Goal: Task Accomplishment & Management: Use online tool/utility

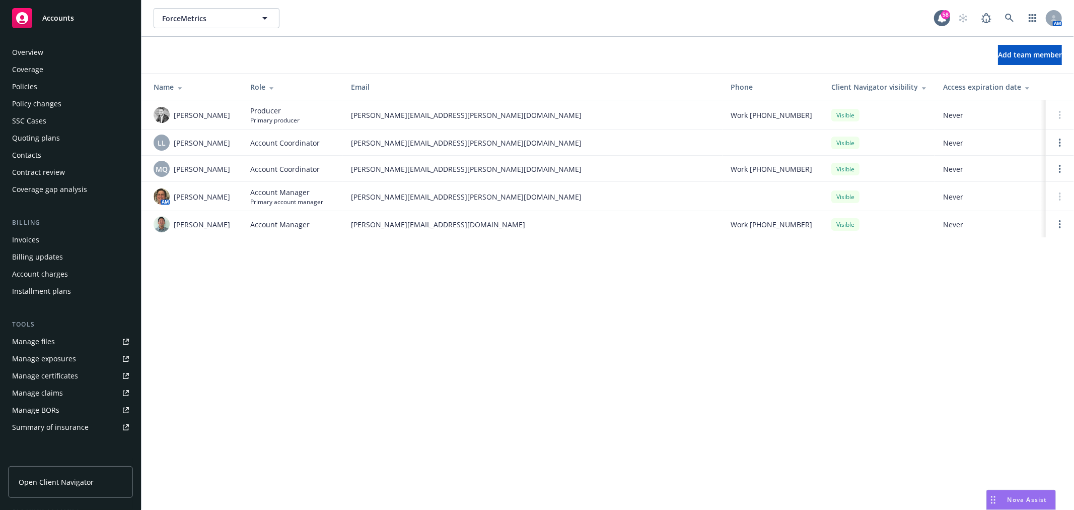
scroll to position [146, 0]
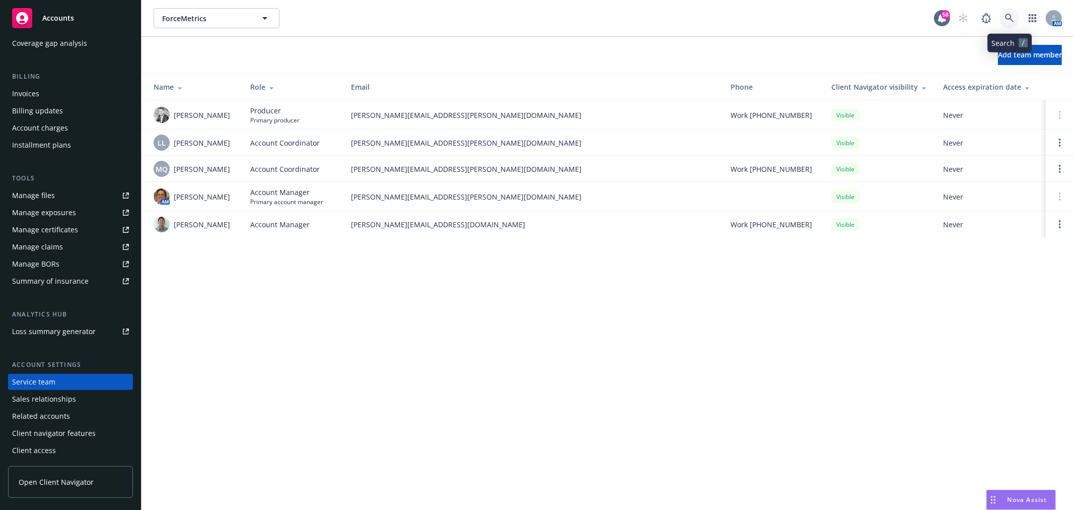
click at [1005, 17] on icon at bounding box center [1009, 18] width 9 height 9
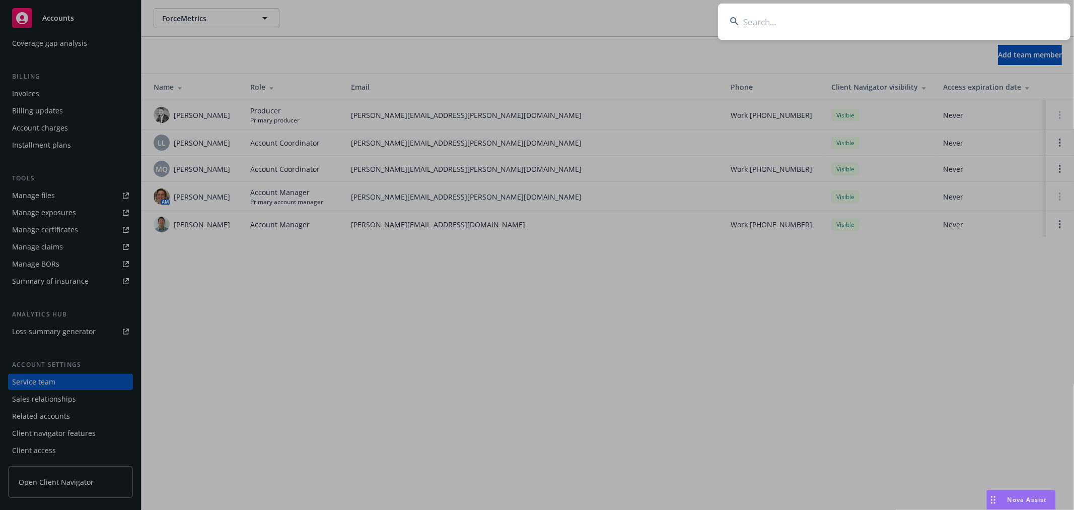
click at [929, 19] on input at bounding box center [894, 22] width 353 height 36
type input "arine"
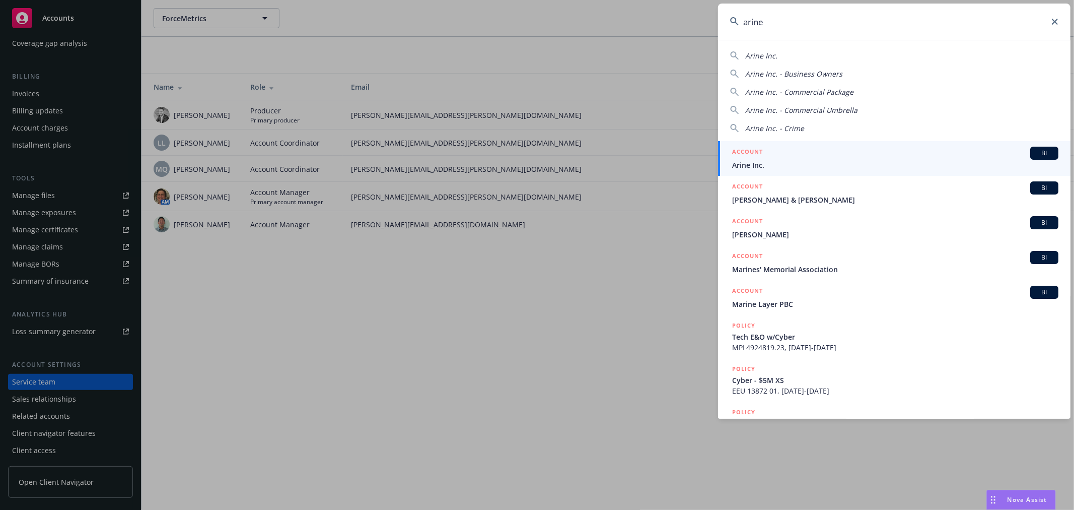
click at [800, 158] on div "ACCOUNT BI" at bounding box center [895, 153] width 326 height 13
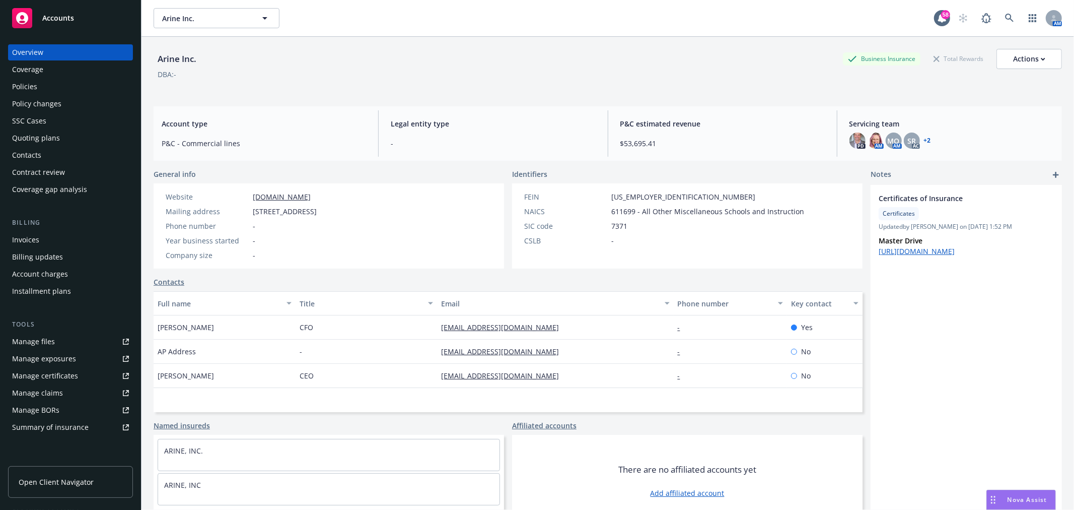
click at [42, 137] on div "Quoting plans" at bounding box center [36, 138] width 48 height 16
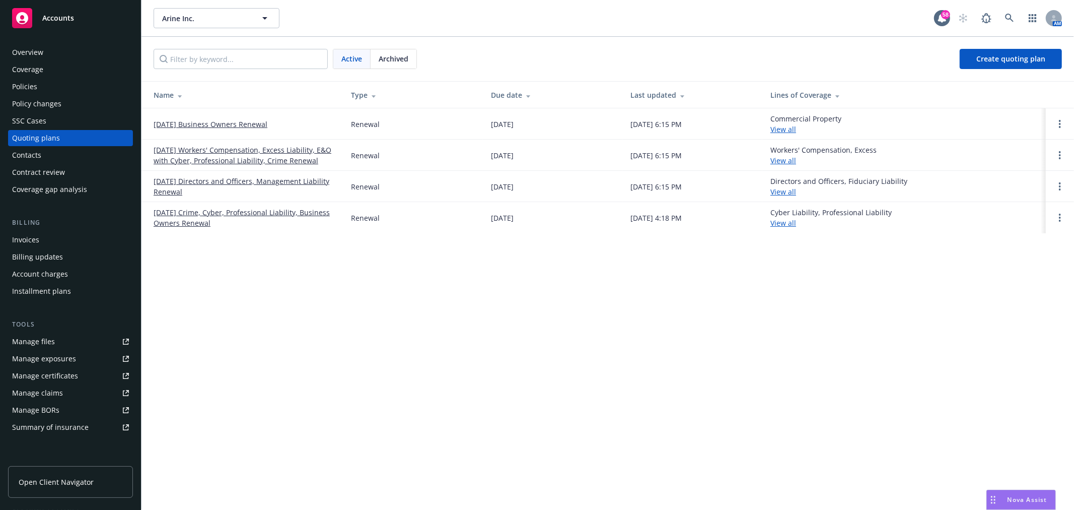
click at [233, 181] on link "[DATE] Directors and Officers, Management Liability Renewal" at bounding box center [244, 186] width 181 height 21
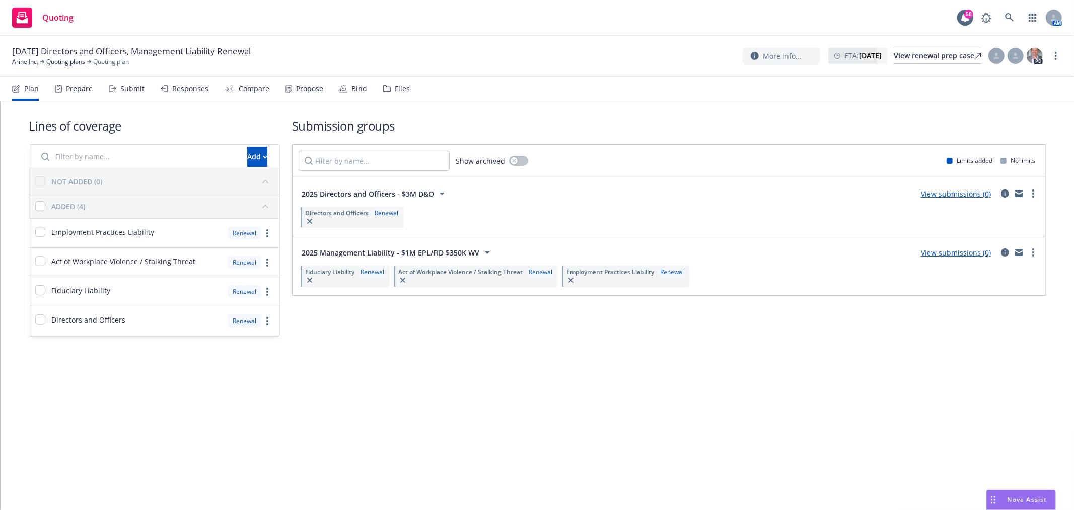
click at [402, 86] on div "Files" at bounding box center [402, 89] width 15 height 8
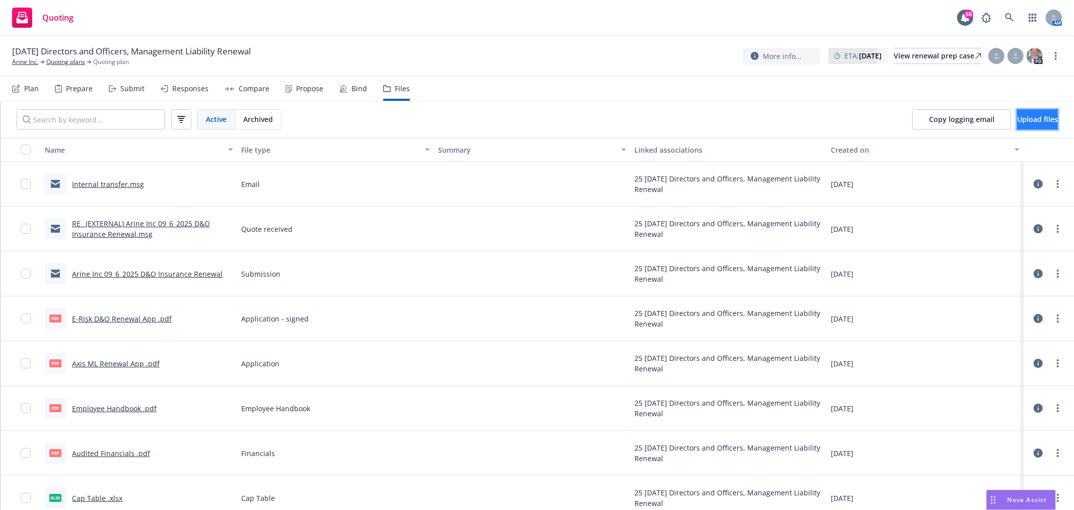
click at [1046, 117] on button "Upload files" at bounding box center [1037, 119] width 41 height 20
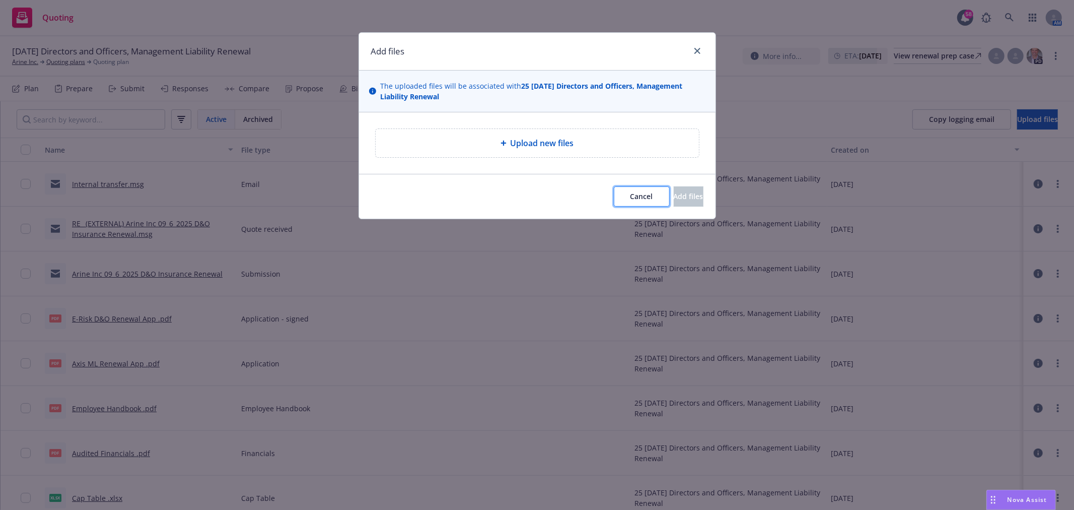
click at [614, 204] on button "Cancel" at bounding box center [642, 196] width 56 height 20
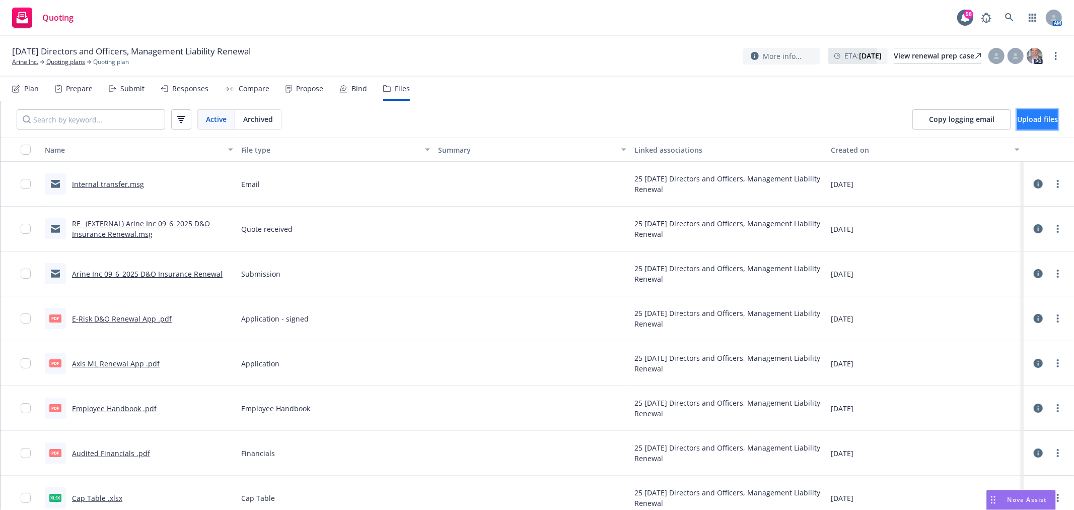
click at [1017, 114] on span "Upload files" at bounding box center [1037, 119] width 41 height 10
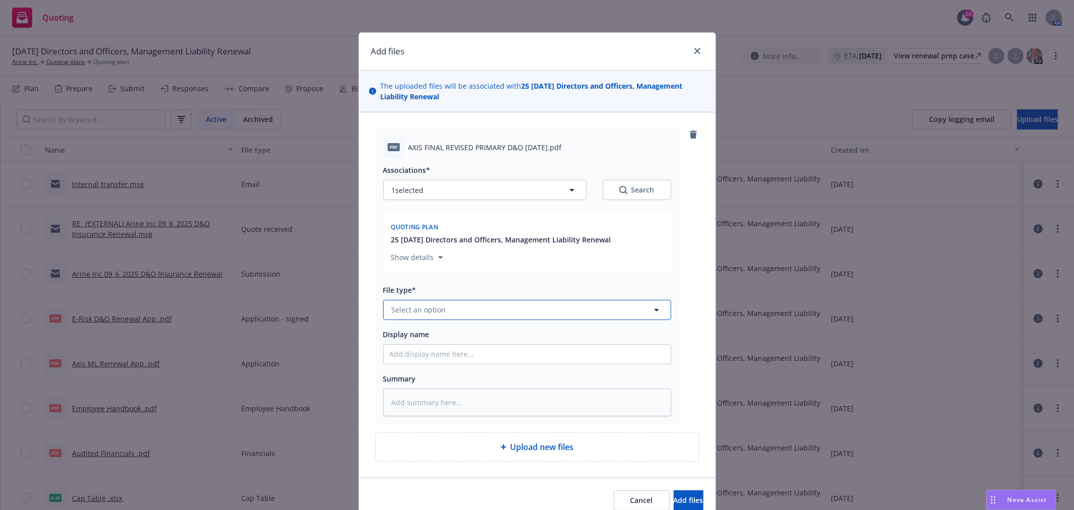
click at [454, 316] on button "Select an option" at bounding box center [527, 310] width 288 height 20
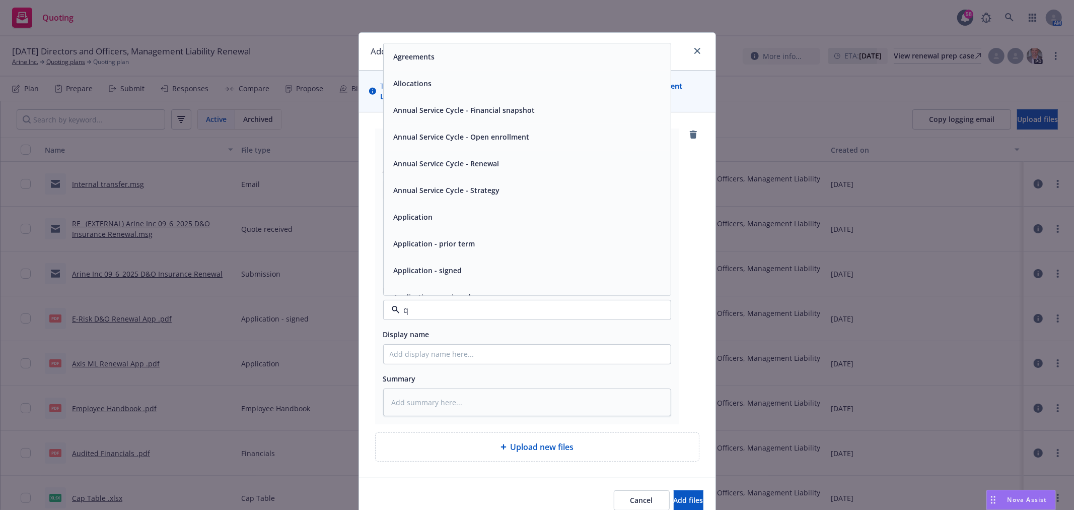
type input "q"
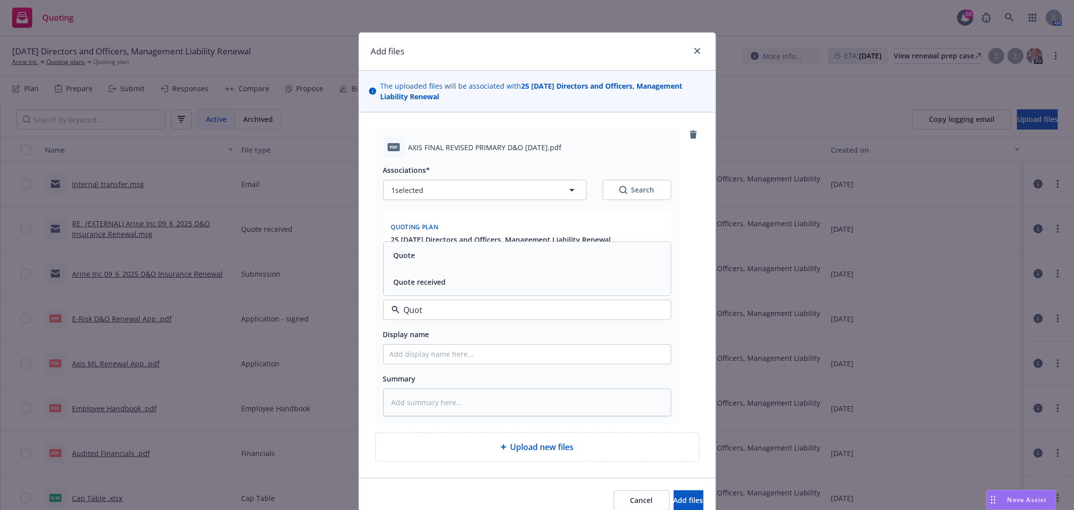
type input "Quote"
click at [436, 248] on div "Quote" at bounding box center [527, 255] width 275 height 15
click at [441, 339] on div "Display name" at bounding box center [527, 334] width 288 height 12
click at [440, 349] on input "Display name" at bounding box center [527, 353] width 287 height 19
type textarea "x"
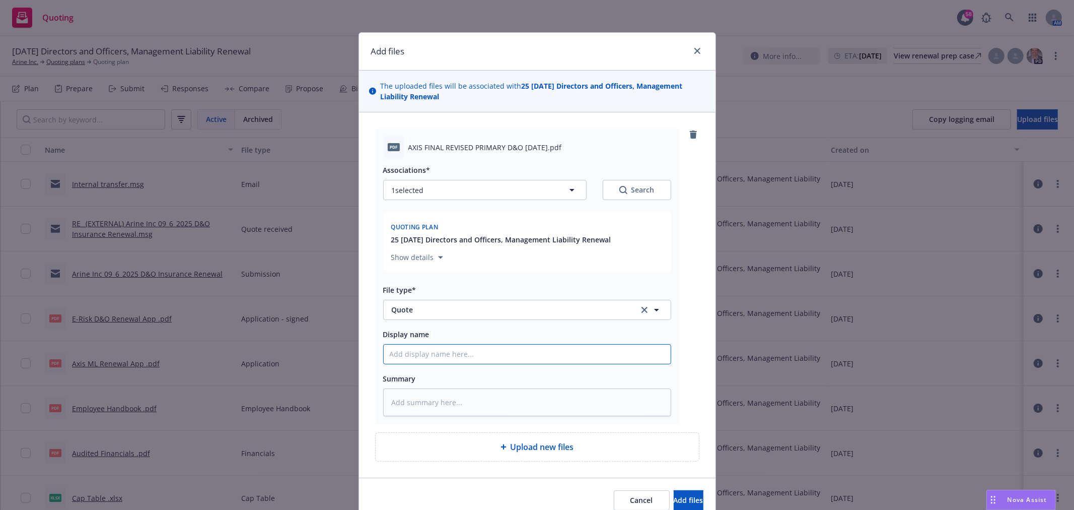
type input "A"
type textarea "x"
type input "Ax"
type textarea "x"
type input "Axi"
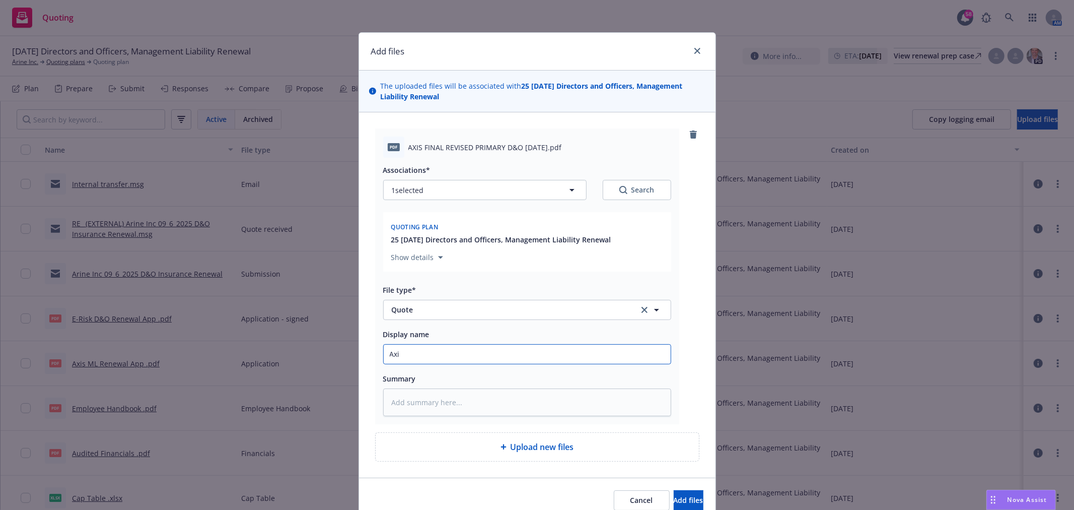
type textarea "x"
type input "Axis"
type textarea "x"
type input "Axis"
type textarea "x"
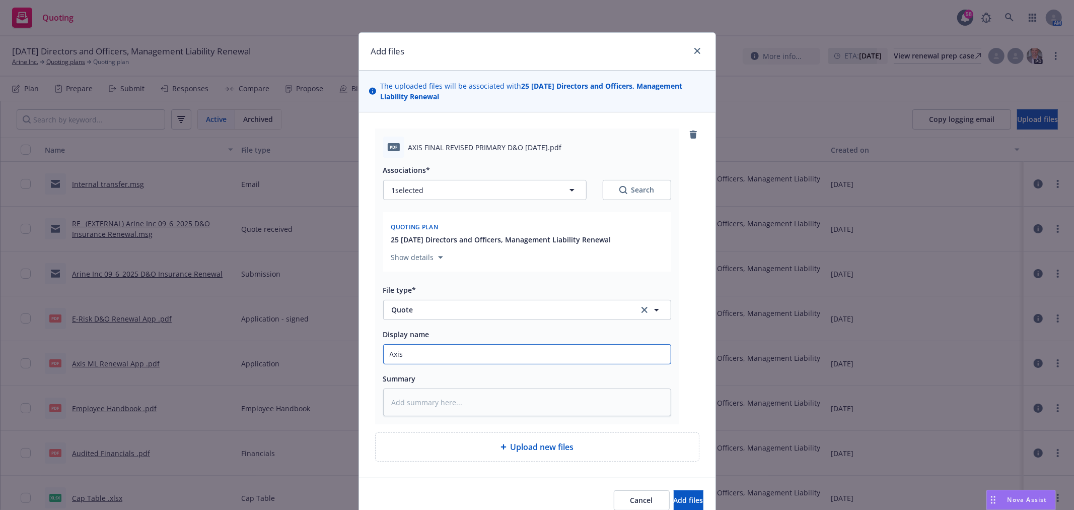
type input "Axis"
type textarea "x"
type input "Axis r"
type textarea "x"
type input "Axis re"
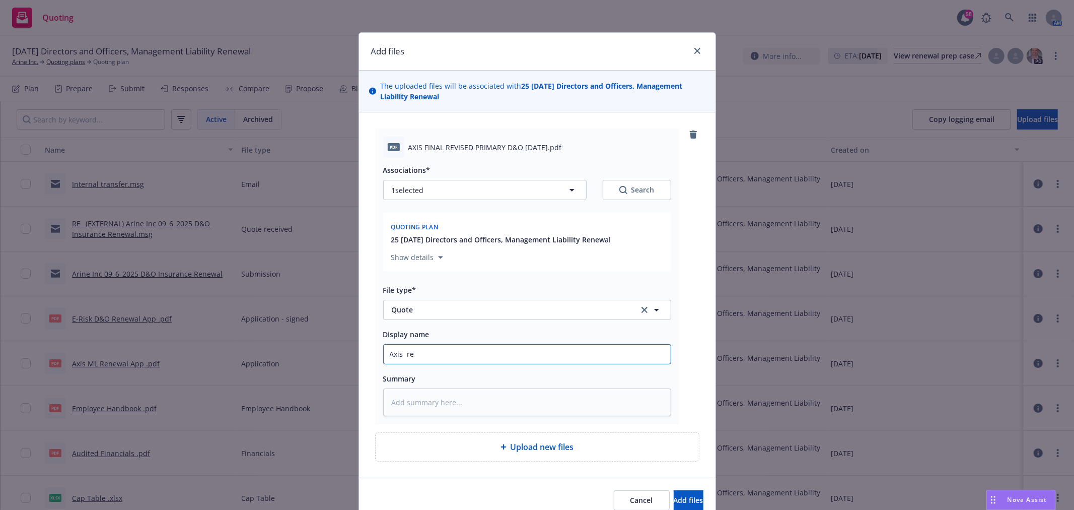
type textarea "x"
type input "Axis rev"
type textarea "x"
type input "Axis revi"
type textarea "x"
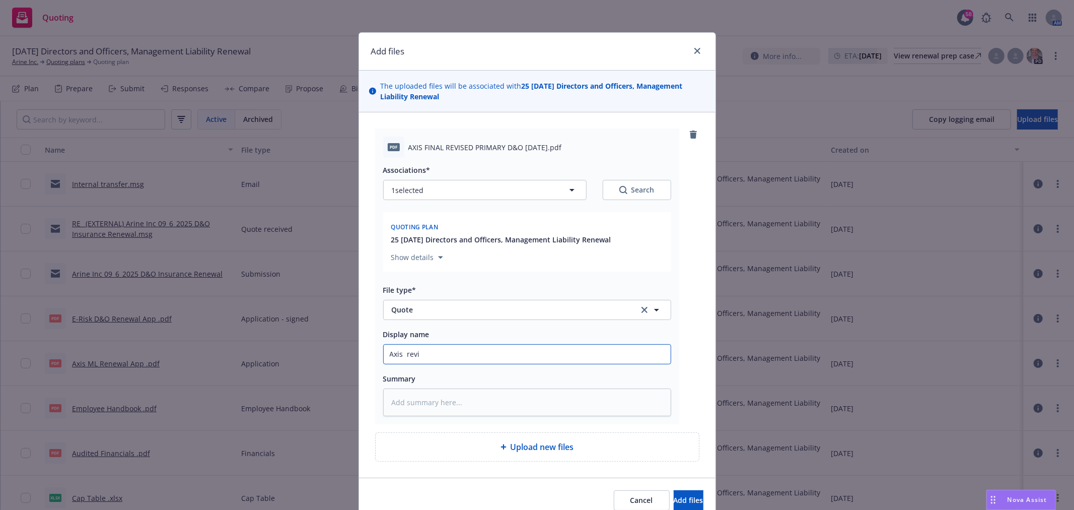
type input "Axis revis"
type textarea "x"
type input "Axis revise"
type textarea "x"
type input "Axis revised"
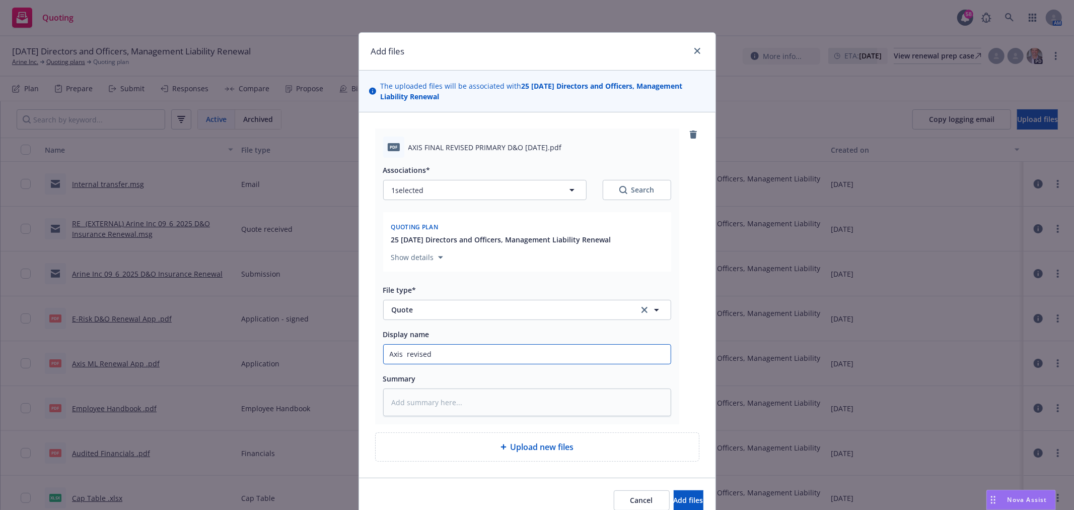
type textarea "x"
type input "Axis revised"
type textarea "x"
type input "Axis revised D"
type textarea "x"
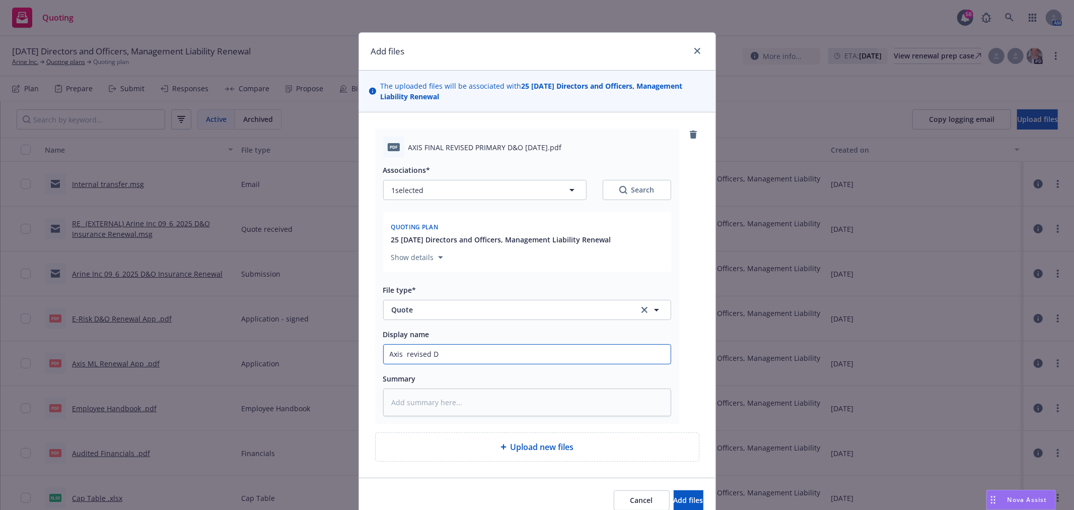
type input "Axis revised D&"
type textarea "x"
type input "Axis revised D&O"
type textarea "x"
type input "Axis revised D&O"
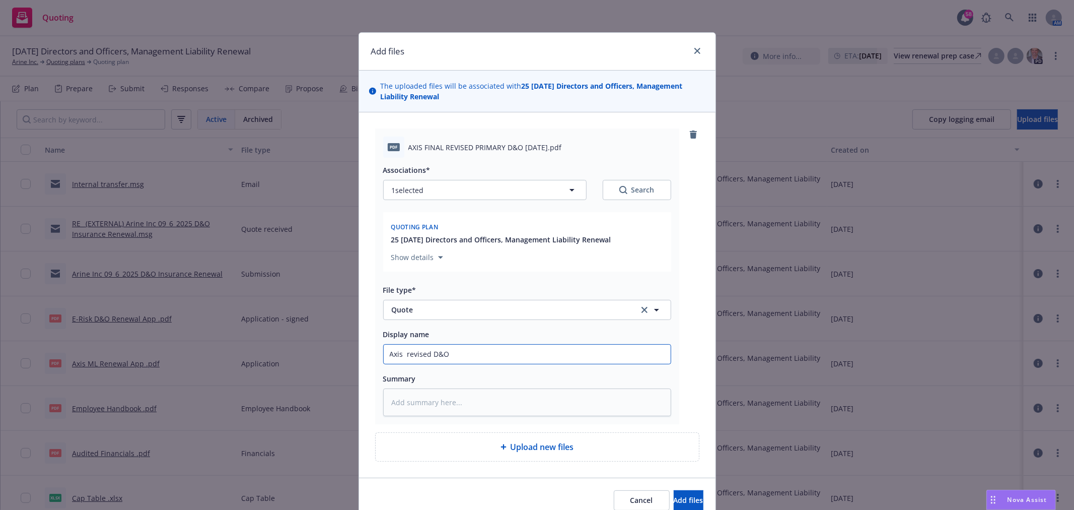
type textarea "x"
type input "Axis revised D&O q"
type textarea "x"
type input "Axis revised D&O quo"
type textarea "x"
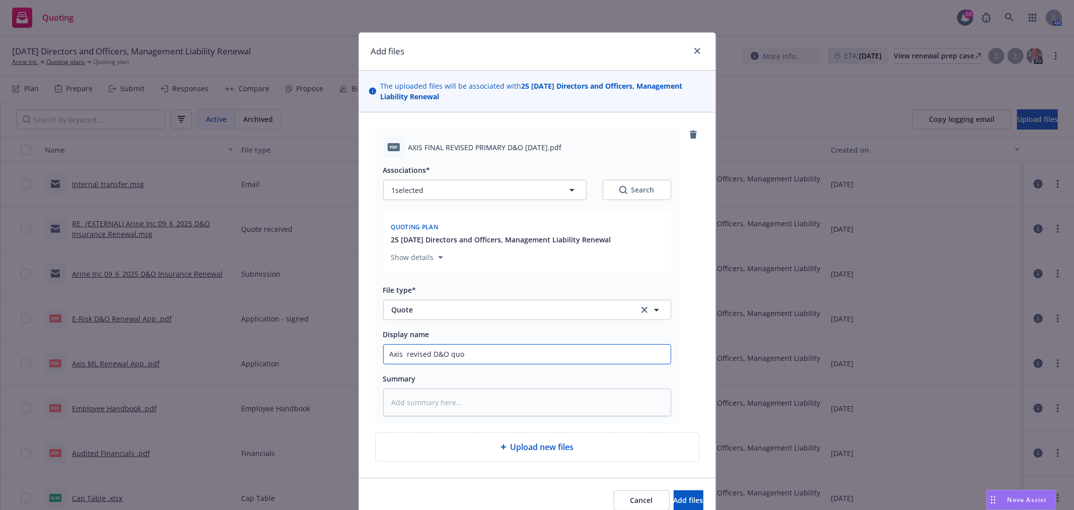
type input "Axis revised D&O quot"
type textarea "x"
type input "Axis revised D&O quote"
click at [674, 490] on button "Add files" at bounding box center [689, 500] width 30 height 20
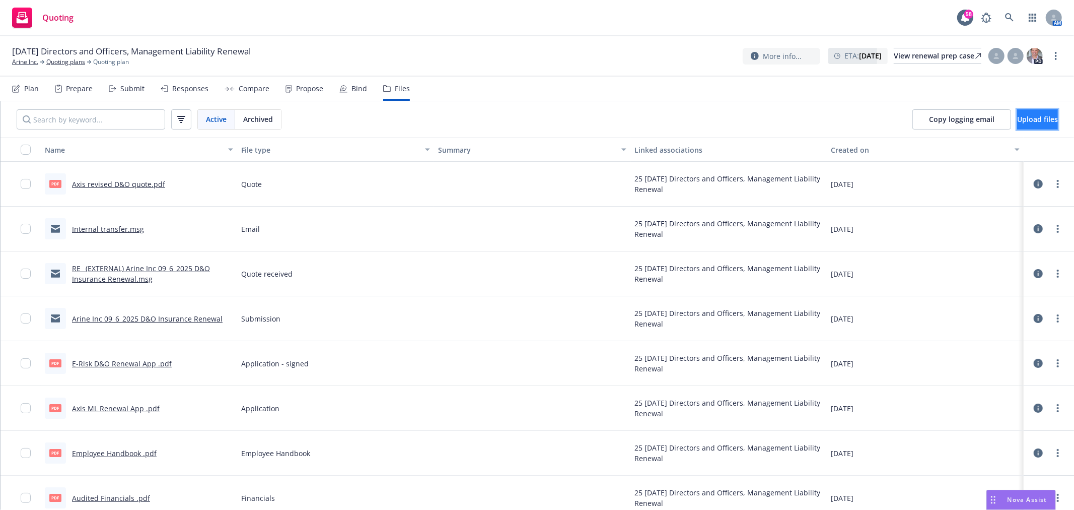
click at [1021, 119] on span "Upload files" at bounding box center [1037, 119] width 41 height 10
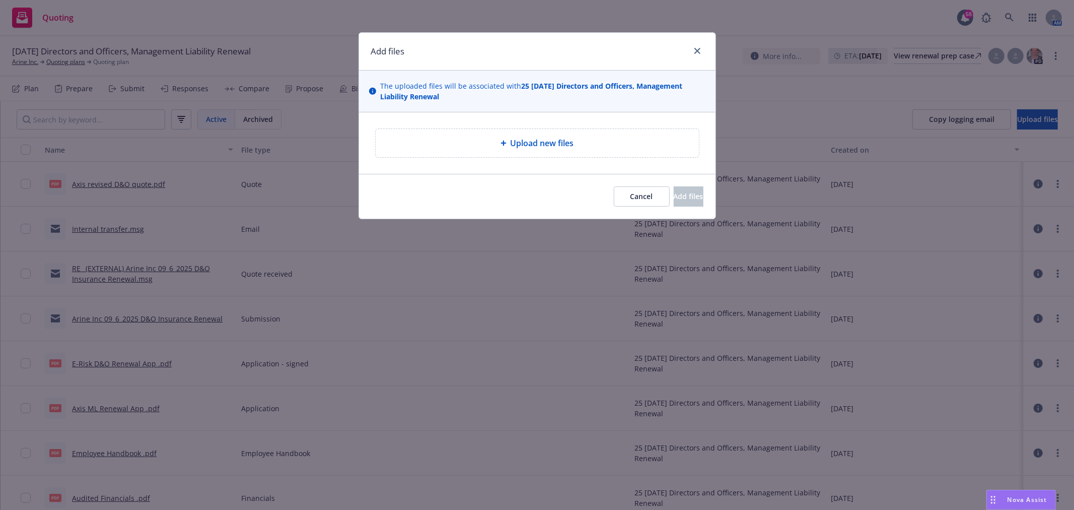
type textarea "x"
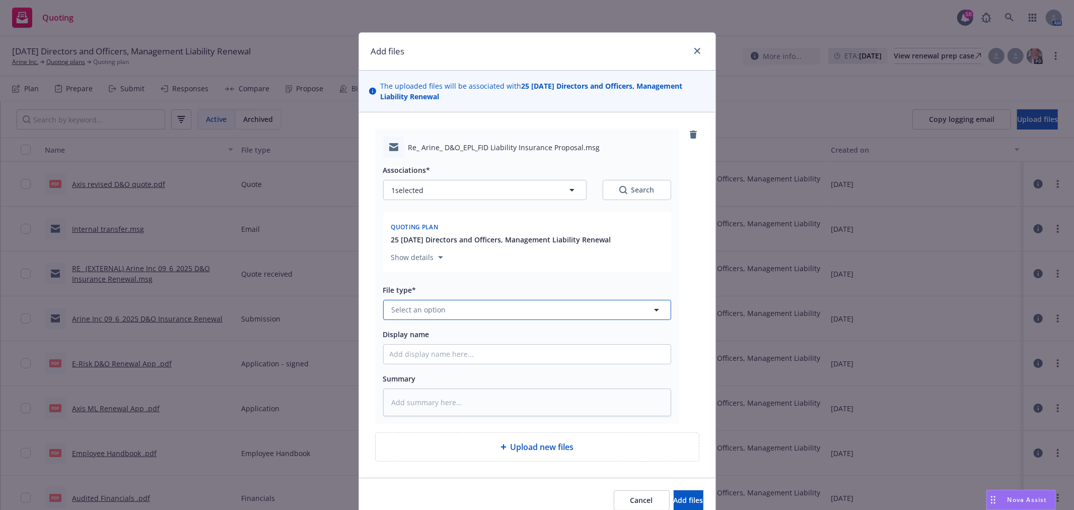
click at [479, 314] on button "Select an option" at bounding box center [527, 310] width 288 height 20
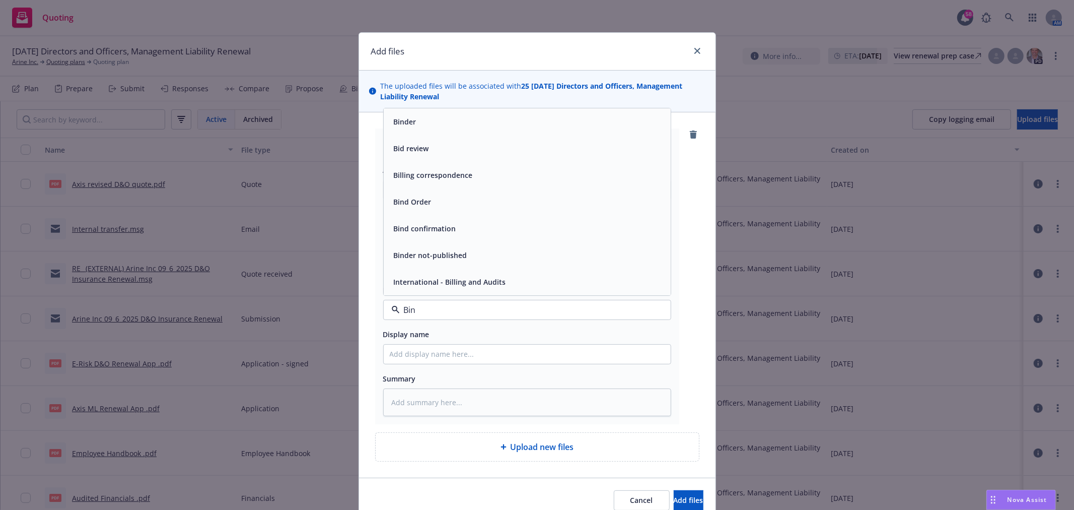
type input "Bind"
drag, startPoint x: 474, startPoint y: 226, endPoint x: 465, endPoint y: 339, distance: 113.7
click at [473, 226] on div "Bind Order" at bounding box center [527, 228] width 275 height 15
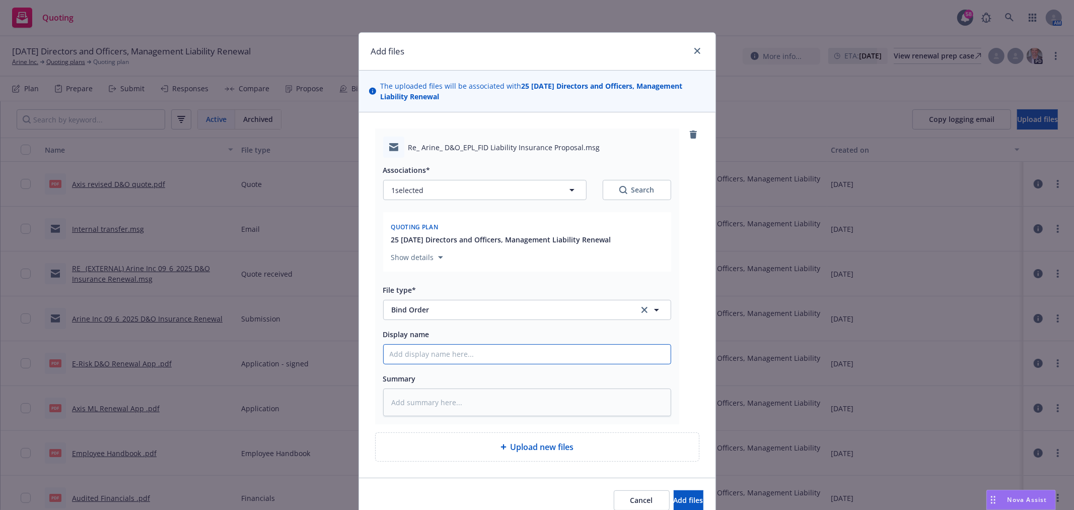
click at [456, 356] on input "Display name" at bounding box center [527, 353] width 287 height 19
type textarea "x"
type input "C"
type textarea "x"
type input "CB"
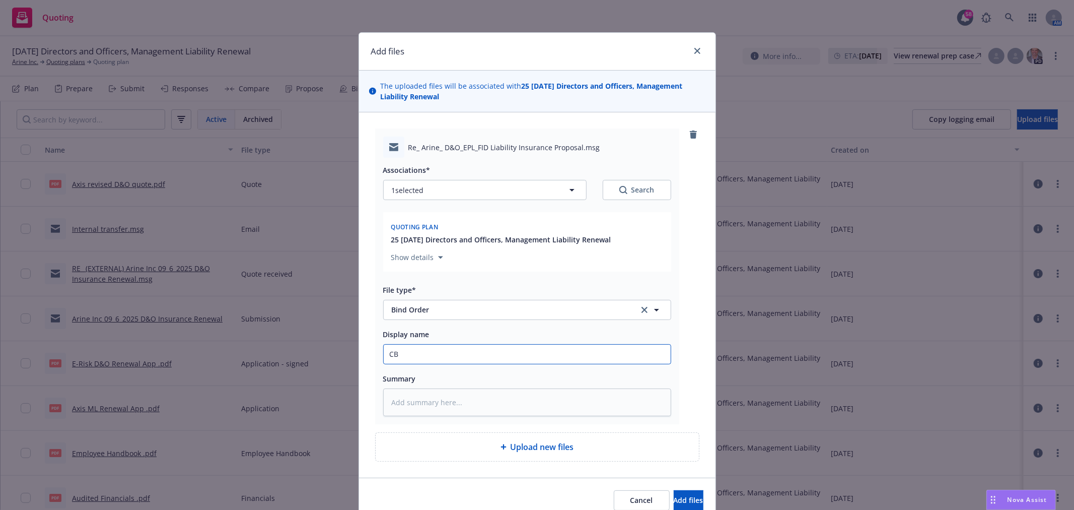
type textarea "x"
type input "CBO"
click at [681, 497] on span "Add files" at bounding box center [689, 500] width 30 height 10
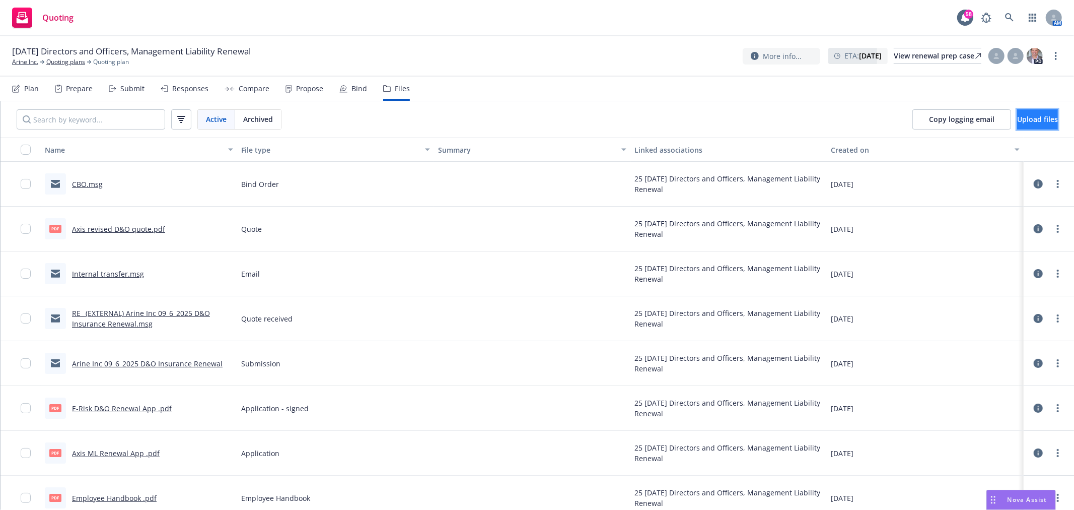
click at [1020, 119] on span "Upload files" at bounding box center [1037, 119] width 41 height 10
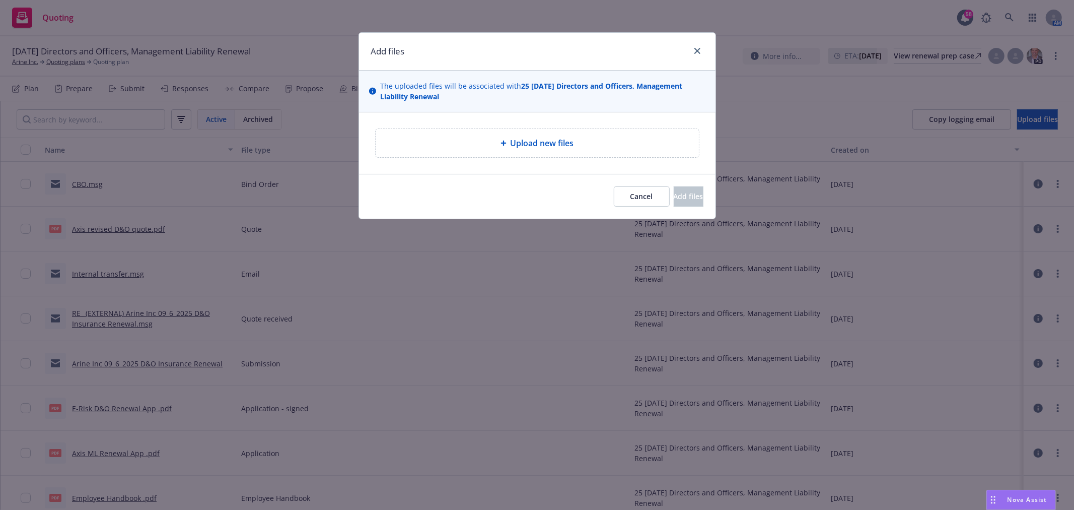
type textarea "x"
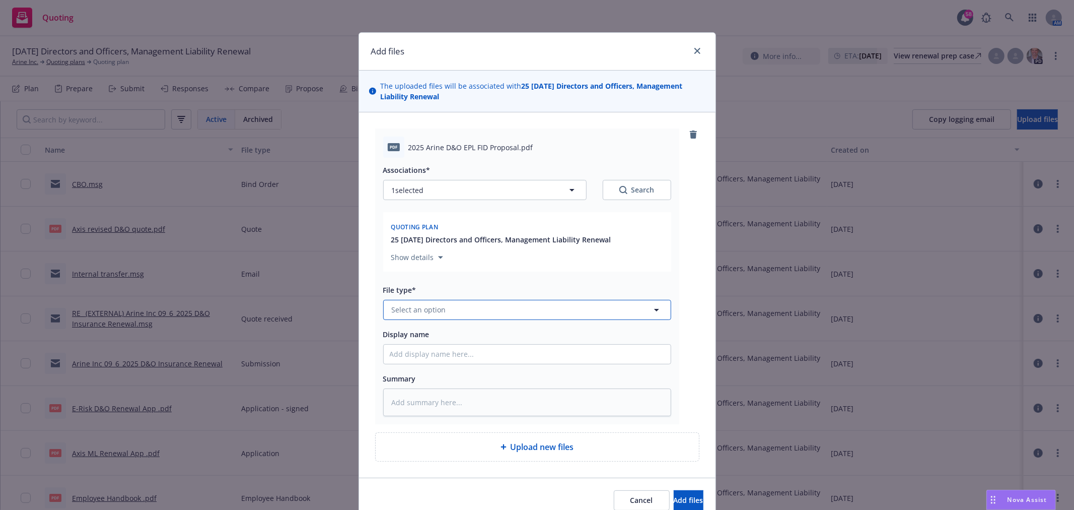
click at [505, 312] on button "Select an option" at bounding box center [527, 310] width 288 height 20
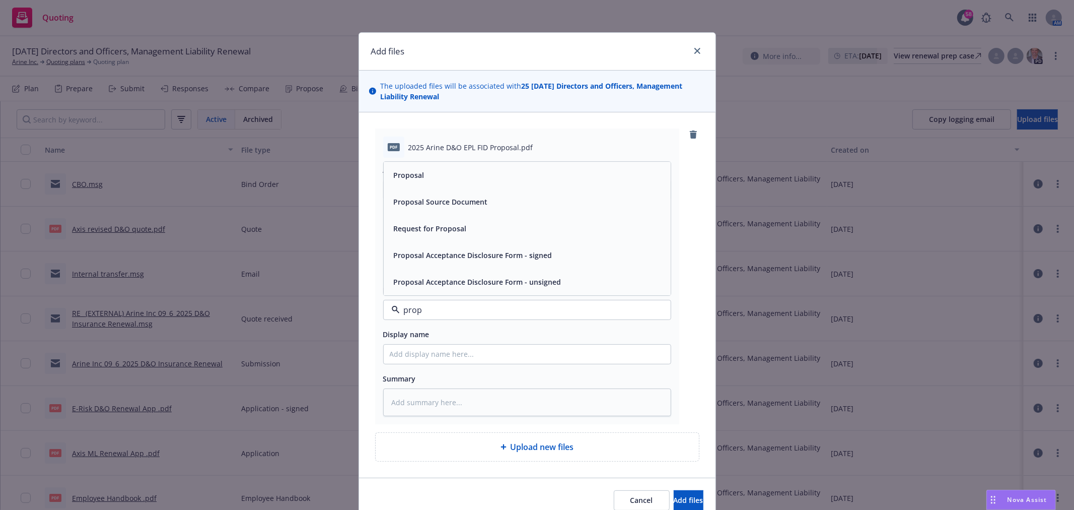
type input "propo"
click at [460, 181] on div "Proposal" at bounding box center [527, 175] width 275 height 15
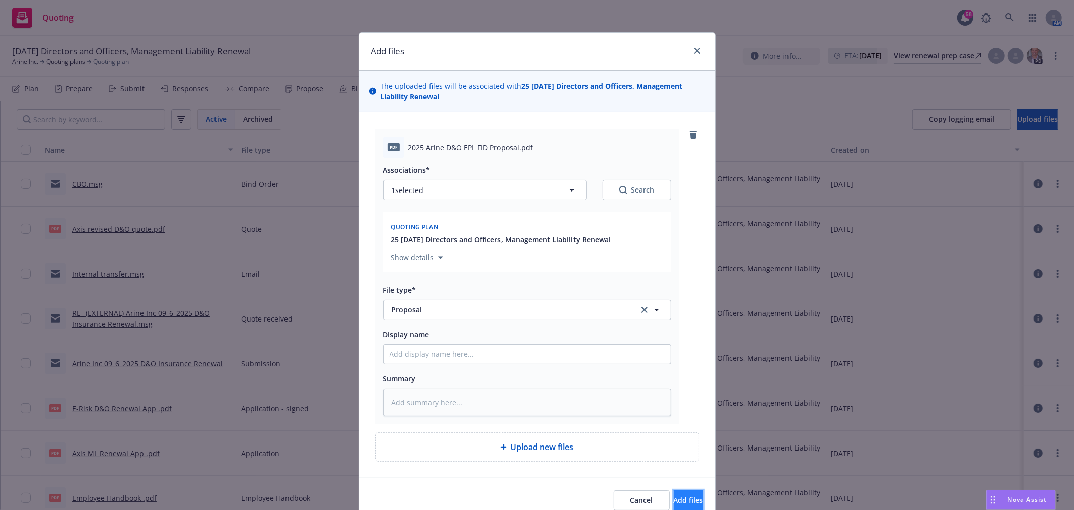
click at [674, 496] on button "Add files" at bounding box center [689, 500] width 30 height 20
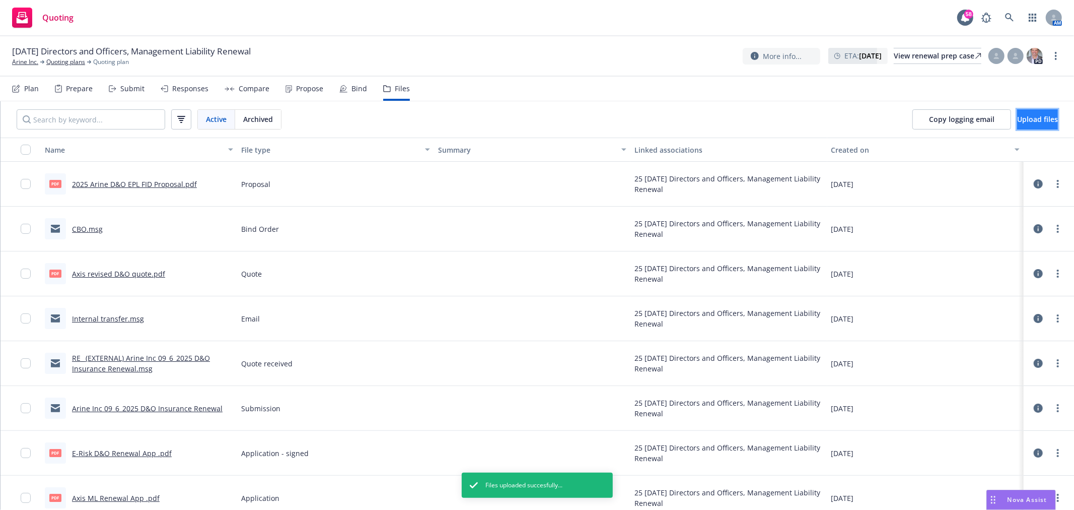
click at [1017, 119] on button "Upload files" at bounding box center [1037, 119] width 41 height 20
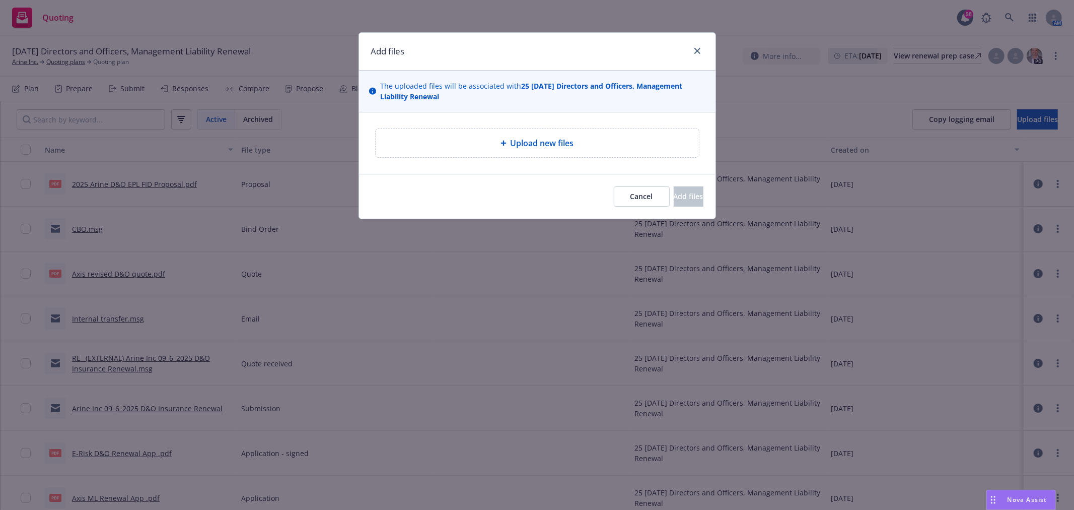
type textarea "x"
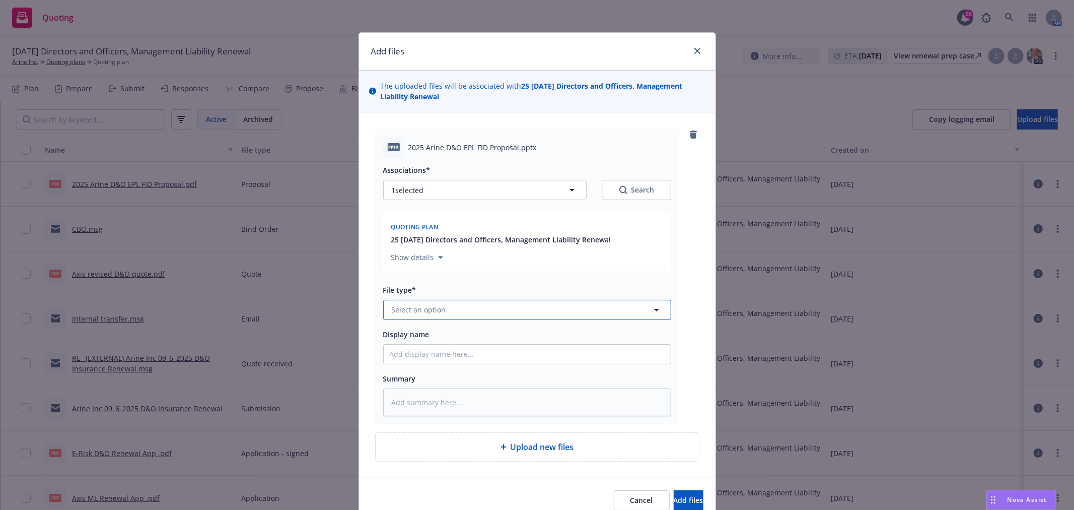
click at [510, 311] on button "Select an option" at bounding box center [527, 310] width 288 height 20
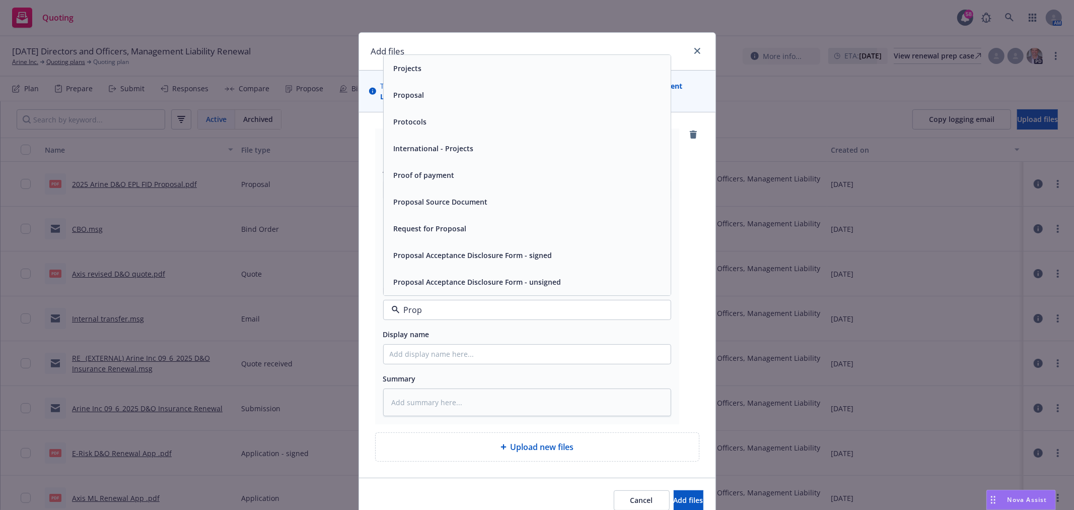
type input "Propo"
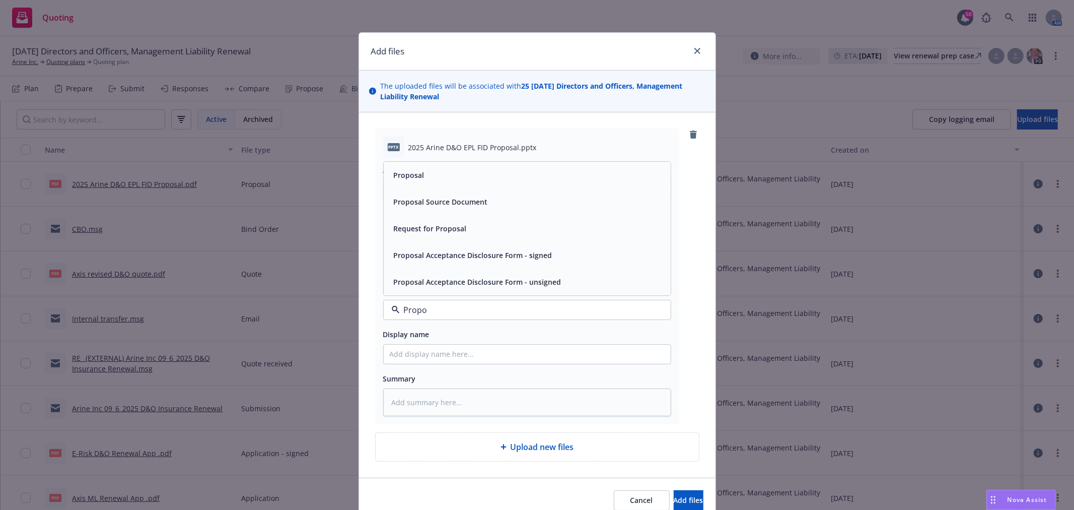
drag, startPoint x: 467, startPoint y: 189, endPoint x: 466, endPoint y: 177, distance: 12.6
click at [467, 177] on div "Proposal Proposal Source Document Request for Proposal Proposal Acceptance Disc…" at bounding box center [527, 228] width 287 height 133
click at [465, 176] on div "Proposal" at bounding box center [527, 175] width 275 height 15
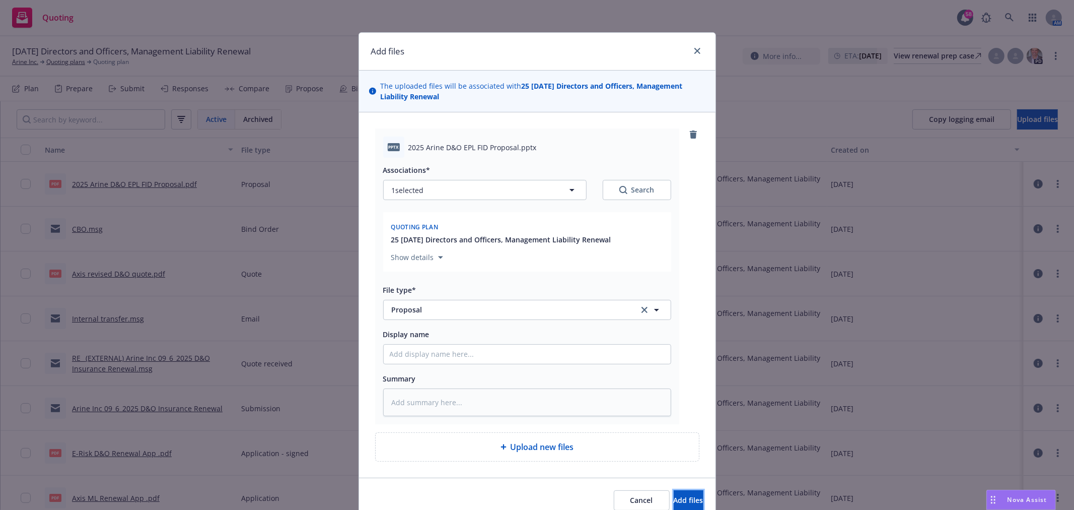
click at [676, 505] on span "Add files" at bounding box center [689, 500] width 30 height 10
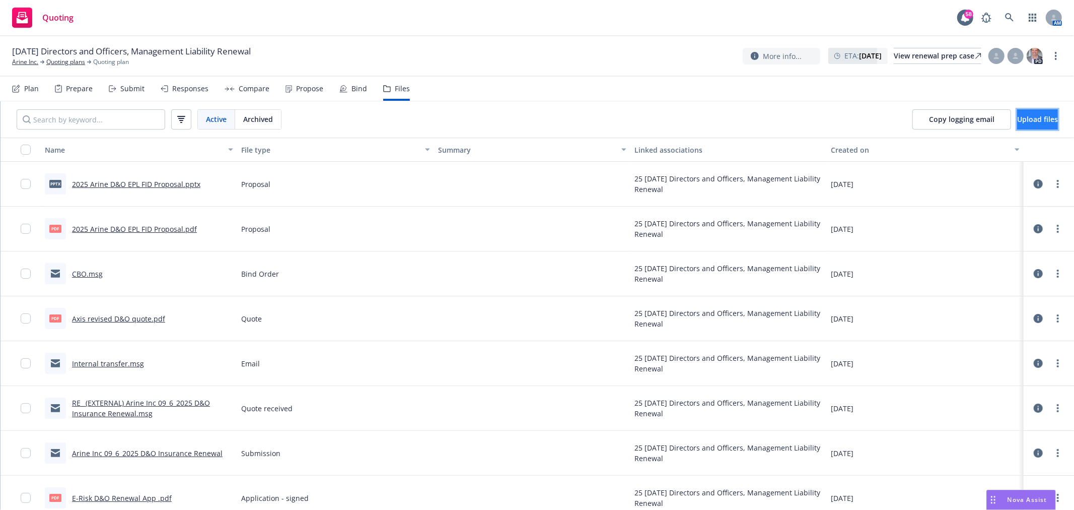
click at [1021, 114] on span "Upload files" at bounding box center [1037, 119] width 41 height 10
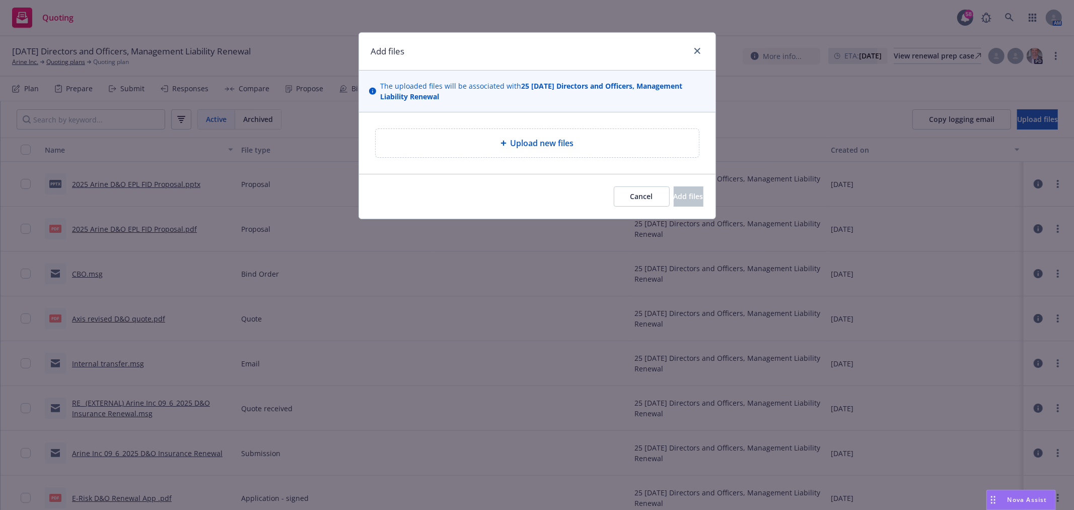
type textarea "x"
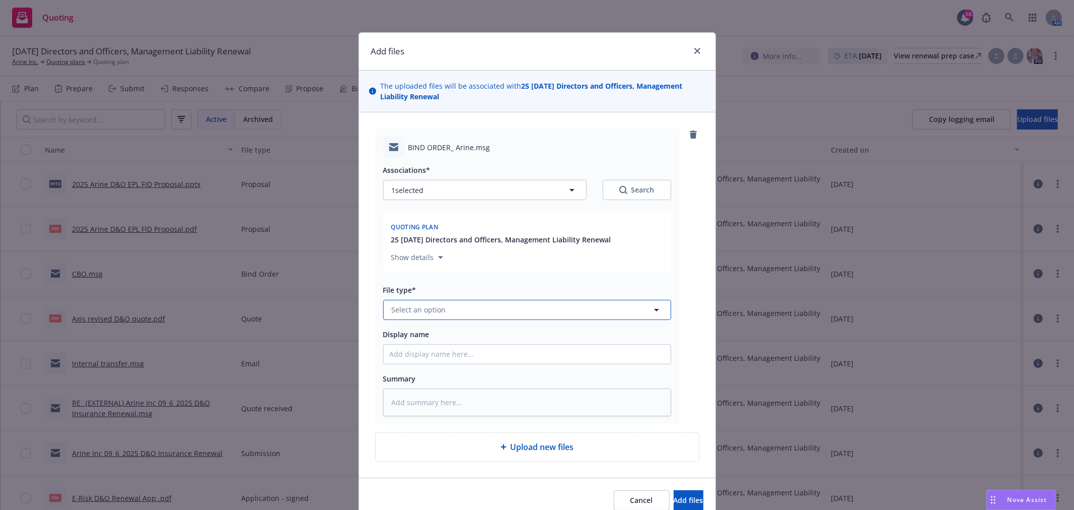
click at [461, 310] on button "Select an option" at bounding box center [527, 310] width 288 height 20
type input "bind order"
drag, startPoint x: 449, startPoint y: 286, endPoint x: 457, endPoint y: 295, distance: 12.5
click at [449, 286] on div "Bind Order" at bounding box center [527, 281] width 275 height 15
drag, startPoint x: 654, startPoint y: 498, endPoint x: 662, endPoint y: 509, distance: 14.4
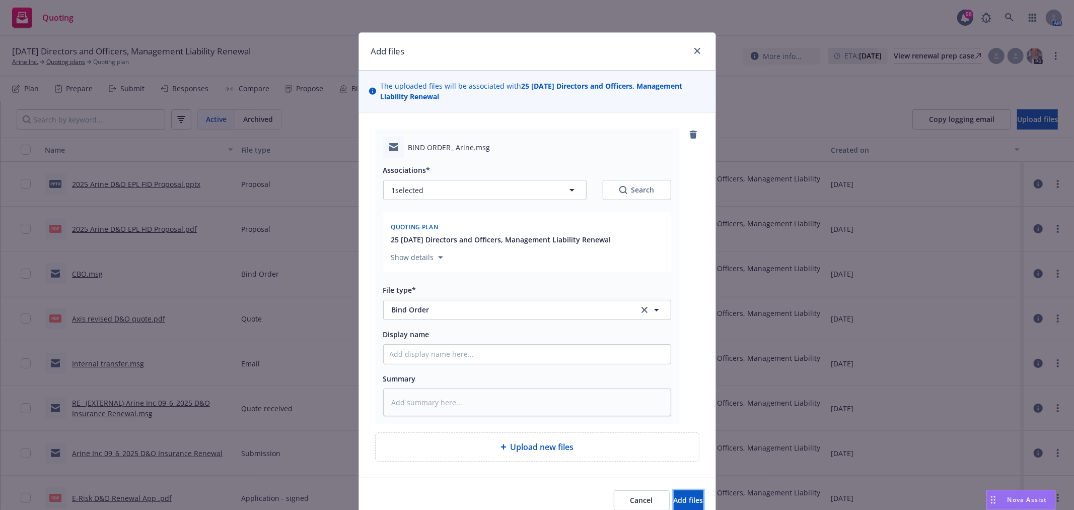
click at [674, 498] on span "Add files" at bounding box center [689, 500] width 30 height 10
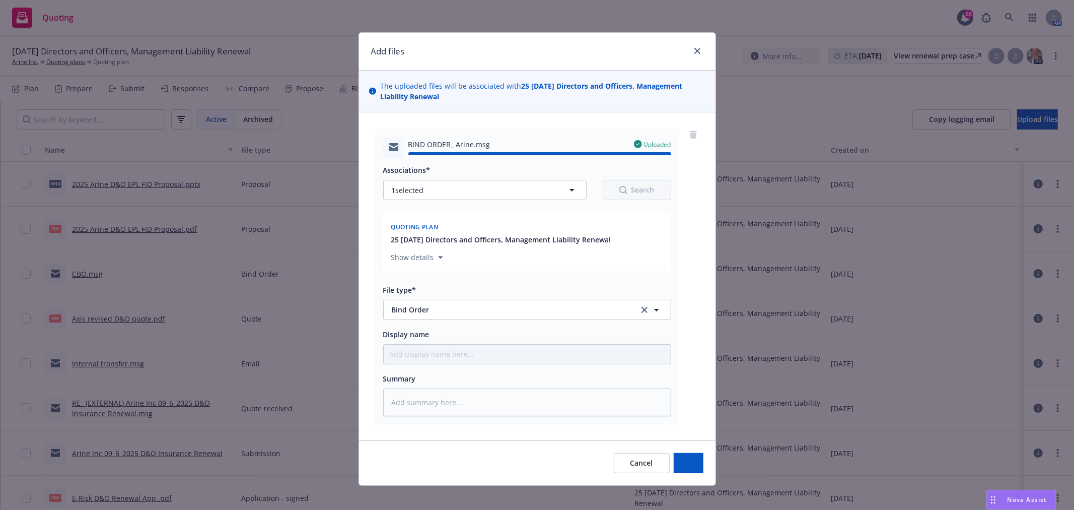
type textarea "x"
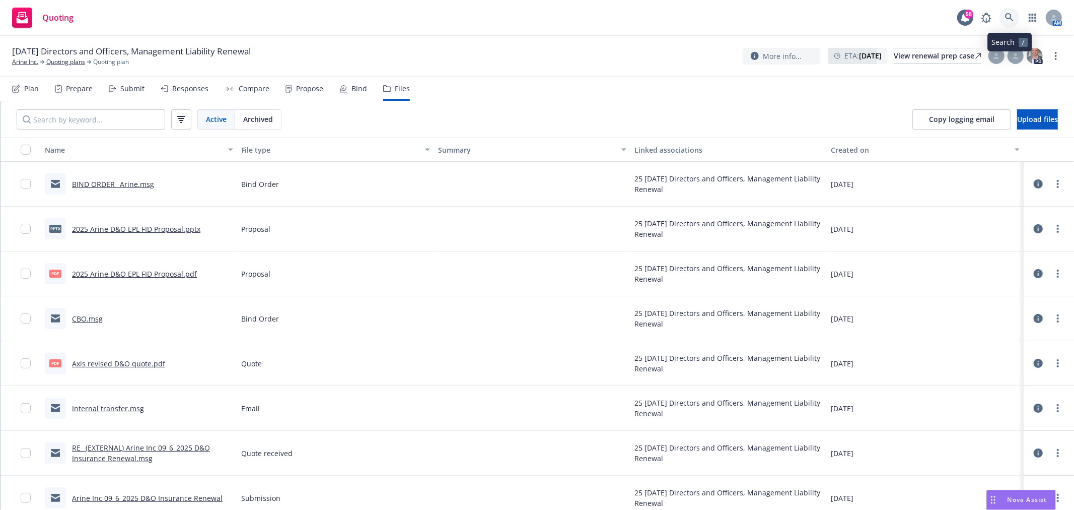
click at [1018, 14] on link at bounding box center [1010, 18] width 20 height 20
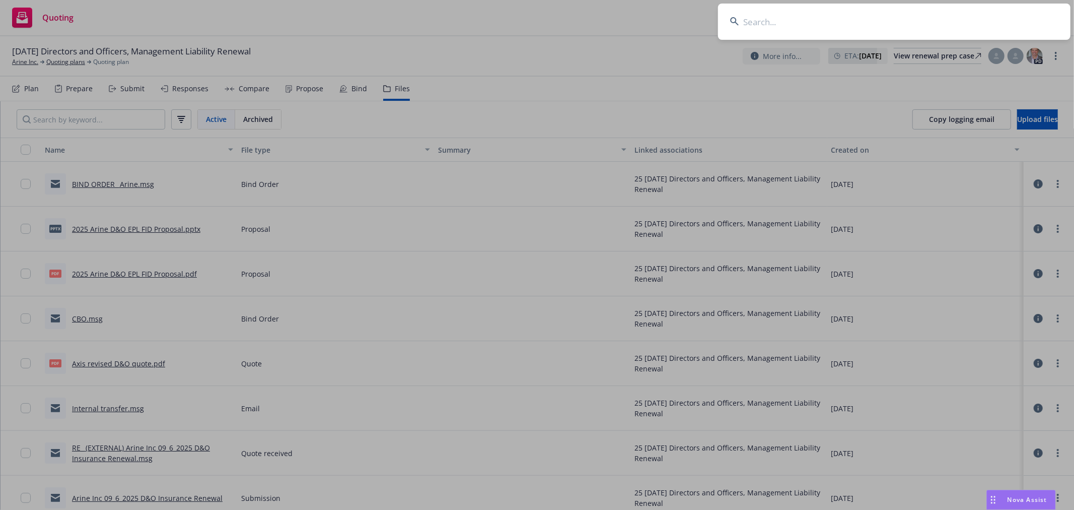
click at [763, 12] on input at bounding box center [894, 22] width 353 height 36
type input "respira"
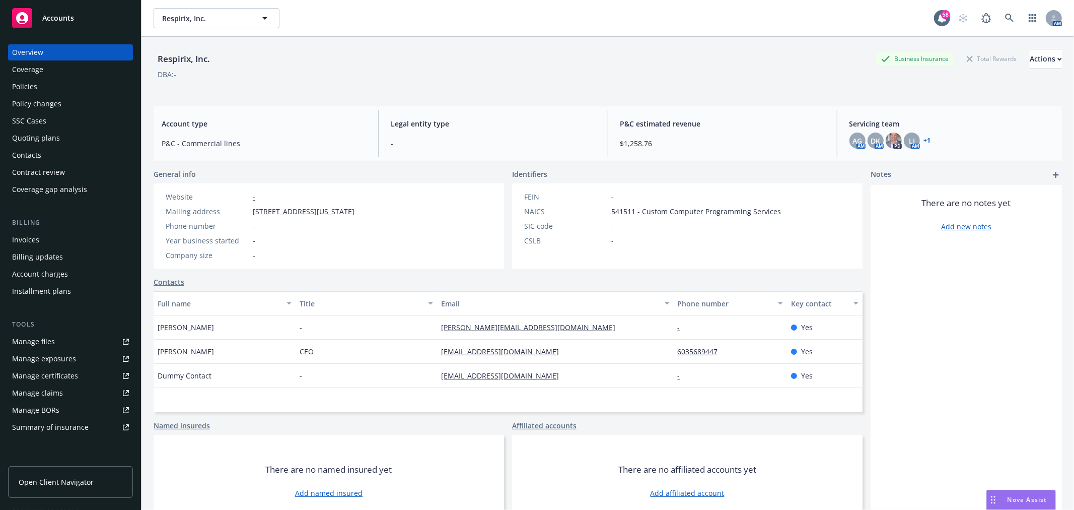
click at [57, 87] on div "Policies" at bounding box center [70, 87] width 117 height 16
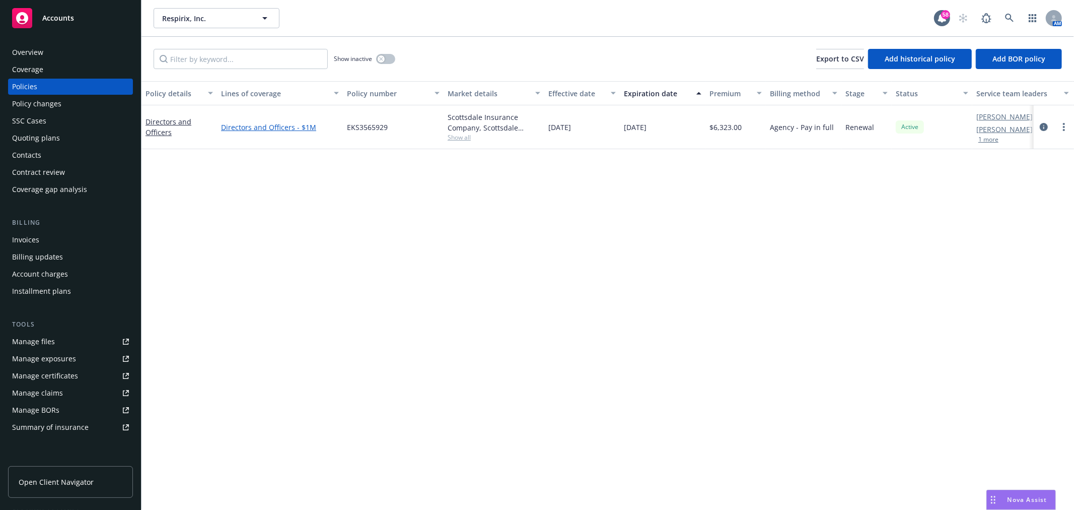
click at [276, 123] on link "Directors and Officers - $1M" at bounding box center [280, 127] width 118 height 11
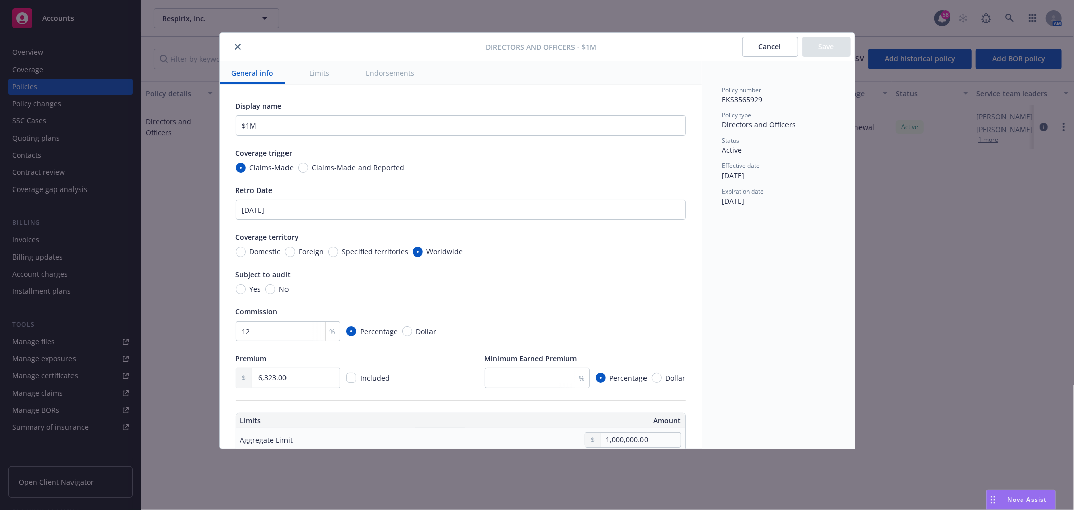
click at [235, 42] on button "close" at bounding box center [238, 47] width 12 height 12
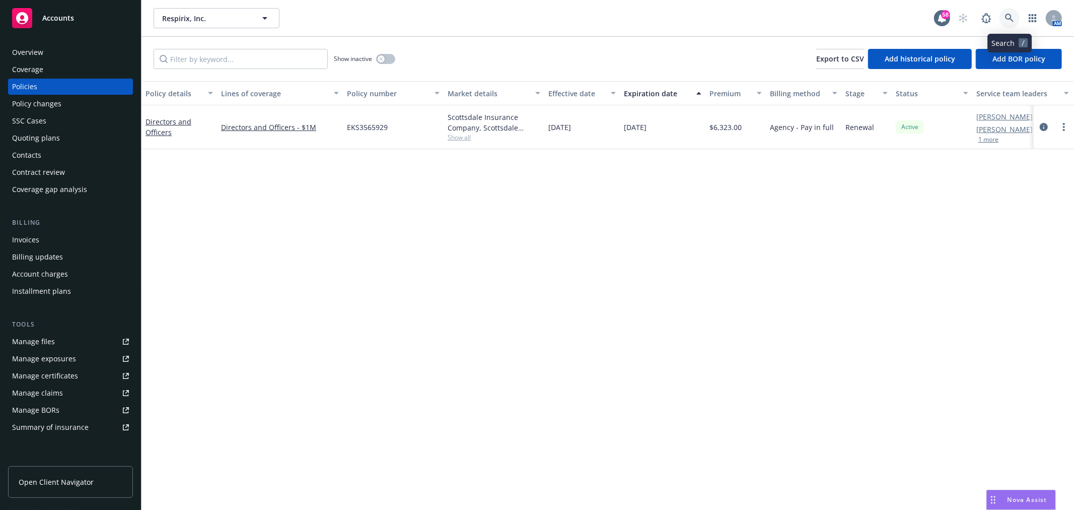
click at [1015, 18] on link at bounding box center [1010, 18] width 20 height 20
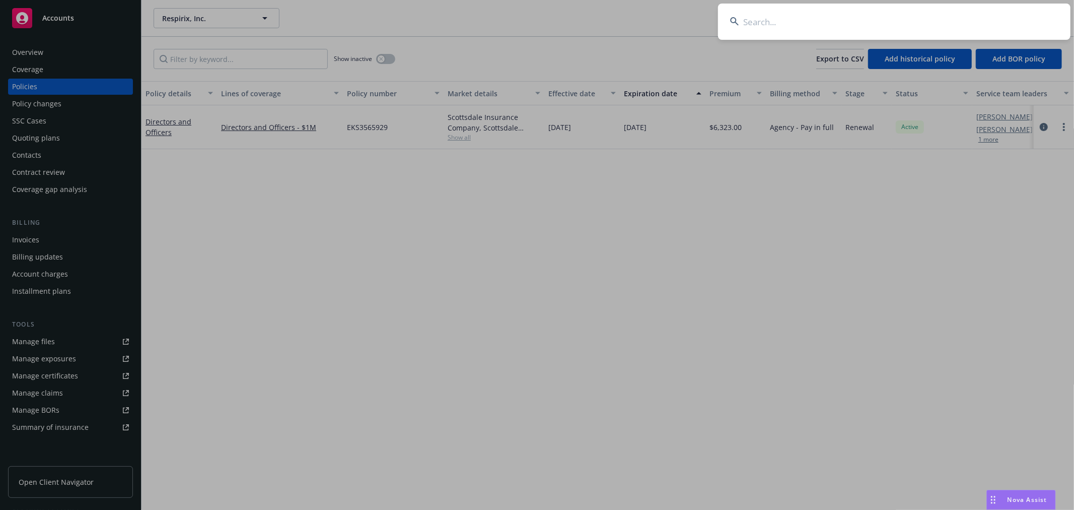
click at [934, 18] on input at bounding box center [894, 22] width 353 height 36
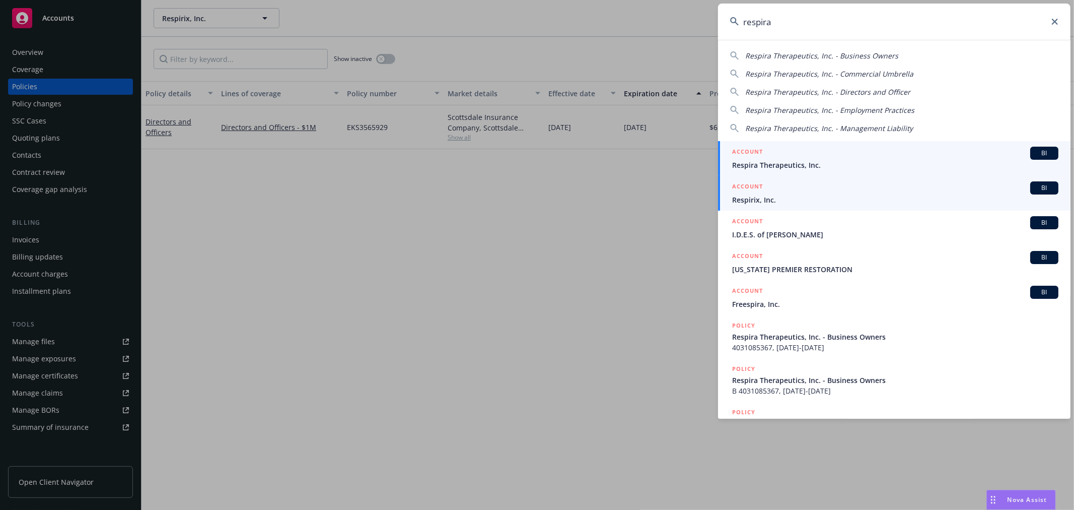
type input "respira"
click at [869, 172] on link "ACCOUNT BI Respira Therapeutics, Inc." at bounding box center [894, 158] width 353 height 35
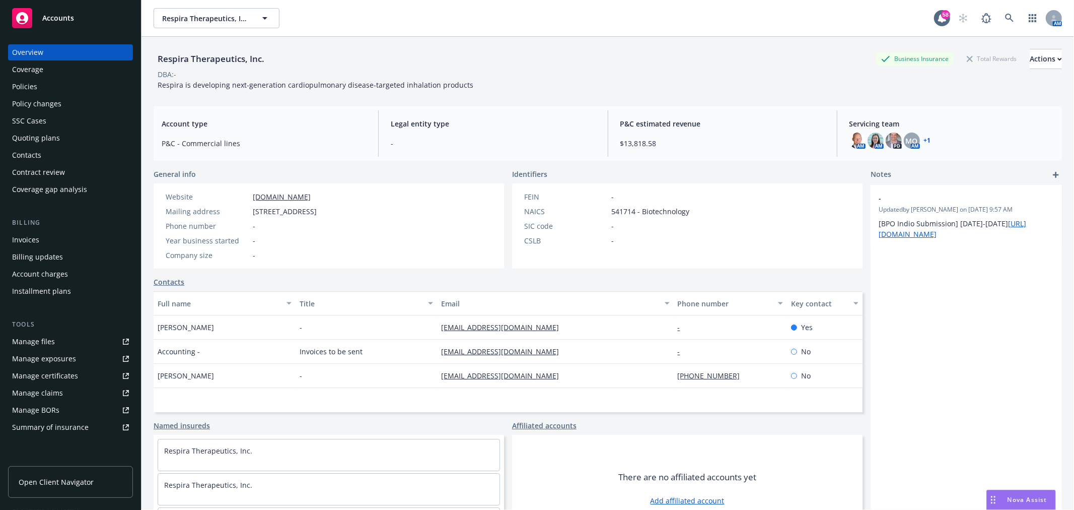
click at [30, 86] on div "Policies" at bounding box center [24, 87] width 25 height 16
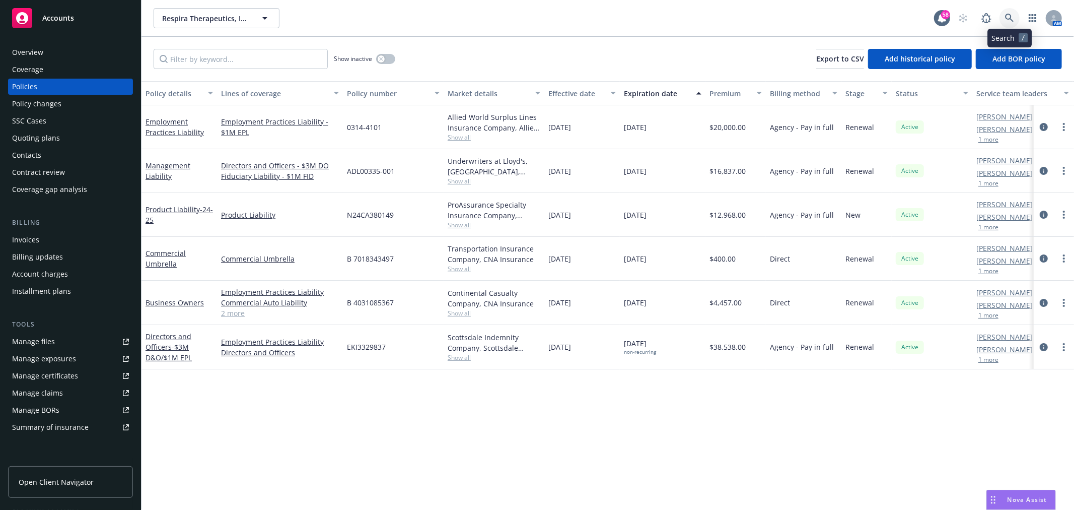
click at [1004, 12] on link at bounding box center [1010, 18] width 20 height 20
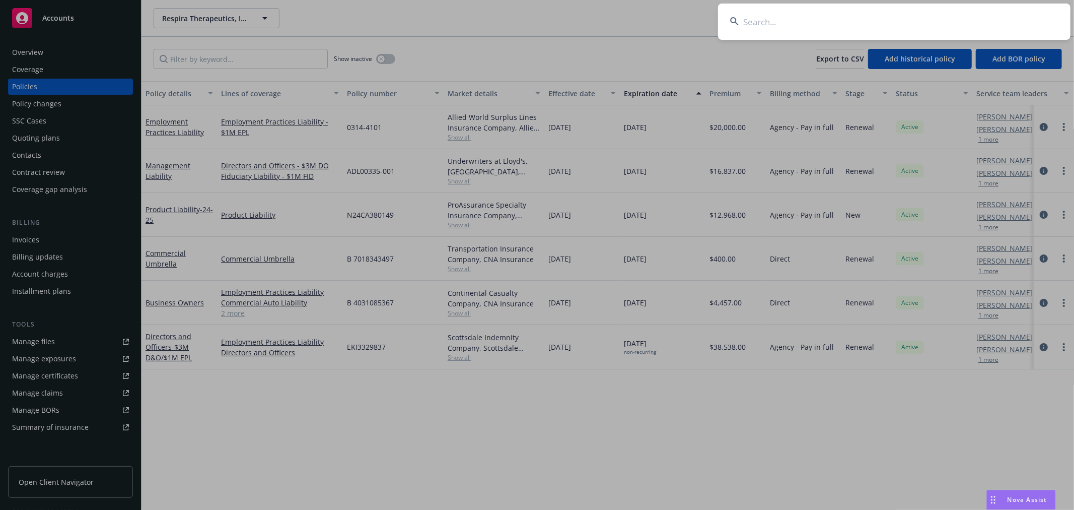
click at [758, 22] on input at bounding box center [894, 22] width 353 height 36
type input "emergn"
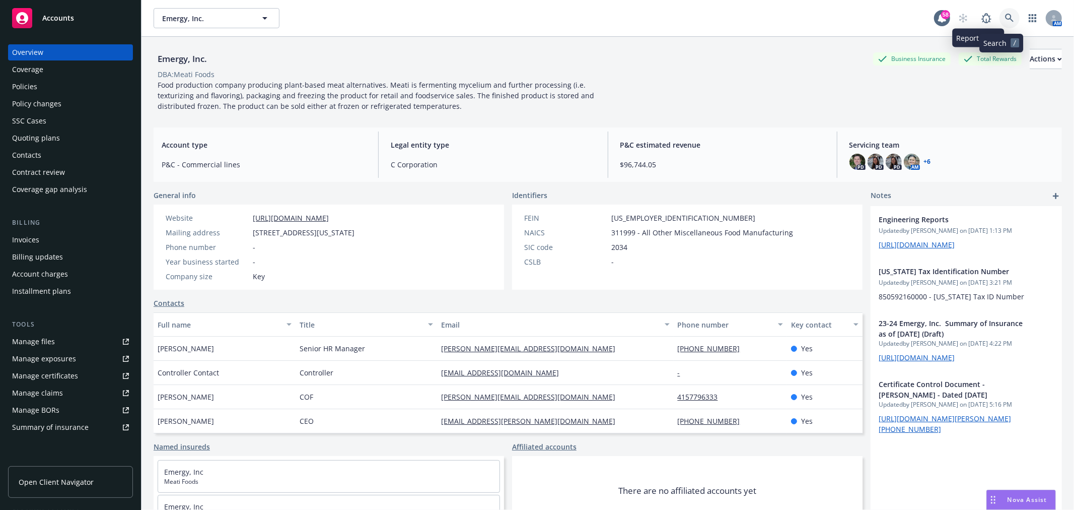
click at [1000, 13] on link at bounding box center [1010, 18] width 20 height 20
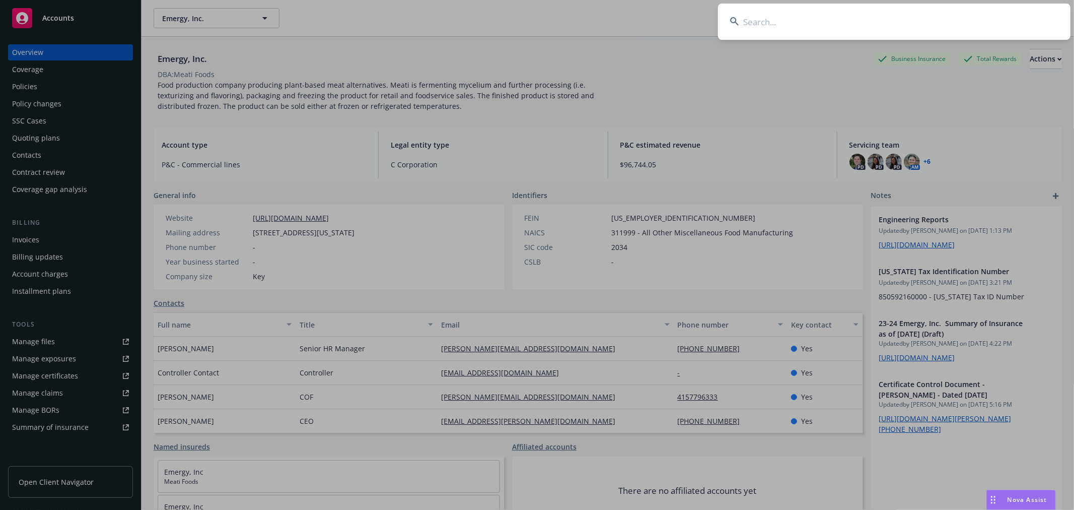
click at [898, 31] on input at bounding box center [894, 22] width 353 height 36
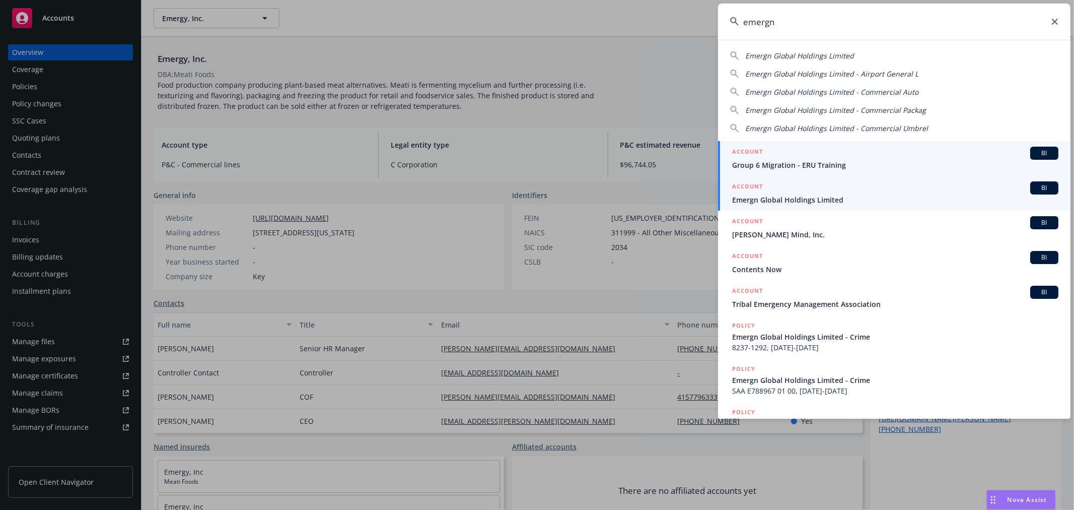
type input "emergn"
click at [808, 193] on div "ACCOUNT BI" at bounding box center [895, 187] width 326 height 13
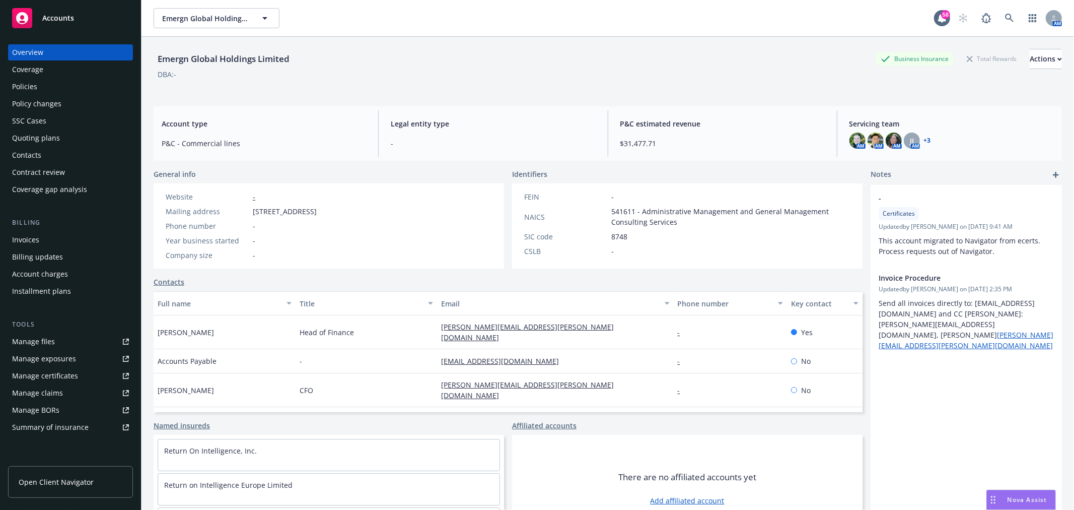
click at [33, 89] on div "Policies" at bounding box center [24, 87] width 25 height 16
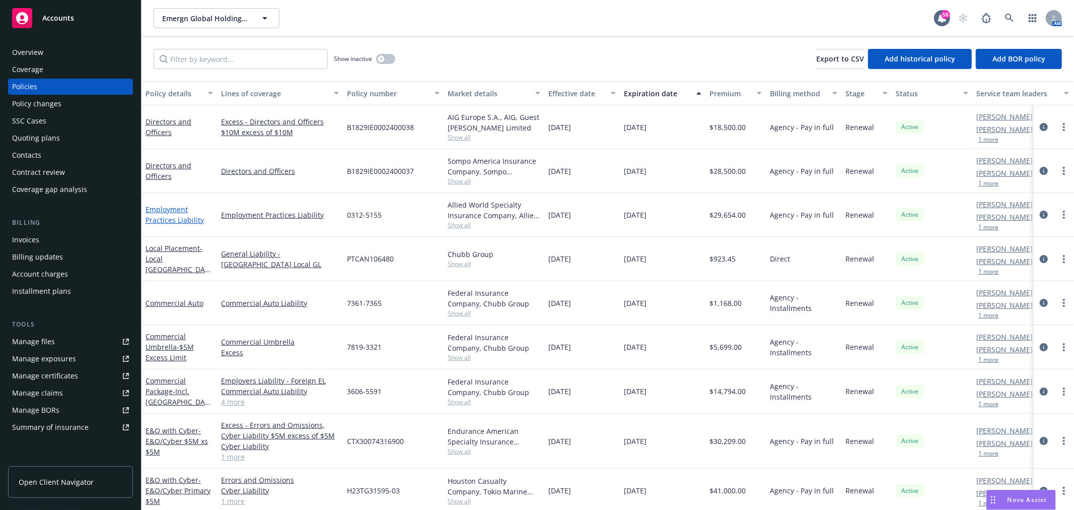
click at [169, 212] on link "Employment Practices Liability" at bounding box center [175, 214] width 58 height 20
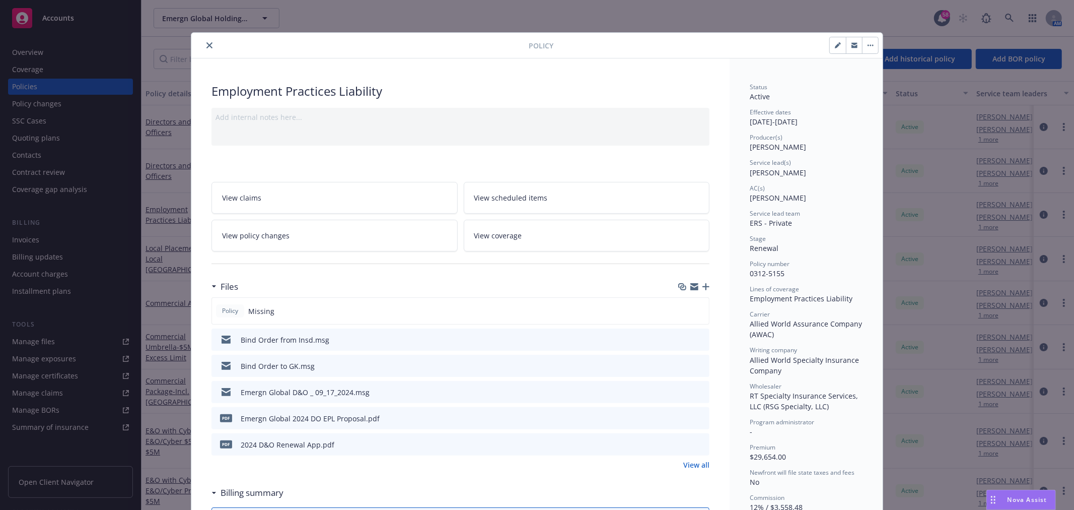
click at [687, 460] on link "View all" at bounding box center [696, 464] width 26 height 11
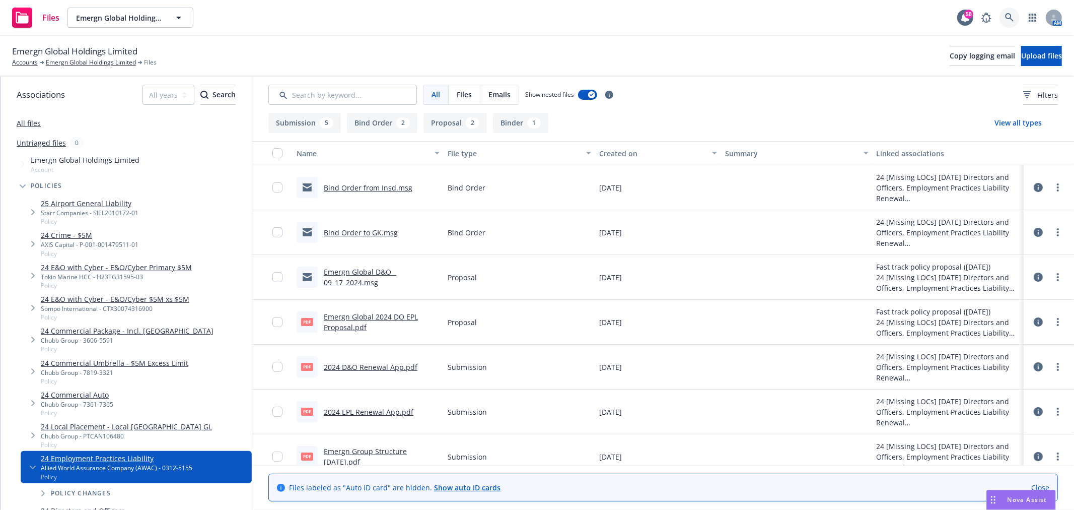
click at [1005, 18] on icon at bounding box center [1009, 17] width 9 height 9
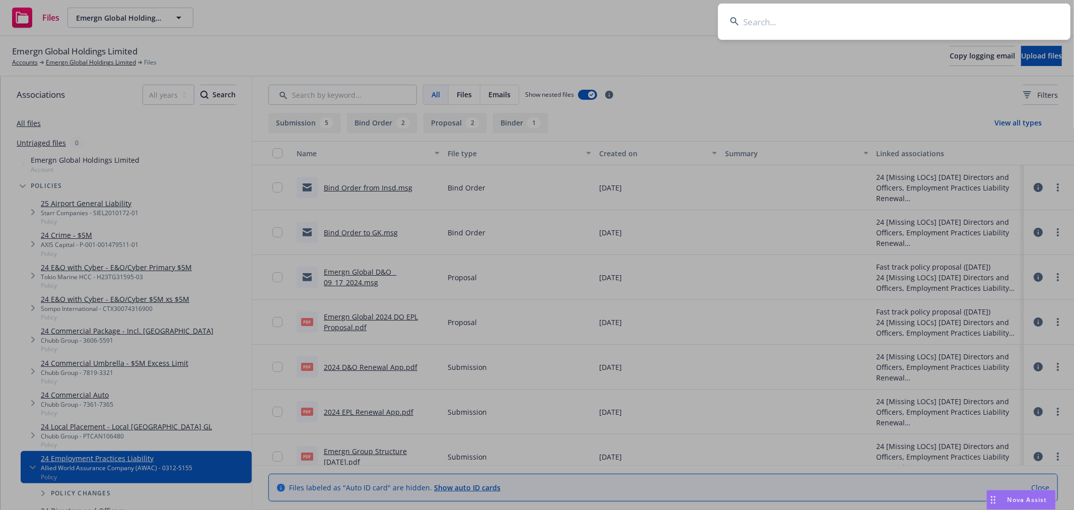
click at [753, 22] on input at bounding box center [894, 22] width 353 height 36
type input "substack"
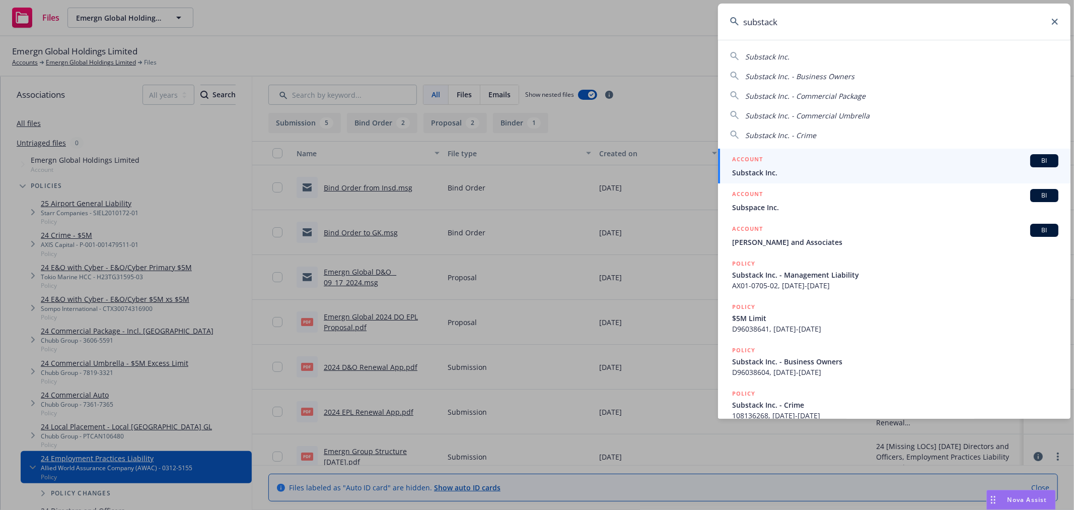
click at [780, 170] on span "Substack Inc." at bounding box center [895, 172] width 326 height 11
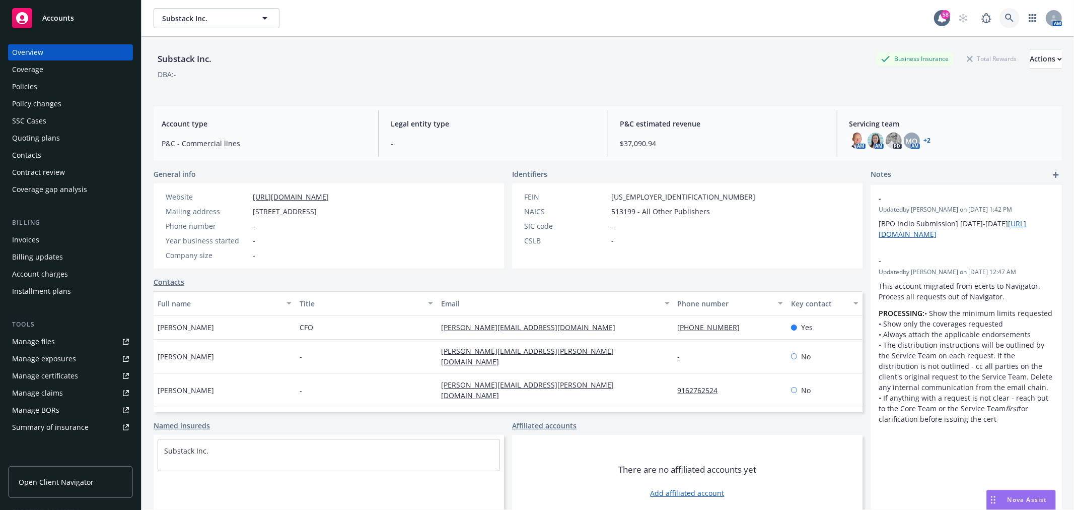
click at [1005, 16] on icon at bounding box center [1009, 18] width 9 height 9
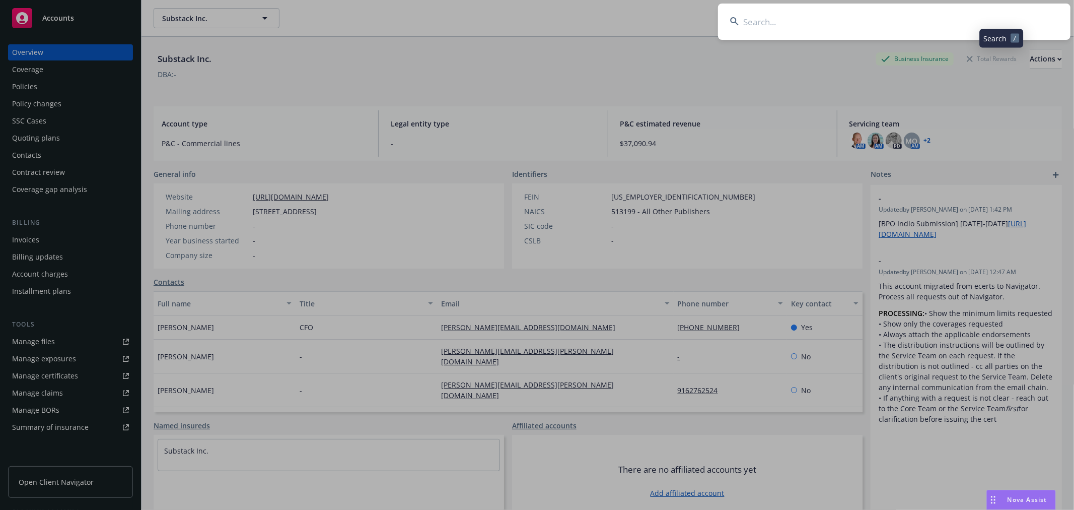
click at [887, 18] on input at bounding box center [894, 22] width 353 height 36
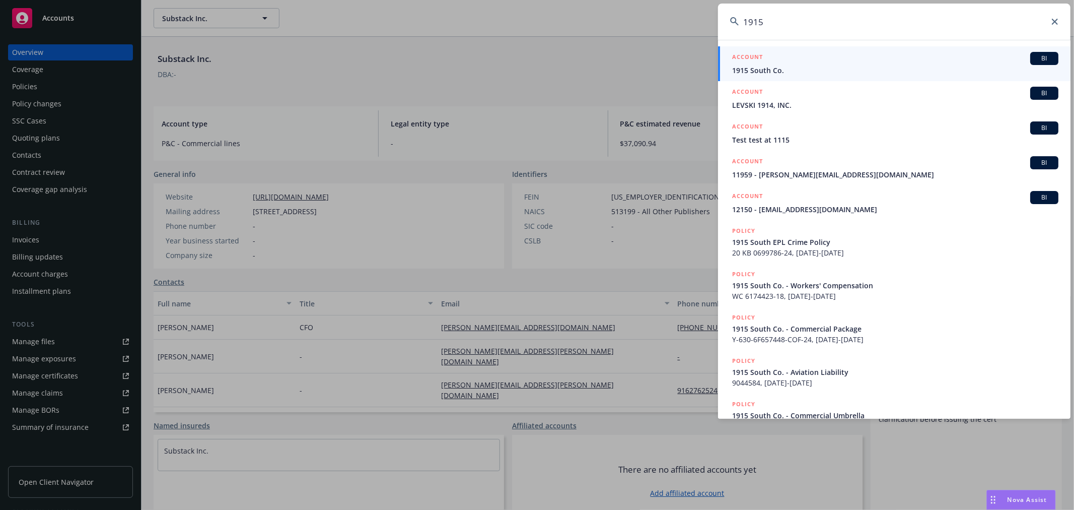
type input "1915"
click at [877, 59] on div "ACCOUNT BI" at bounding box center [895, 58] width 326 height 13
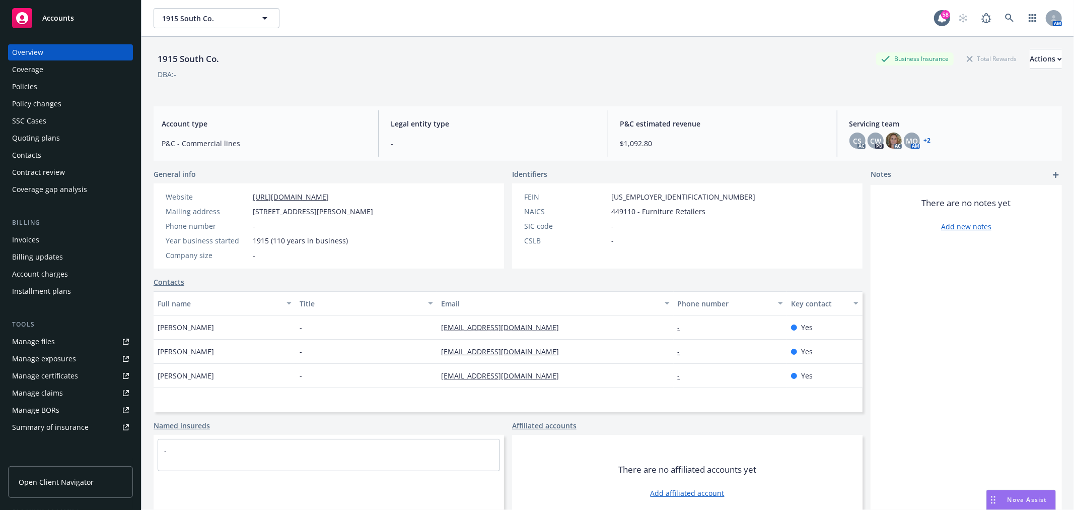
click at [38, 132] on div "Quoting plans" at bounding box center [36, 138] width 48 height 16
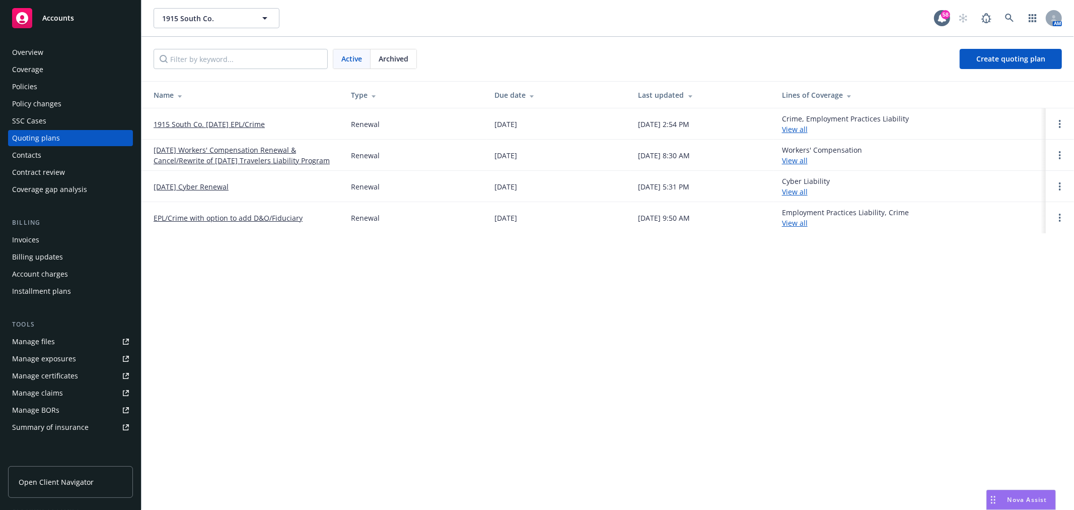
click at [240, 216] on link "EPL/Crime with option to add D&O/Fiduciary" at bounding box center [228, 218] width 149 height 11
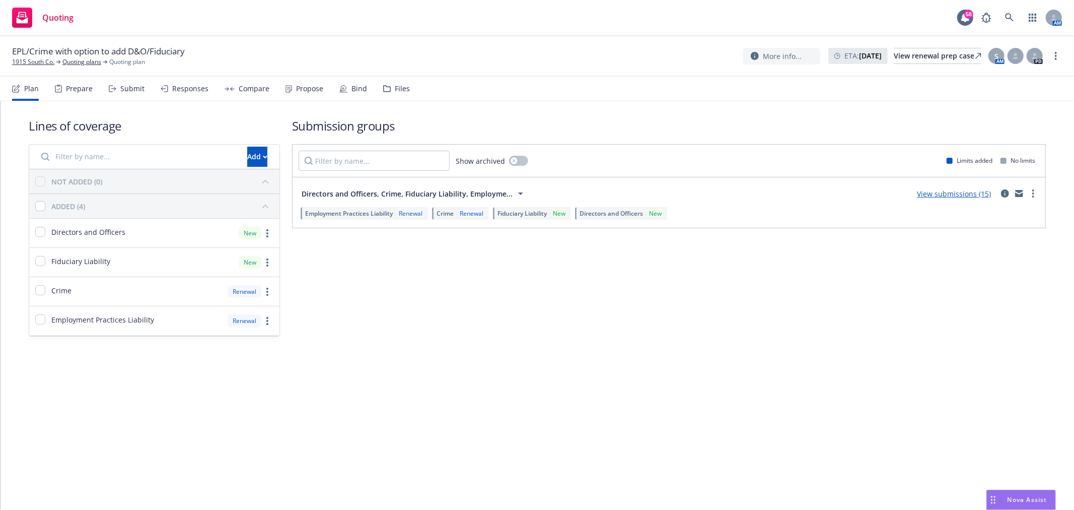
click at [395, 87] on div "Files" at bounding box center [402, 89] width 15 height 8
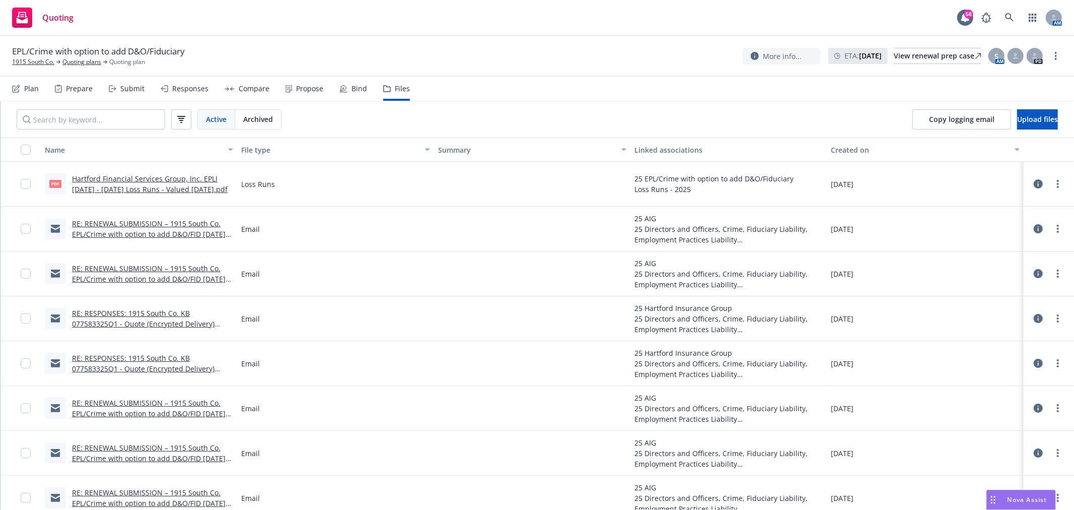
click at [165, 227] on link "RE: RENEWAL SUBMISSION – 1915 South Co. EPL/Crime with option to add D&O/FID [D…" at bounding box center [149, 234] width 154 height 31
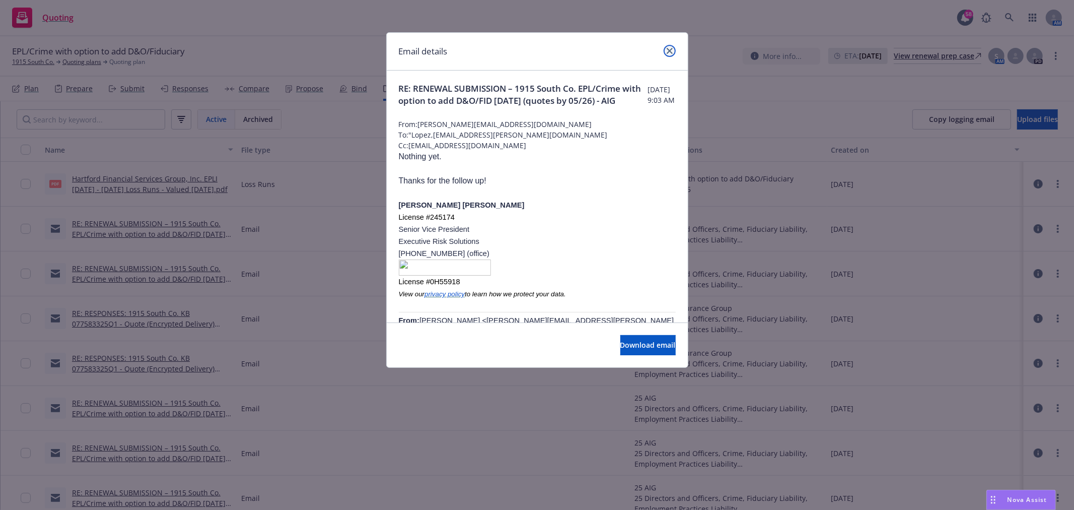
click at [665, 51] on link "close" at bounding box center [670, 51] width 12 height 12
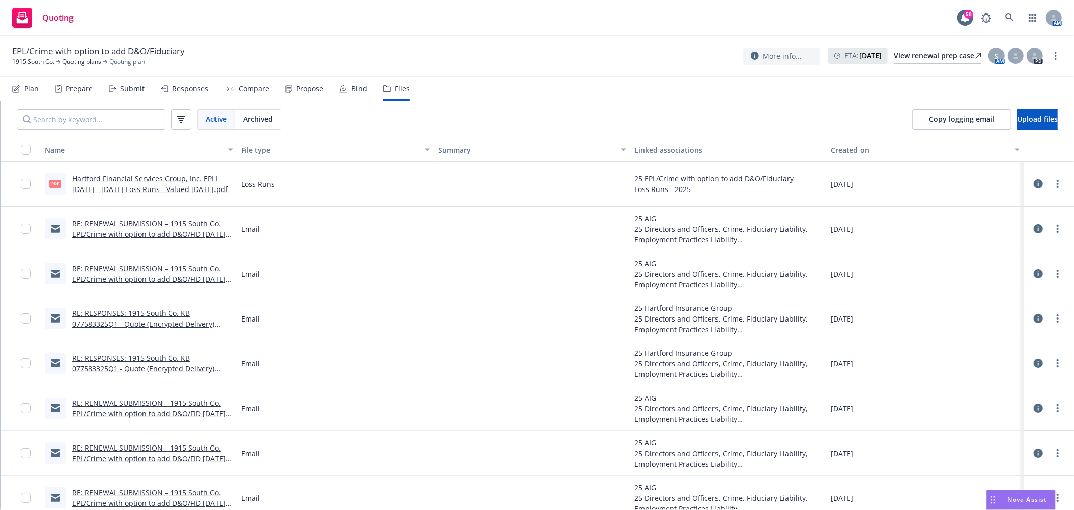
click at [146, 276] on link "RE: RENEWAL SUBMISSION – 1915 South Co. EPL/Crime with option to add D&O/FID [D…" at bounding box center [149, 278] width 154 height 31
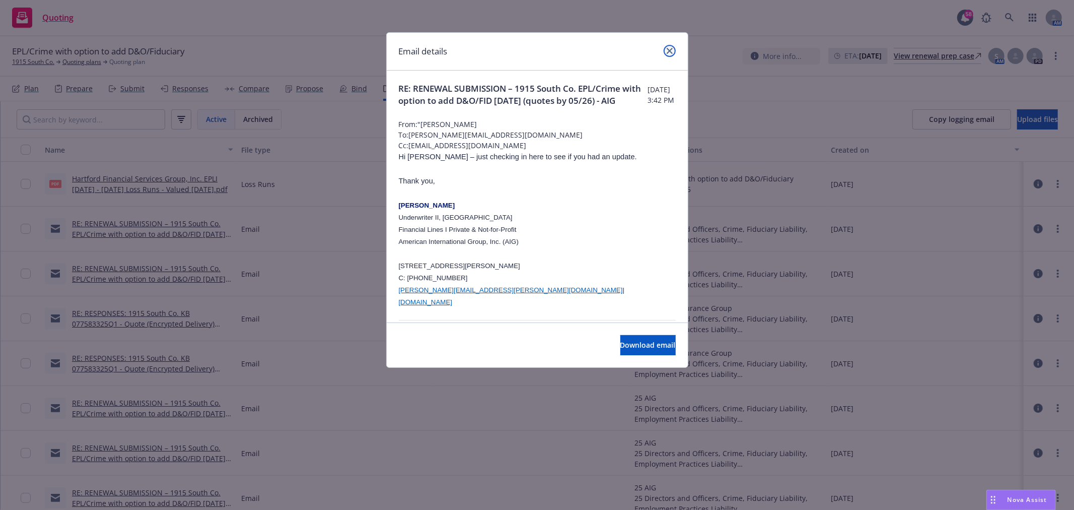
click at [669, 51] on icon "close" at bounding box center [670, 51] width 6 height 6
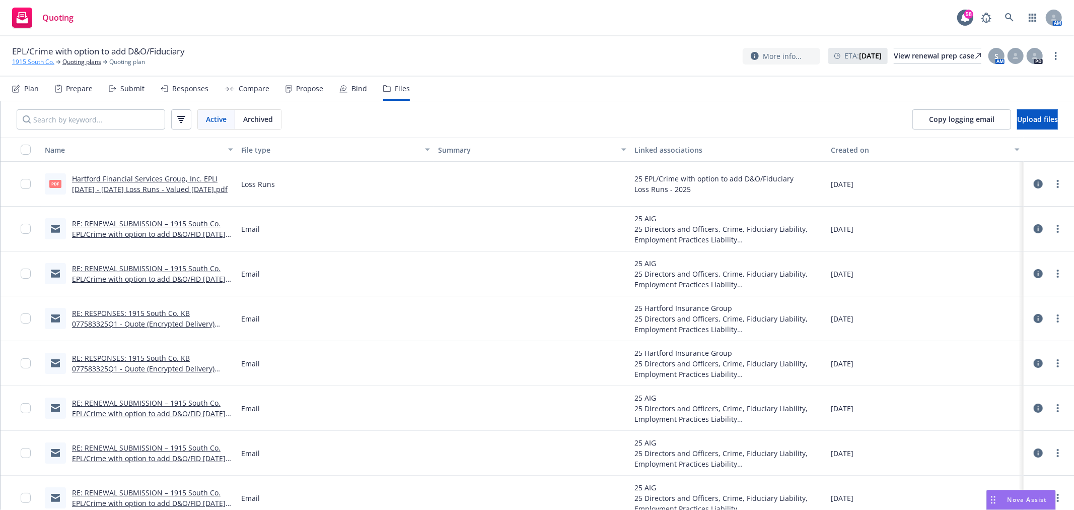
click at [46, 59] on link "1915 South Co." at bounding box center [33, 61] width 42 height 9
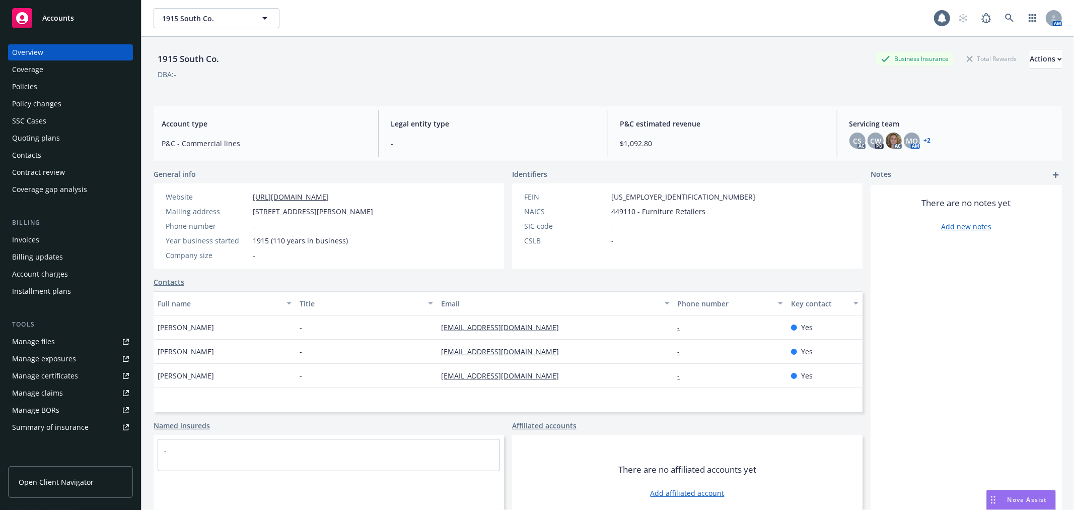
click at [42, 88] on div "Policies" at bounding box center [70, 87] width 117 height 16
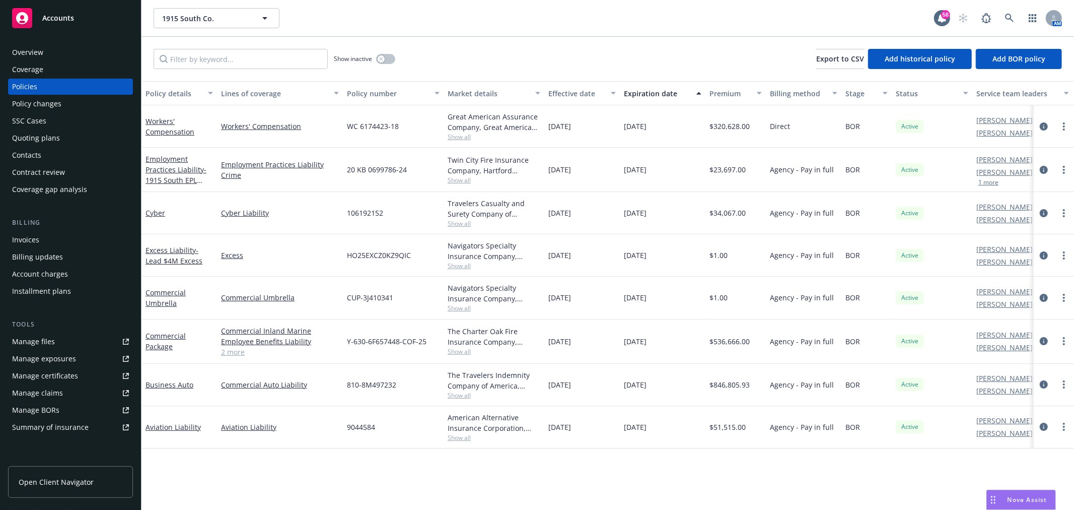
click at [31, 137] on div "Quoting plans" at bounding box center [36, 138] width 48 height 16
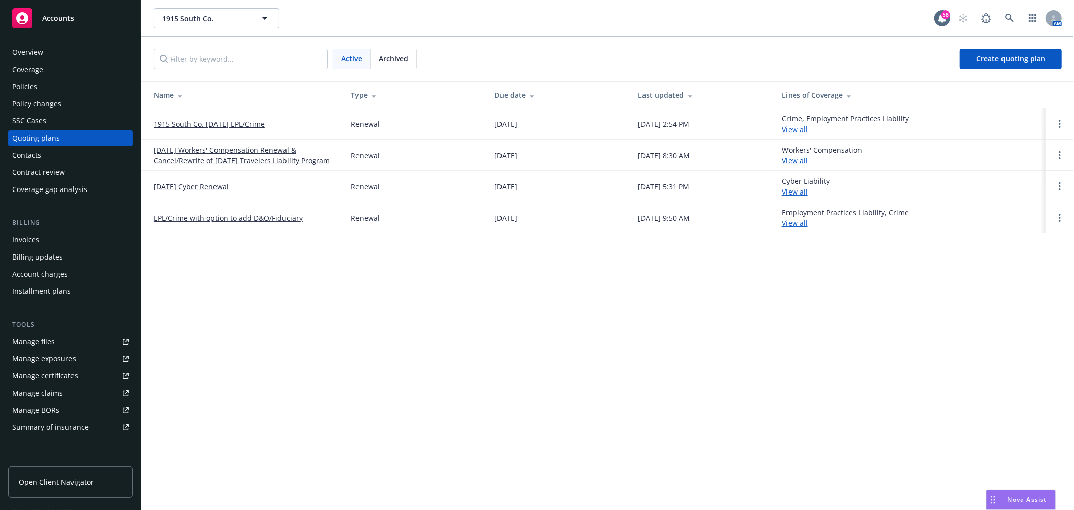
click at [269, 219] on link "EPL/Crime with option to add D&O/Fiduciary" at bounding box center [228, 218] width 149 height 11
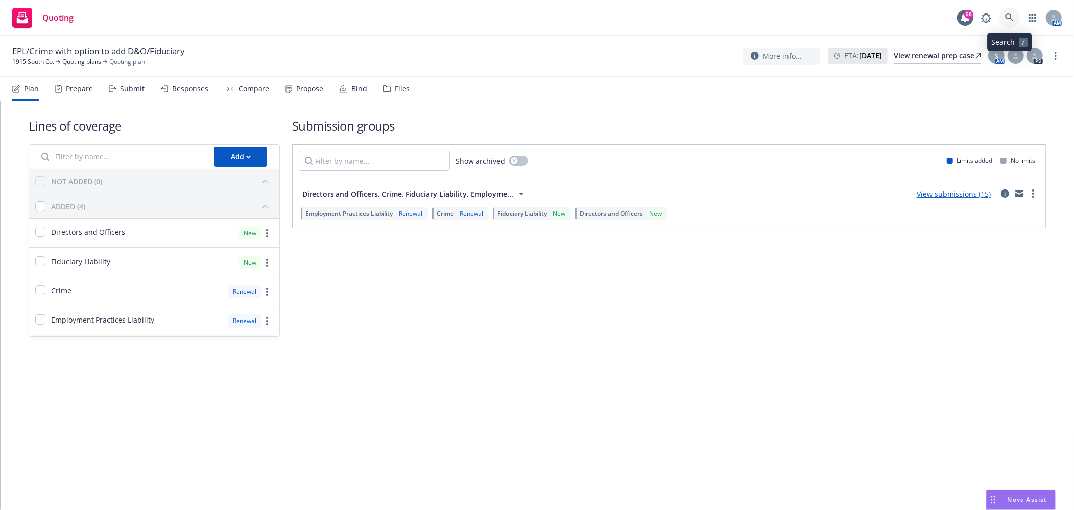
click at [1013, 14] on icon at bounding box center [1009, 17] width 9 height 9
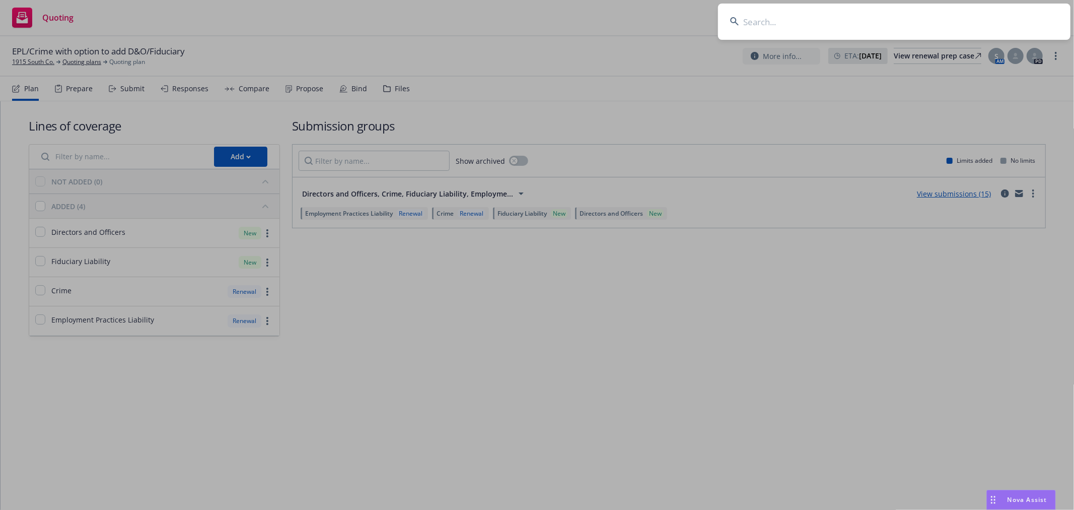
click at [920, 18] on input at bounding box center [894, 22] width 353 height 36
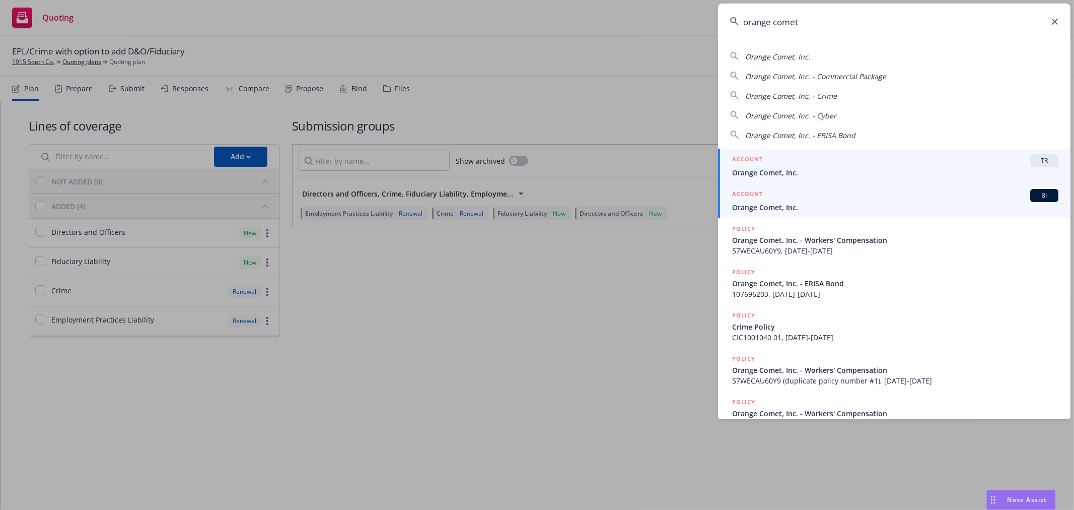
type input "orange comet"
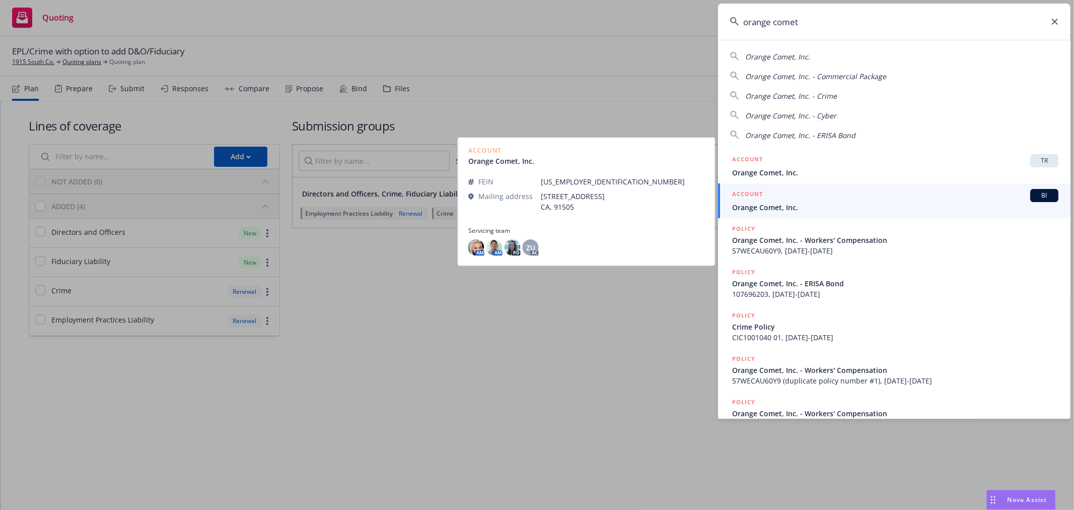
click at [817, 202] on span "Orange Comet, Inc." at bounding box center [895, 207] width 326 height 11
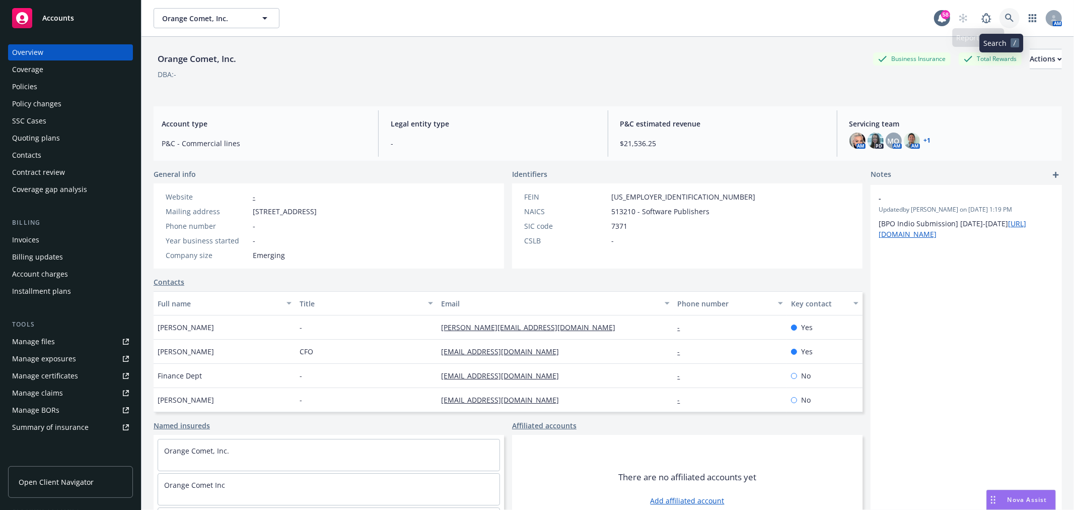
click at [1005, 17] on icon at bounding box center [1009, 18] width 9 height 9
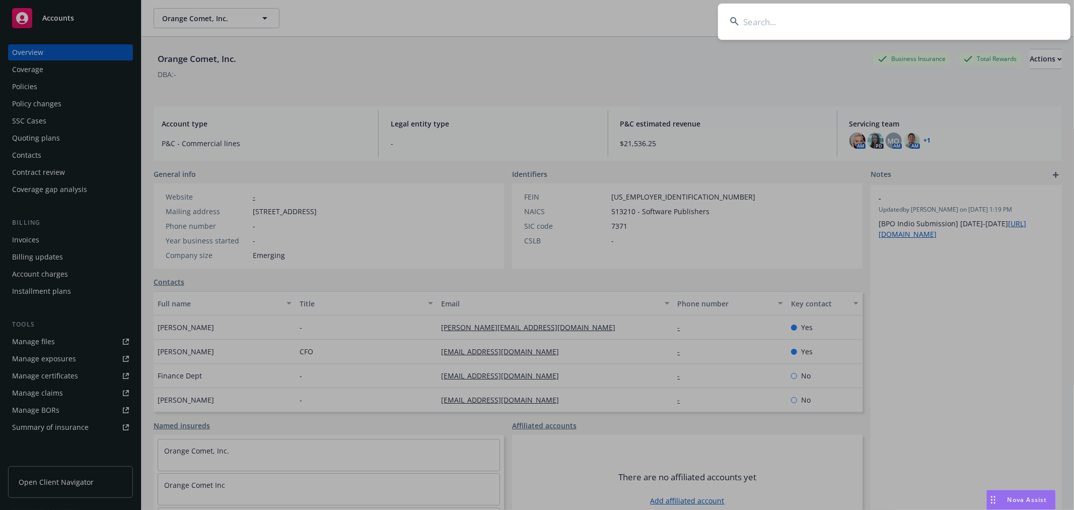
click at [910, 30] on input at bounding box center [894, 22] width 353 height 36
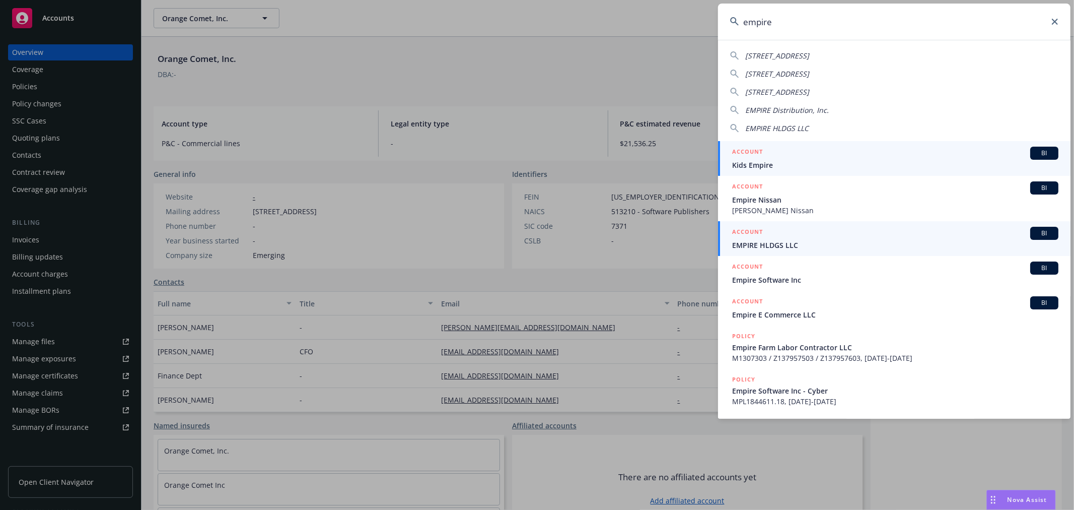
type input "empire"
click at [808, 239] on div "ACCOUNT BI" at bounding box center [895, 233] width 326 height 13
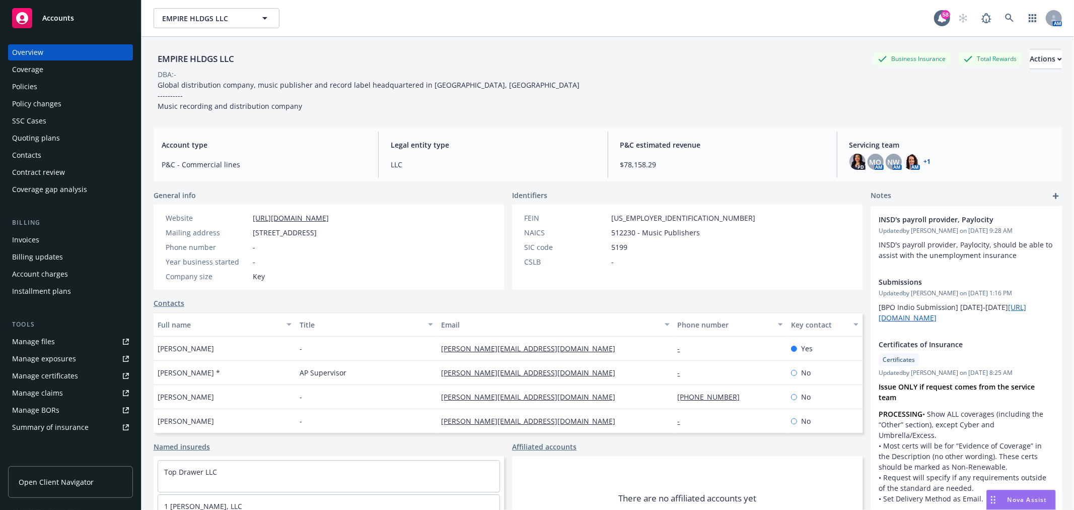
click at [924, 159] on link "+ 1" at bounding box center [927, 162] width 7 height 6
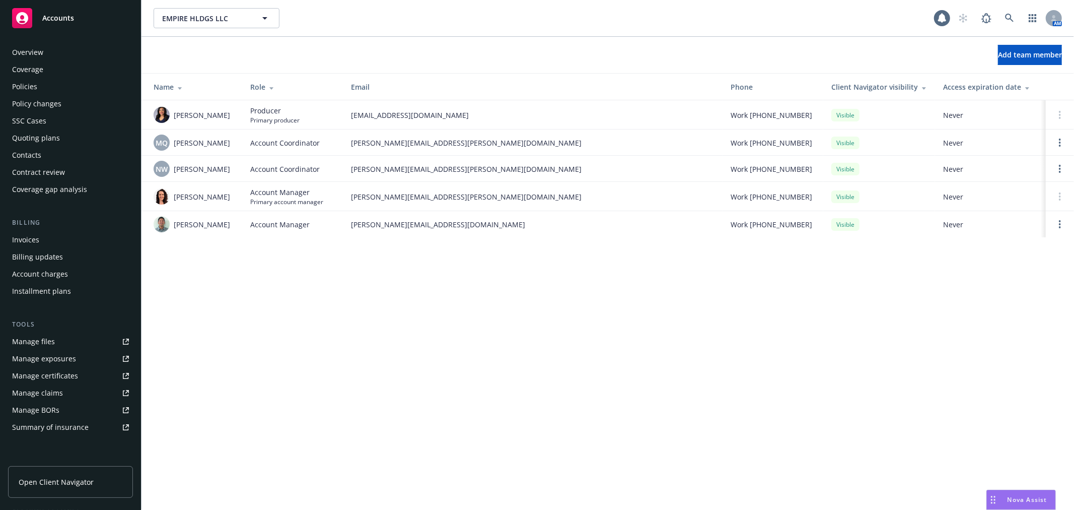
scroll to position [147, 0]
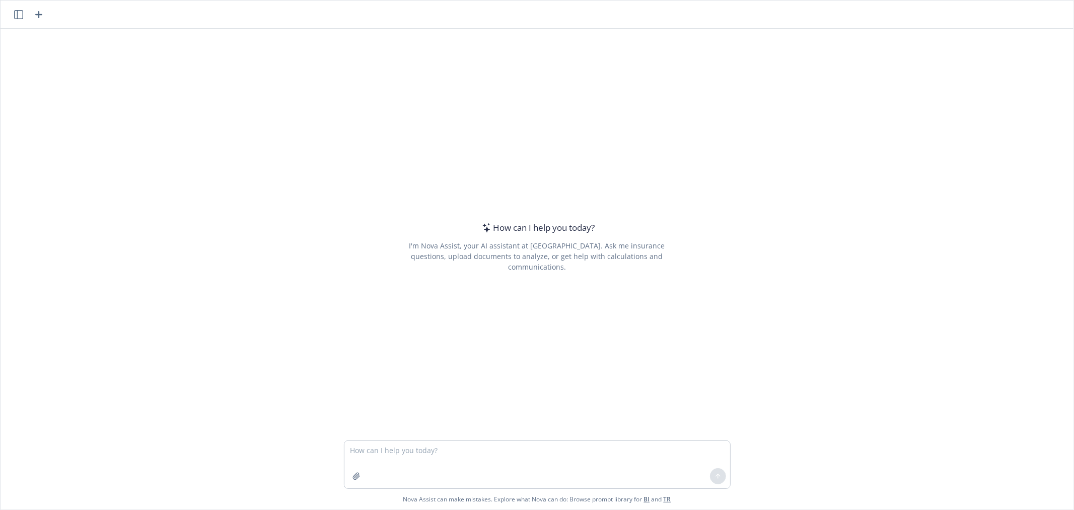
click at [531, 470] on textarea at bounding box center [537, 464] width 386 height 47
type textarea "flsa"
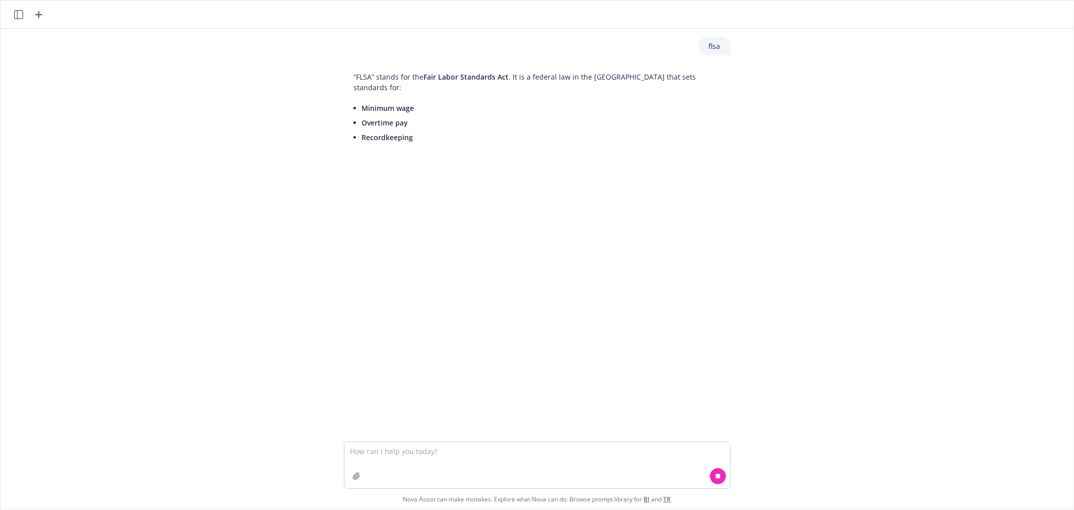
click at [517, 455] on textarea at bounding box center [537, 465] width 386 height 46
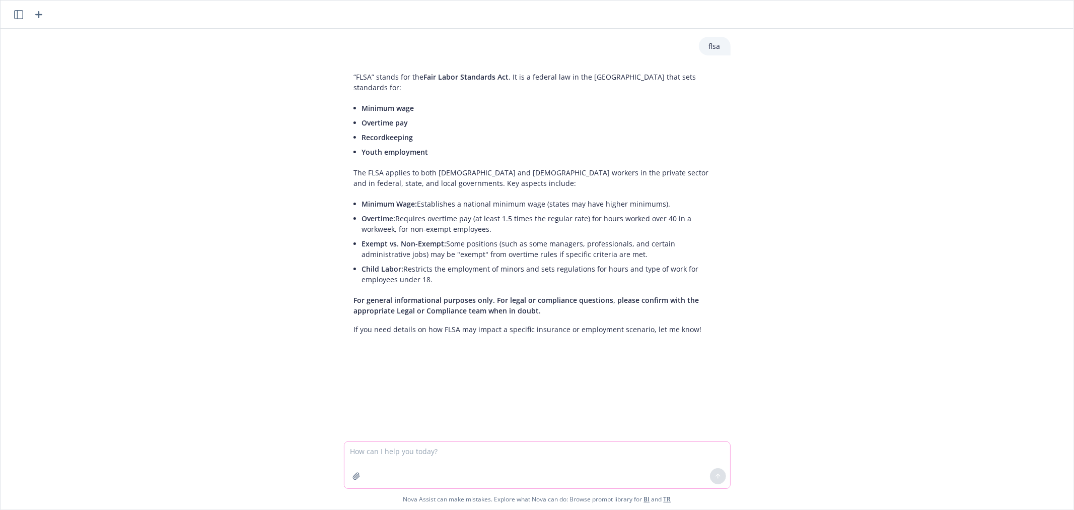
click at [441, 452] on textarea at bounding box center [537, 465] width 386 height 46
type textarea "is the the same as wage & hour"
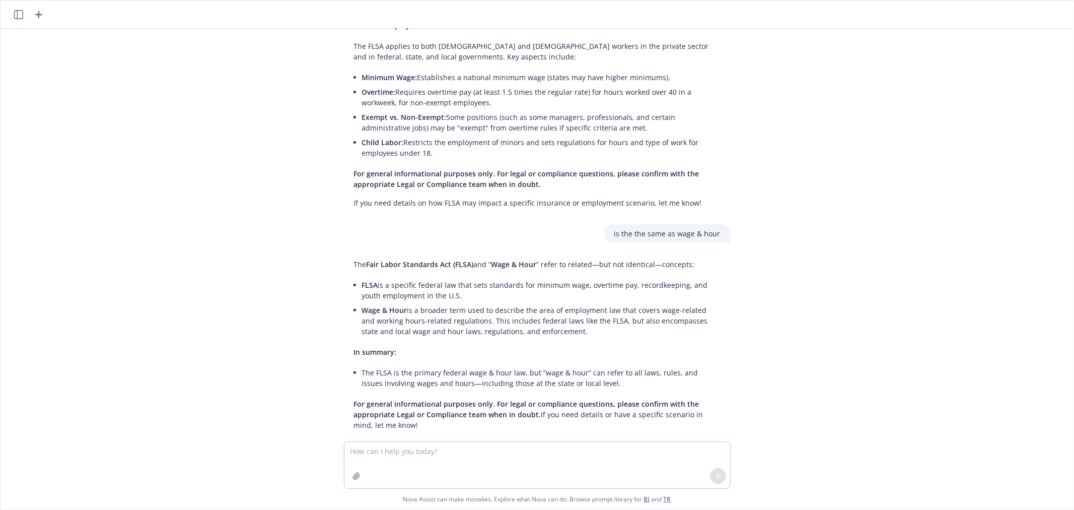
scroll to position [132, 0]
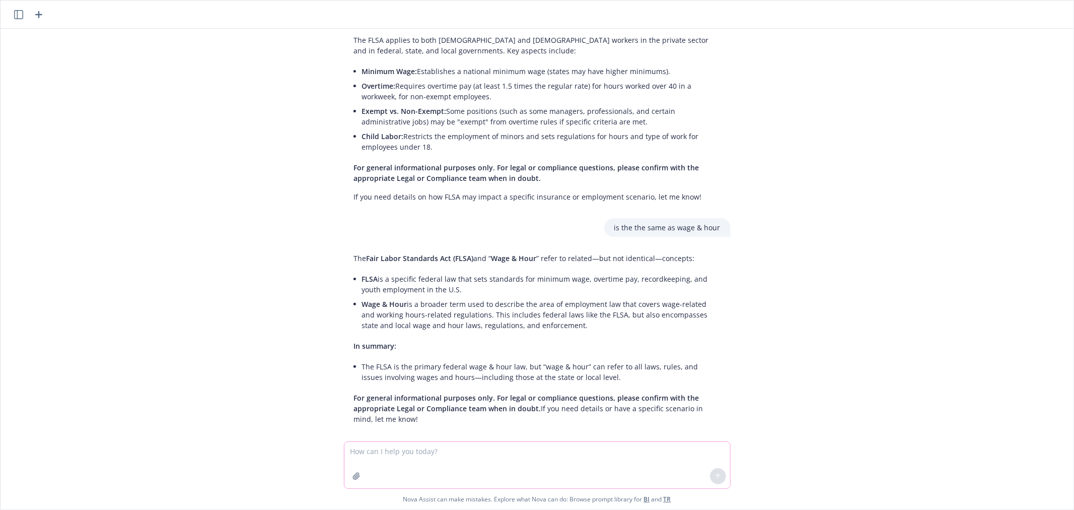
drag, startPoint x: 545, startPoint y: 452, endPoint x: 551, endPoint y: 447, distance: 8.3
click at [545, 452] on textarea at bounding box center [537, 465] width 386 height 46
type textarea "how to explain 80/20 hammer clause"
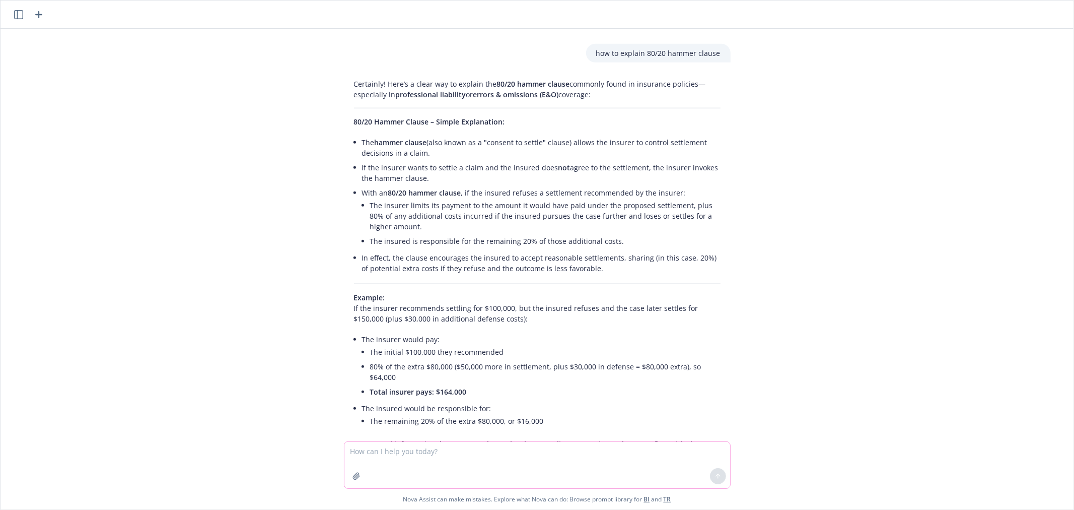
scroll to position [582, 0]
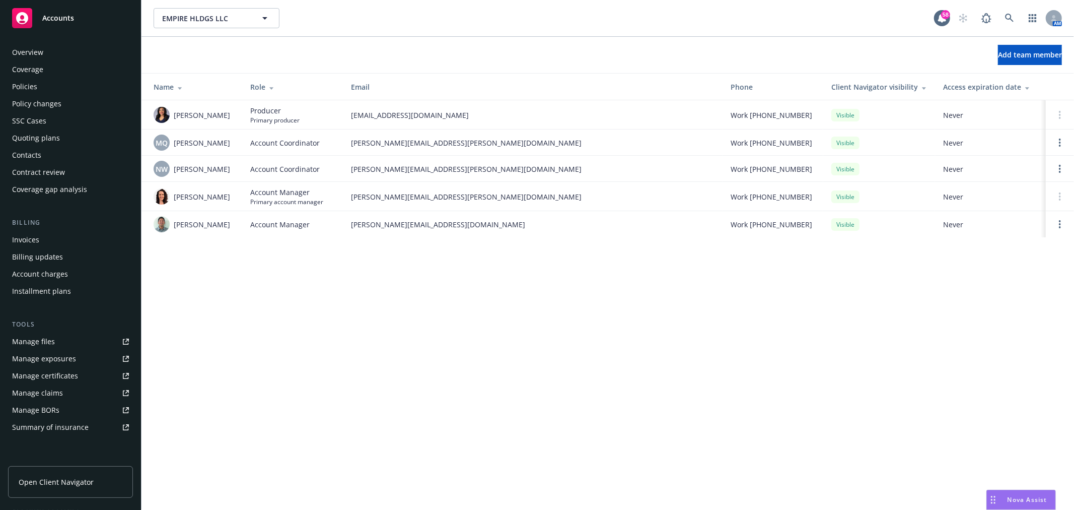
scroll to position [146, 0]
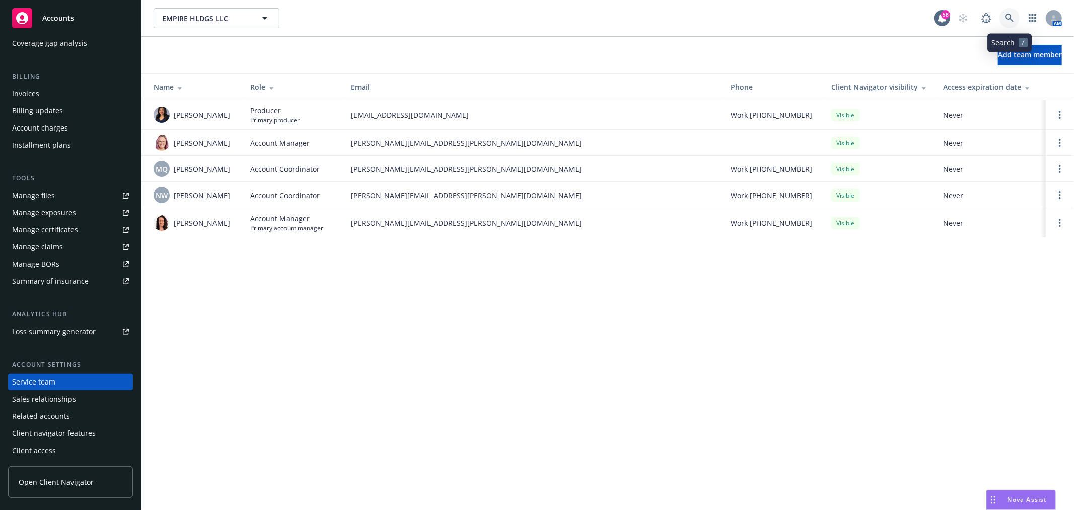
click at [1003, 13] on link at bounding box center [1010, 18] width 20 height 20
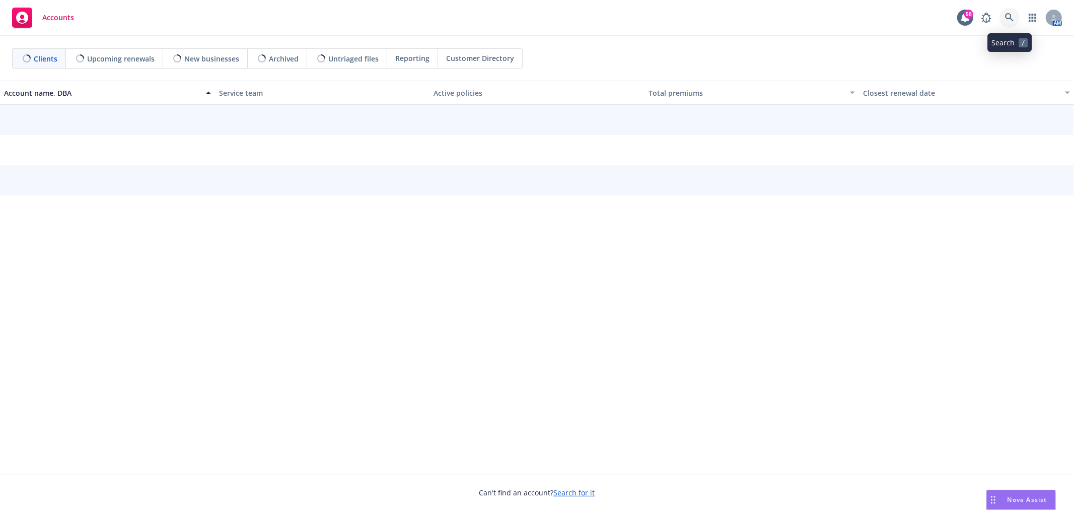
click at [1011, 18] on icon at bounding box center [1009, 17] width 9 height 9
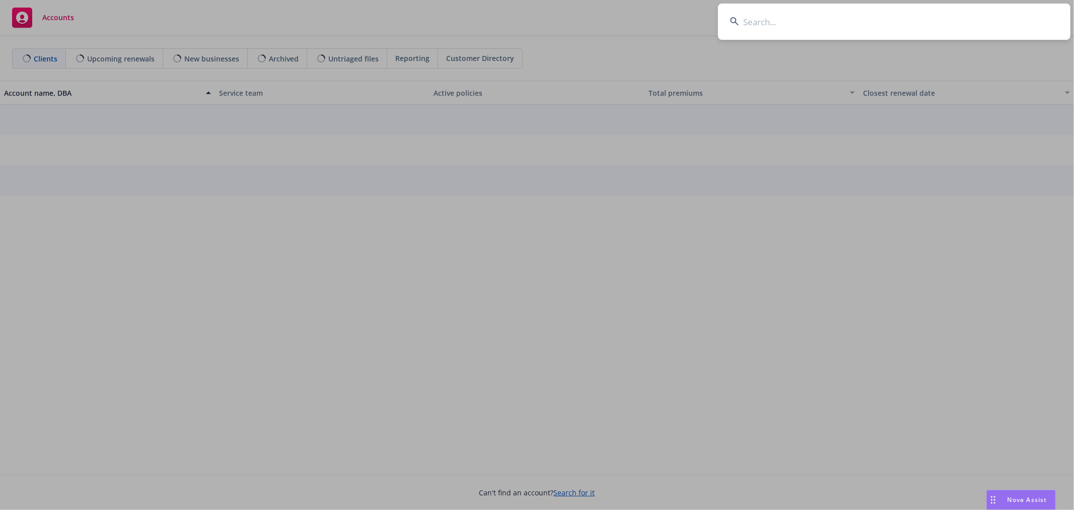
click at [952, 32] on input at bounding box center [894, 22] width 353 height 36
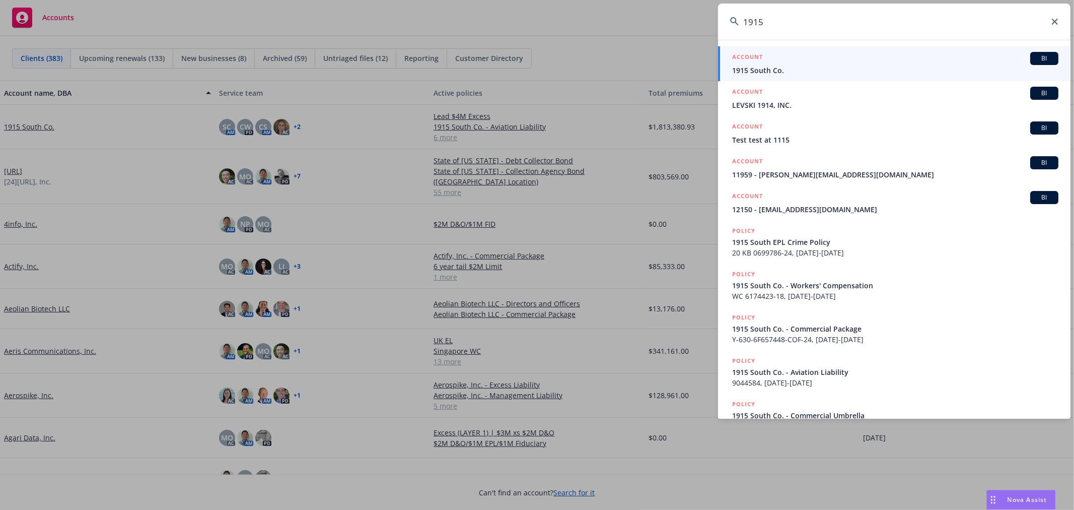
type input "1915"
click at [843, 62] on div "ACCOUNT BI" at bounding box center [895, 58] width 326 height 13
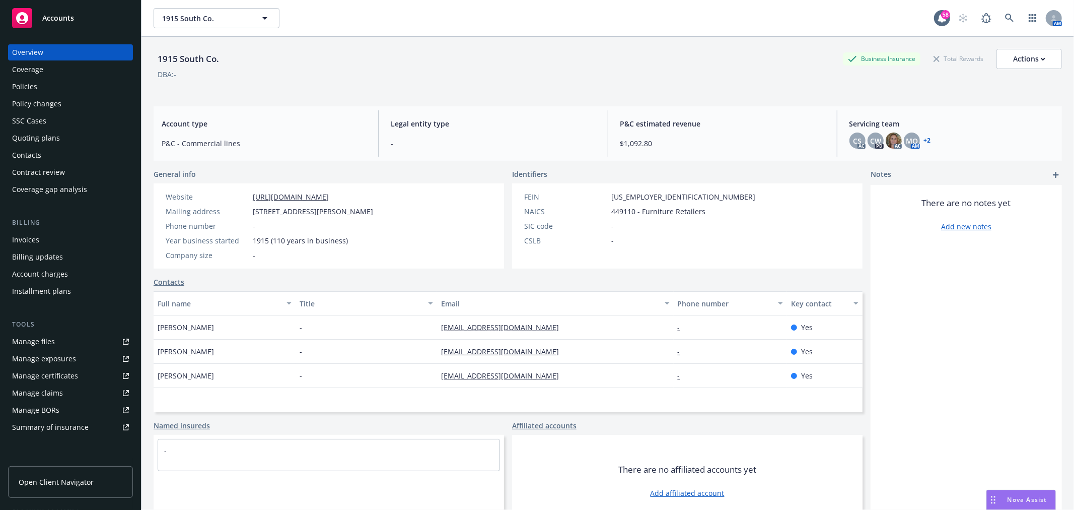
click at [44, 138] on div "Quoting plans" at bounding box center [36, 138] width 48 height 16
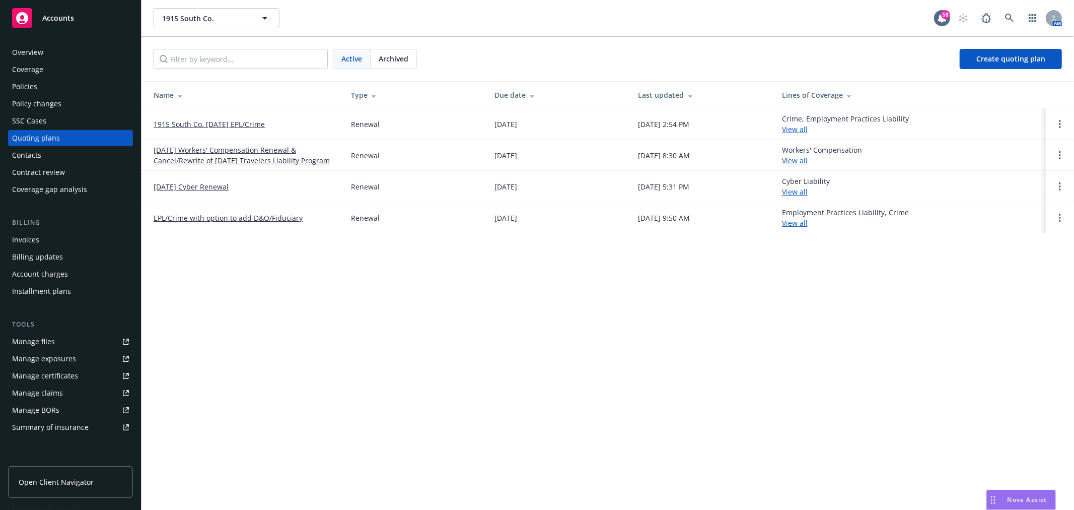
click at [225, 217] on link "EPL/Crime with option to add D&O/Fiduciary" at bounding box center [228, 218] width 149 height 11
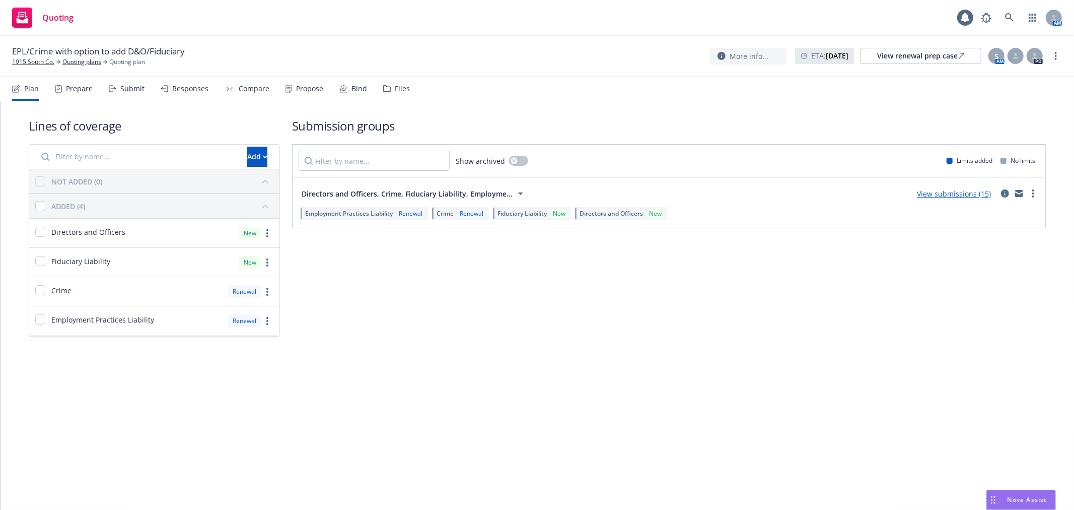
click at [409, 89] on nav "Plan Prepare Submit Responses Compare Propose Bind Files" at bounding box center [537, 89] width 1050 height 24
click at [403, 87] on div "Files" at bounding box center [402, 89] width 15 height 8
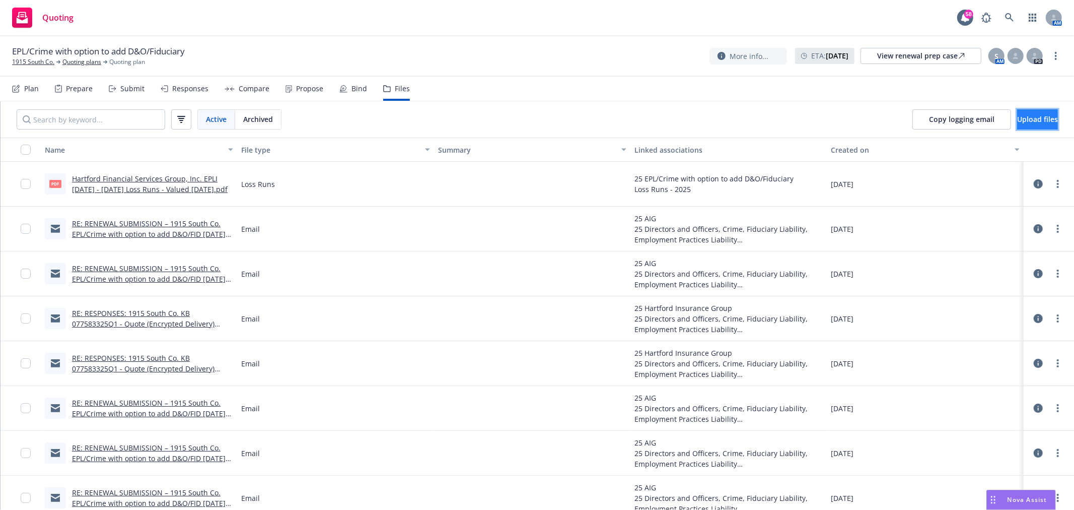
click at [1017, 117] on span "Upload files" at bounding box center [1037, 119] width 41 height 10
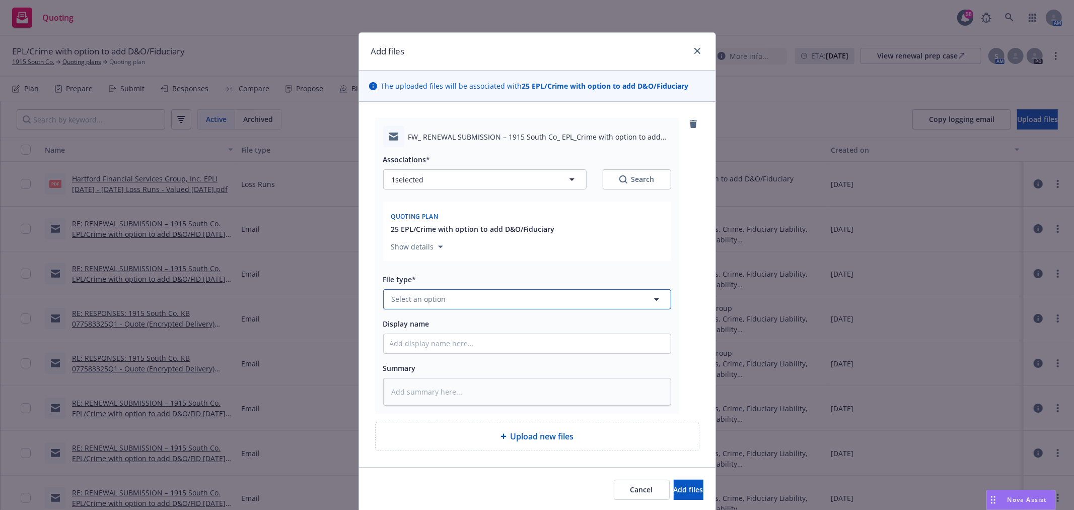
click at [447, 300] on button "Select an option" at bounding box center [527, 299] width 288 height 20
type input "email"
click at [403, 270] on span "Email" at bounding box center [403, 271] width 19 height 11
click at [433, 344] on input "Display name" at bounding box center [527, 343] width 287 height 19
type textarea "x"
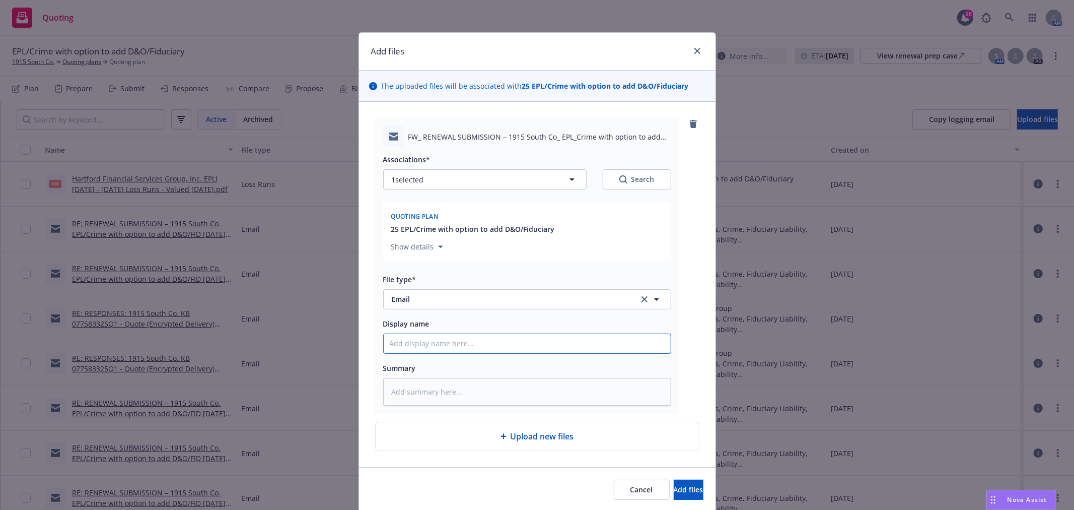
type input "I"
type textarea "x"
type input "IN"
type textarea "x"
type input "INfo"
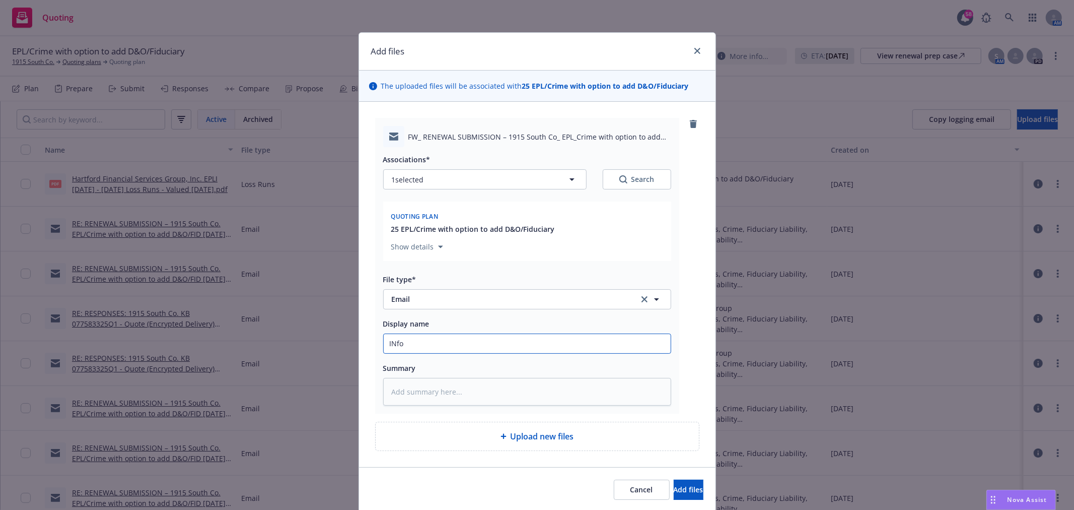
type textarea "x"
type input "INfo"
type textarea "x"
type input "INfo f"
type textarea "x"
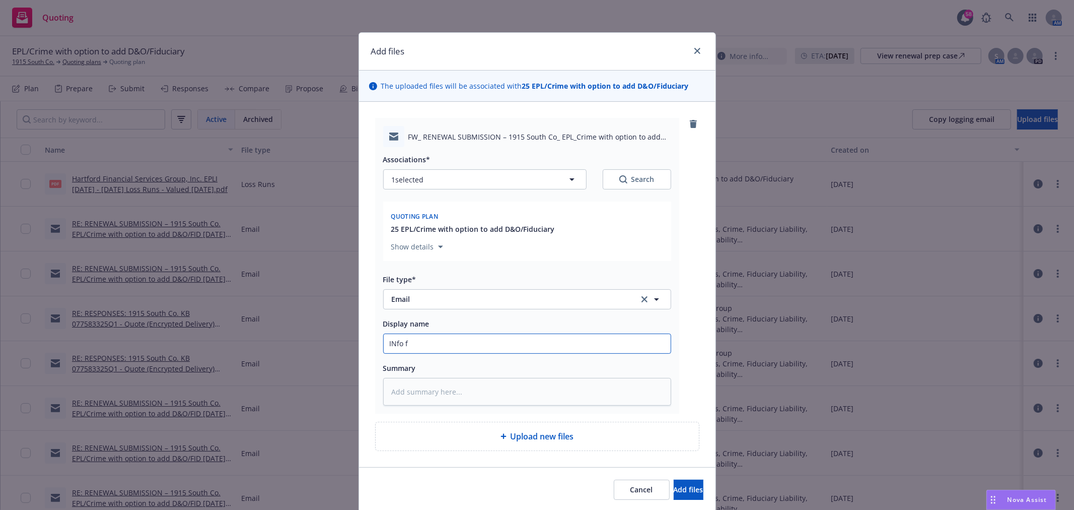
type input "INfo fr"
type textarea "x"
type input "INfo fro"
type textarea "x"
type input "INfo from"
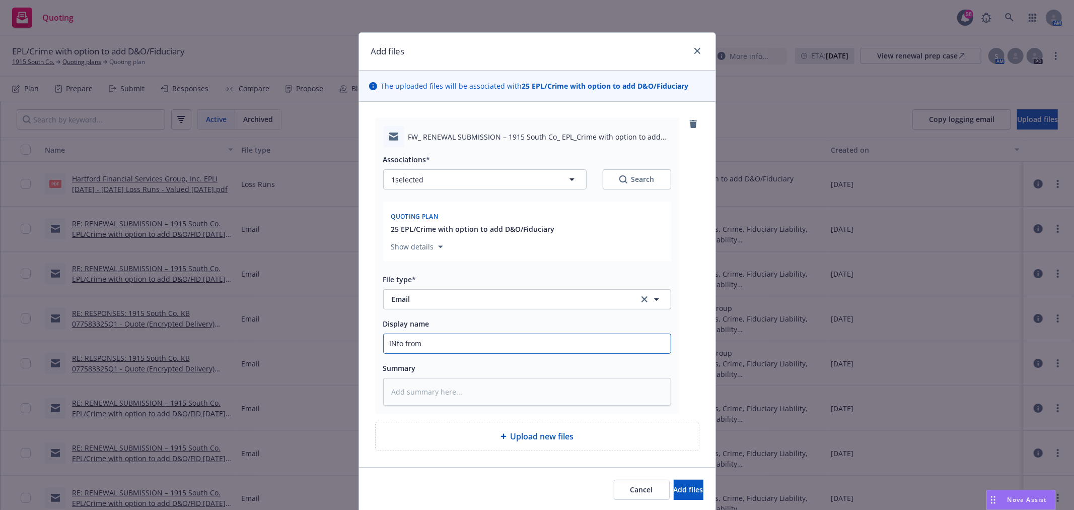
type textarea "x"
type input "INfo from H"
type textarea "x"
type input "INfo from Ha"
type textarea "x"
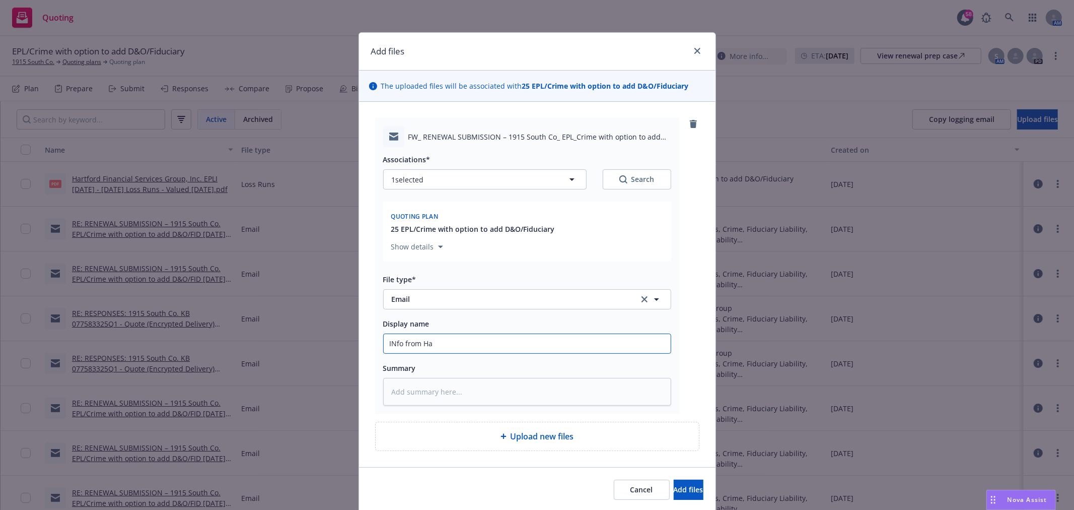
type input "INfo from [GEOGRAPHIC_DATA]"
type textarea "x"
type input "INfo from [PERSON_NAME]"
type textarea "x"
type input "INfo from Hartf"
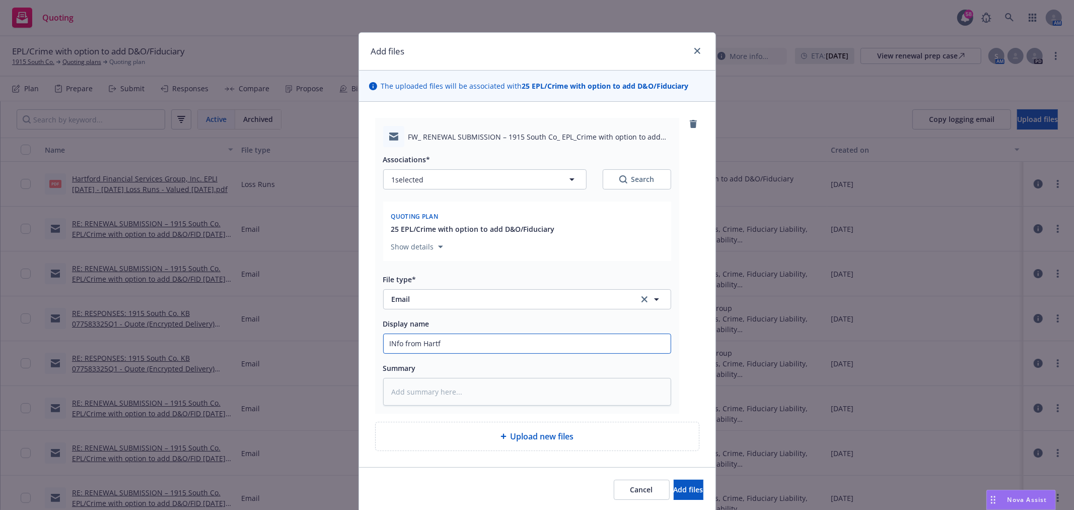
type textarea "x"
type input "INfo from [PERSON_NAME]"
type textarea "x"
type input "INfo from [GEOGRAPHIC_DATA]"
type textarea "x"
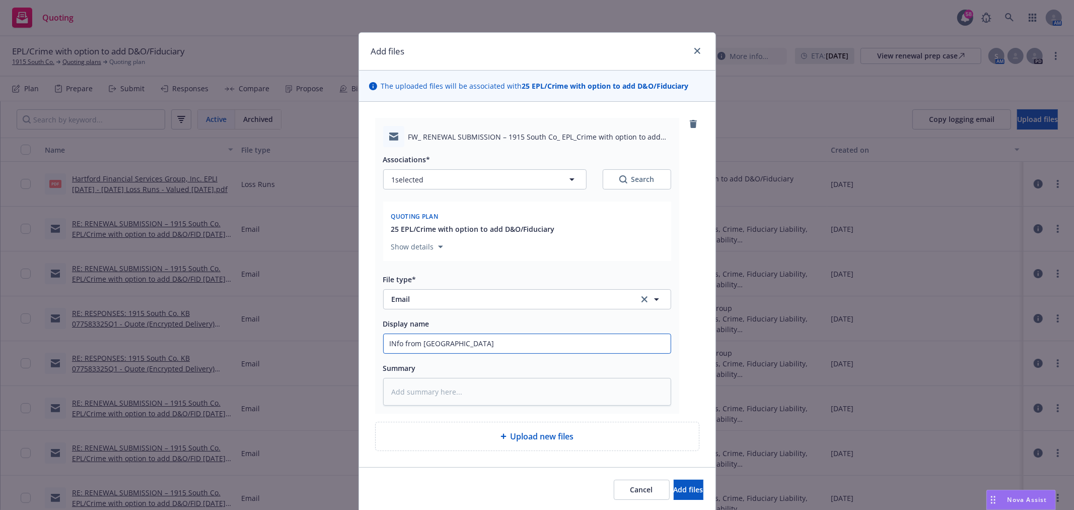
type input "INfo from Ha"
type textarea "x"
type input "INfo from H"
type textarea "x"
type input "INfo from"
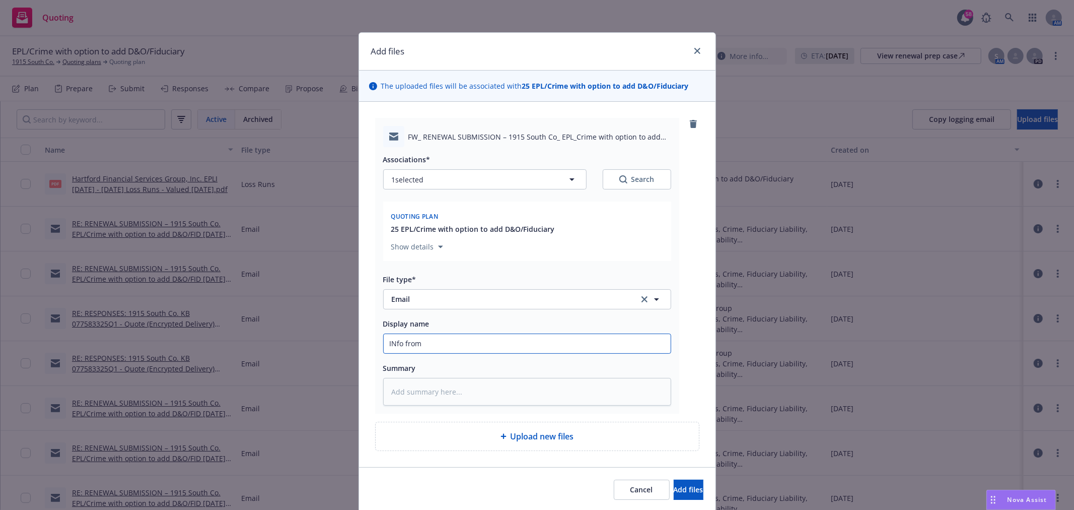
type textarea "x"
type input "INfo from"
type textarea "x"
type input "INfo fro"
type textarea "x"
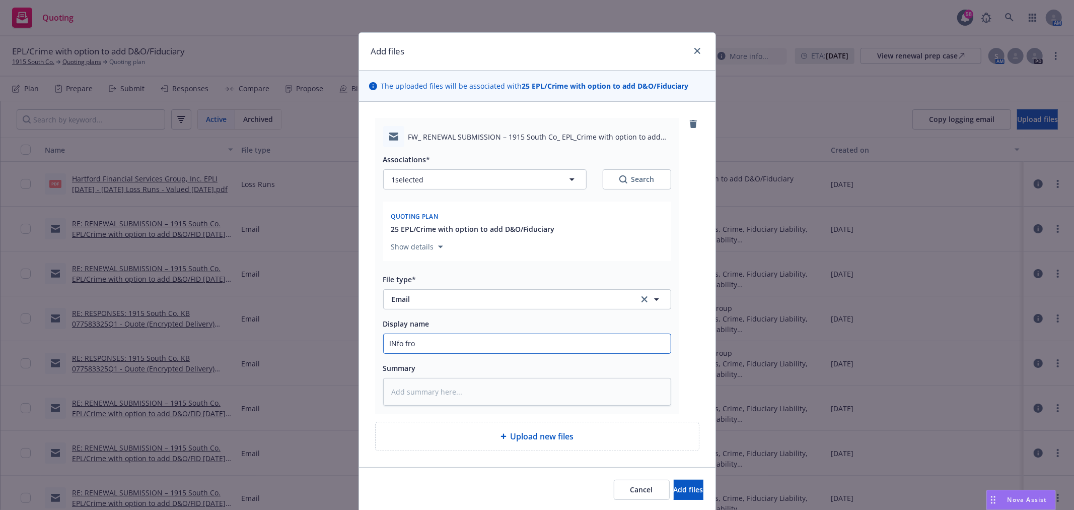
type input "INfo fr"
type textarea "x"
type input "INfo f"
type textarea "x"
type input "INfo"
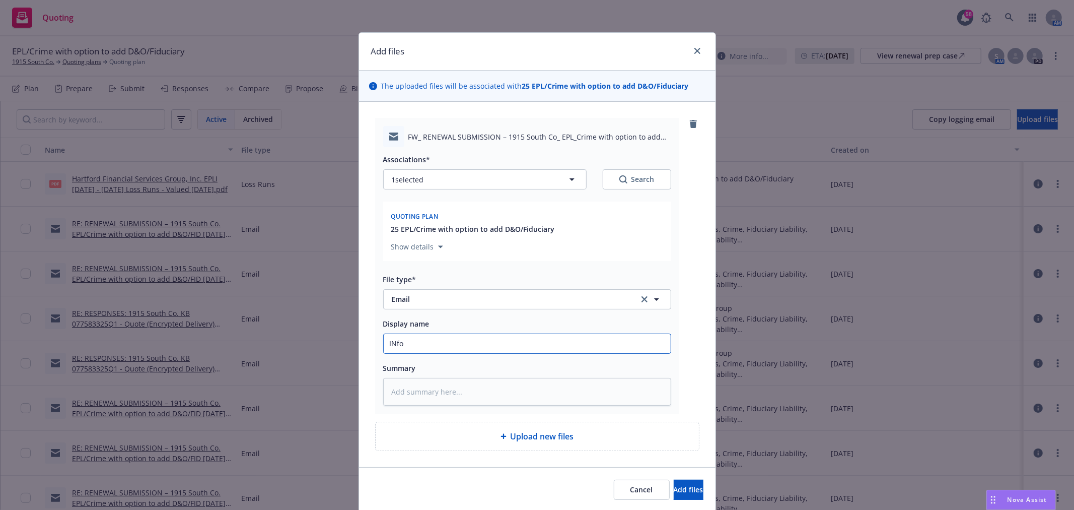
type textarea "x"
type input "INfo"
type textarea "x"
type input "INf"
type textarea "x"
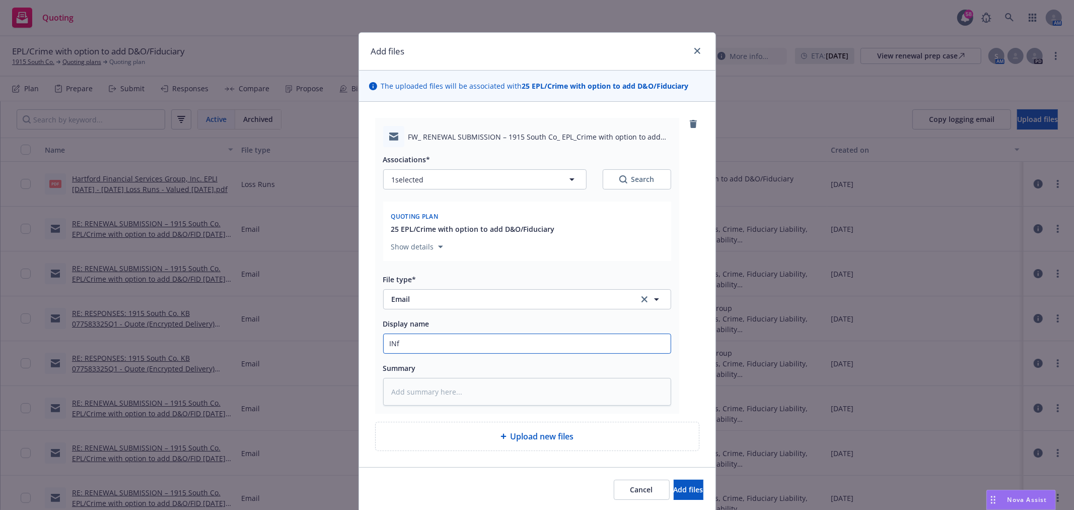
type input "IN"
type textarea "x"
type input "I"
type textarea "x"
type input "I"
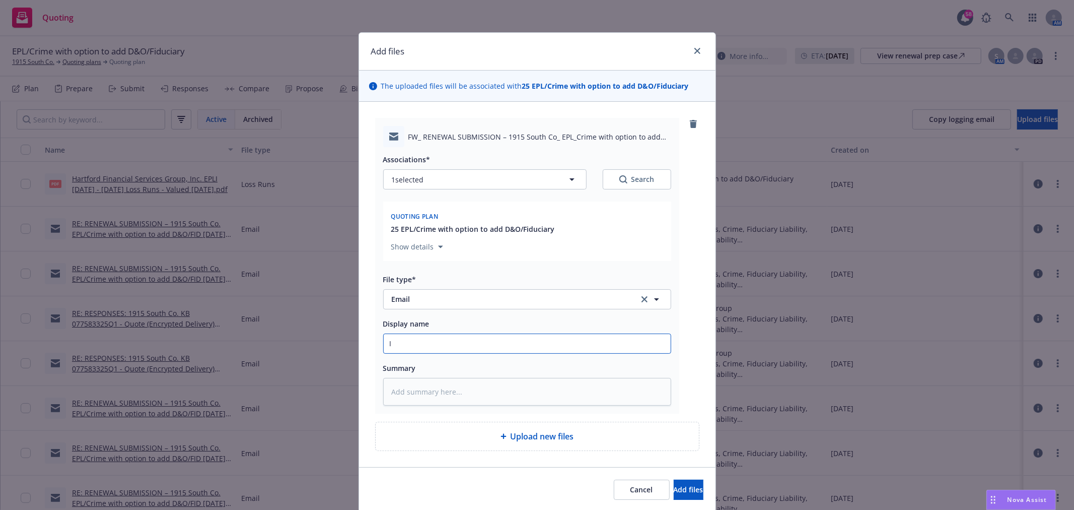
type textarea "x"
type input "In"
type textarea "x"
type input "Info"
type textarea "x"
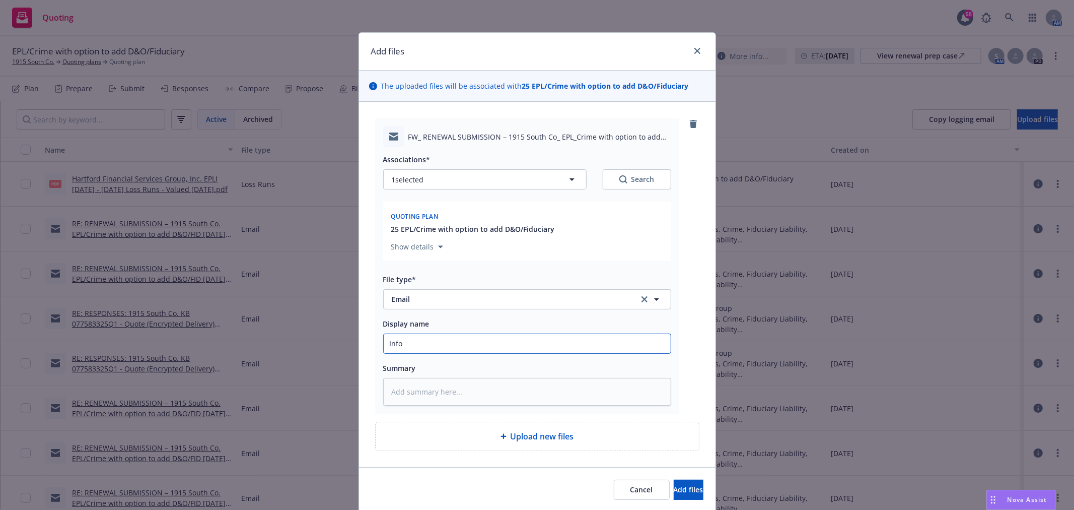
type input "Info"
type textarea "x"
type input "Info f"
type textarea "x"
type input "Info fro"
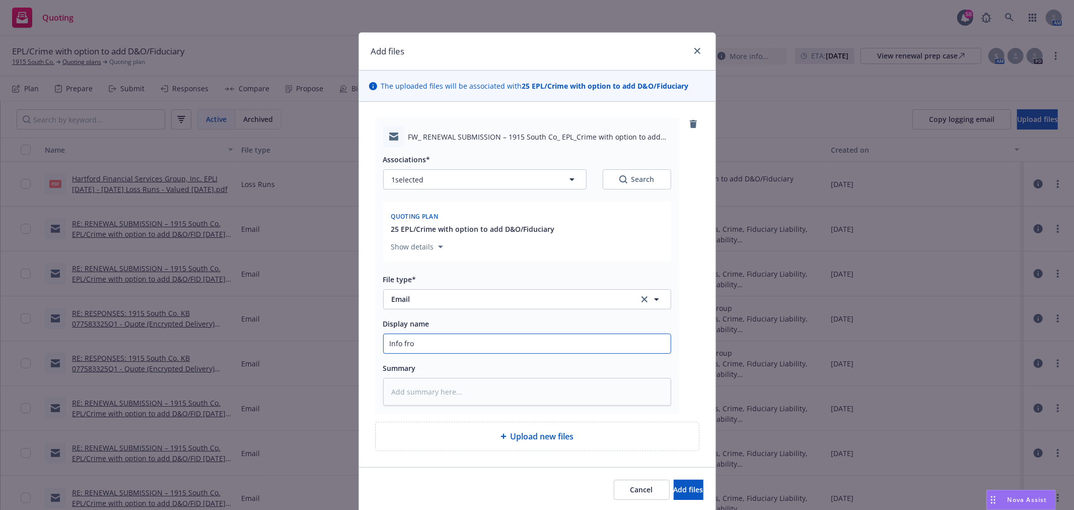
type textarea "x"
type input "Info from"
type textarea "x"
type input "Info from U"
type textarea "x"
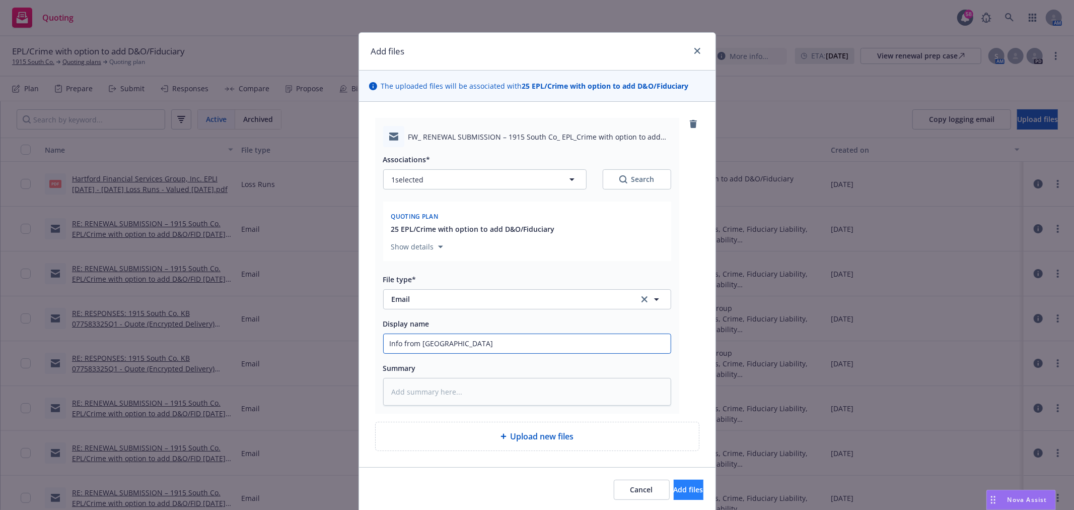
type input "Info from [GEOGRAPHIC_DATA]"
click at [684, 490] on button "Add files" at bounding box center [689, 489] width 30 height 20
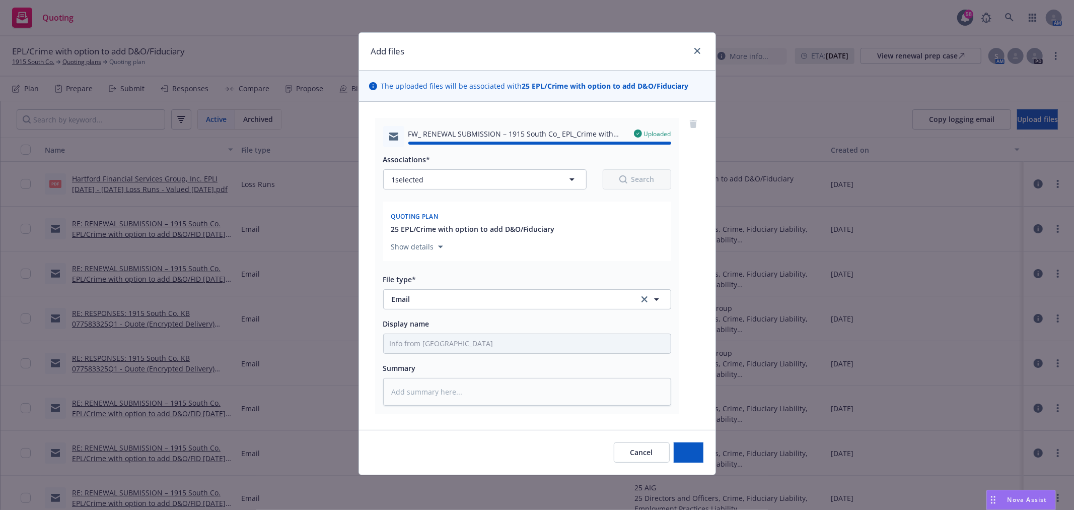
type textarea "x"
